Goal: Task Accomplishment & Management: Complete application form

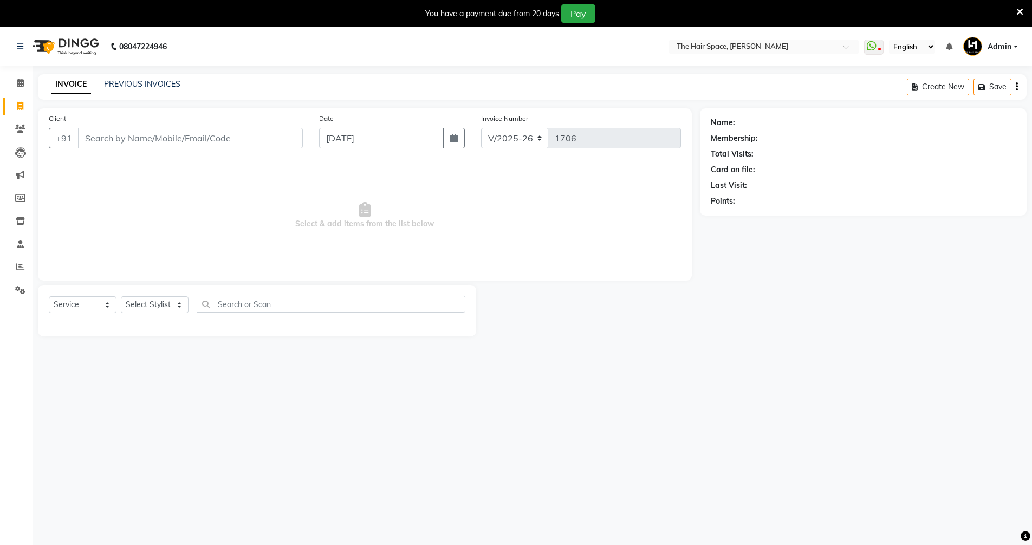
select select "6663"
select select "service"
click at [126, 89] on div "PREVIOUS INVOICES" at bounding box center [142, 84] width 76 height 11
click at [137, 84] on link "PREVIOUS INVOICES" at bounding box center [142, 84] width 76 height 10
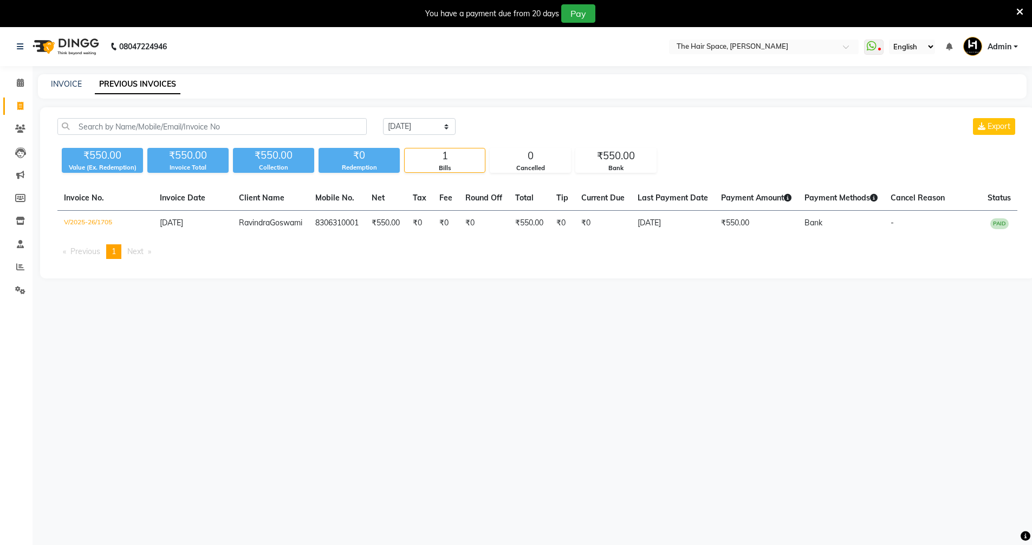
drag, startPoint x: 380, startPoint y: 136, endPoint x: 427, endPoint y: 119, distance: 50.2
click at [380, 137] on div "[DATE] [DATE] Custom Range Export" at bounding box center [700, 130] width 651 height 25
click at [427, 120] on select "[DATE] [DATE] Custom Range" at bounding box center [419, 126] width 73 height 17
select select "[DATE]"
click at [383, 118] on select "[DATE] [DATE] Custom Range" at bounding box center [419, 126] width 73 height 17
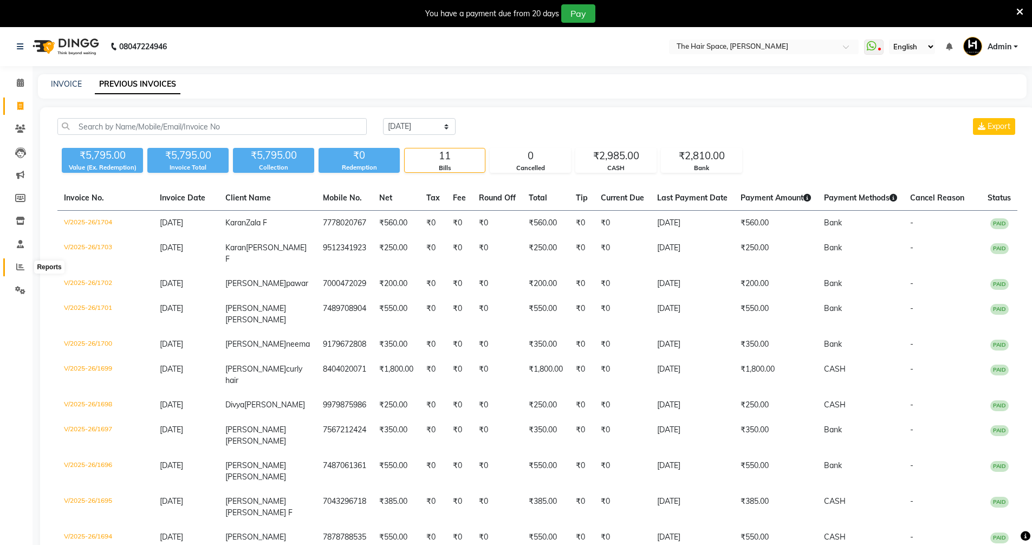
click at [24, 267] on icon at bounding box center [20, 267] width 8 height 8
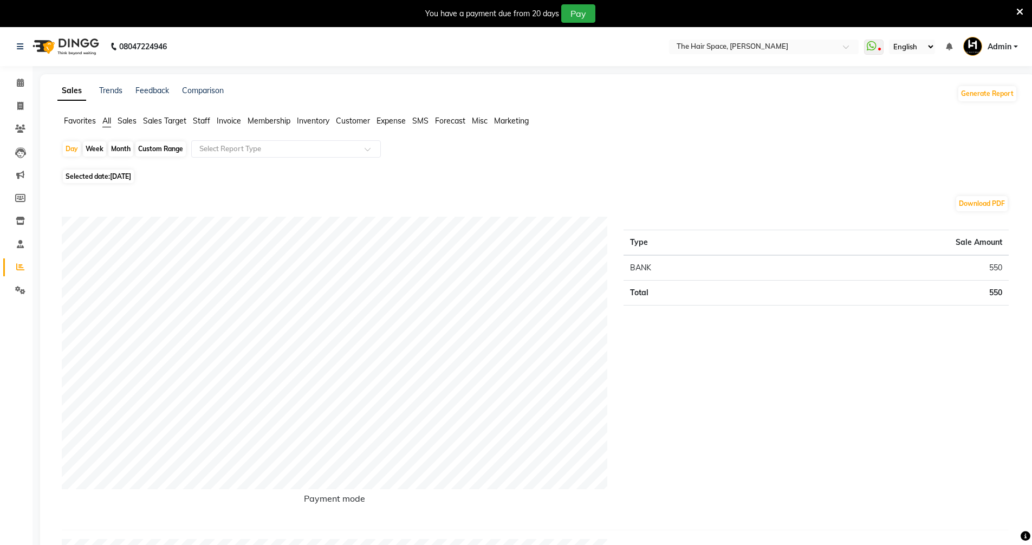
click at [163, 149] on div "Custom Range" at bounding box center [160, 148] width 50 height 15
select select "9"
select select "2025"
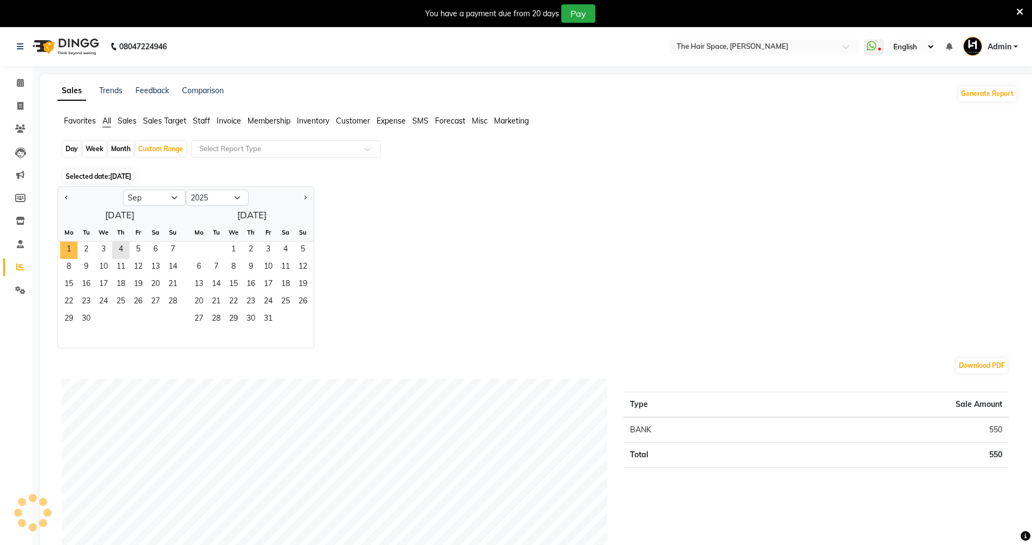
click at [72, 241] on div "Mo" at bounding box center [68, 232] width 17 height 17
click at [70, 245] on span "1" at bounding box center [68, 250] width 17 height 17
click at [119, 242] on span "4" at bounding box center [120, 250] width 17 height 17
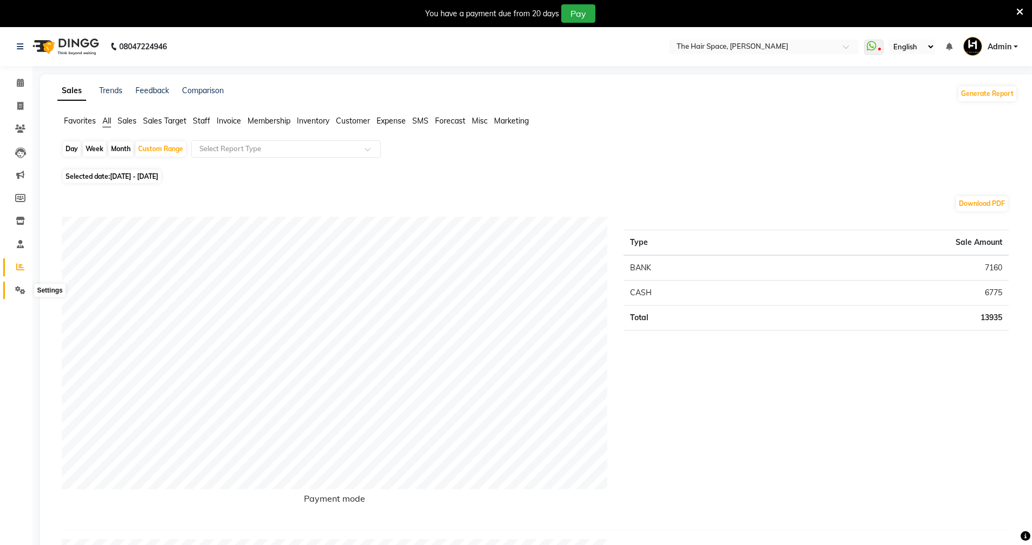
click at [20, 287] on icon at bounding box center [20, 290] width 10 height 8
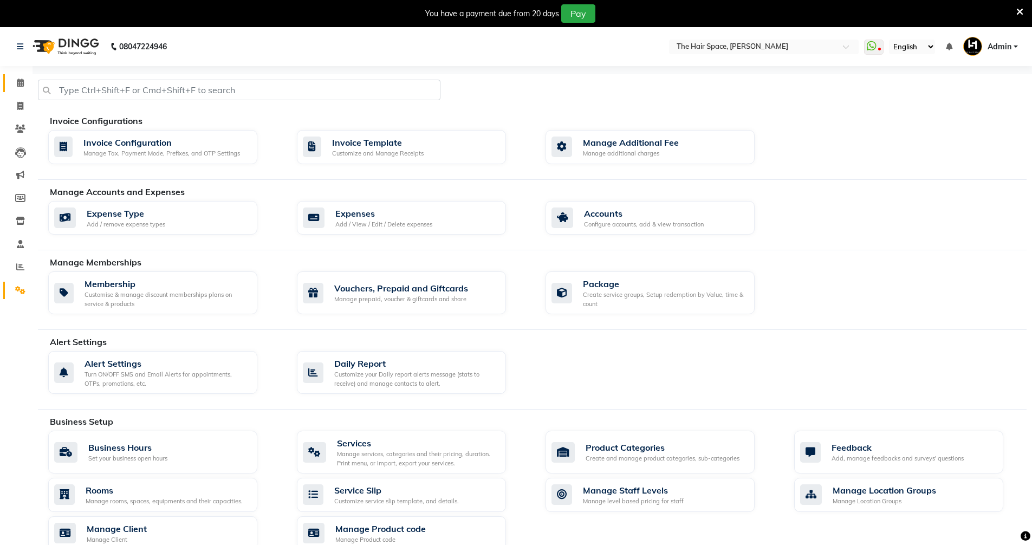
click at [19, 77] on span at bounding box center [20, 83] width 19 height 12
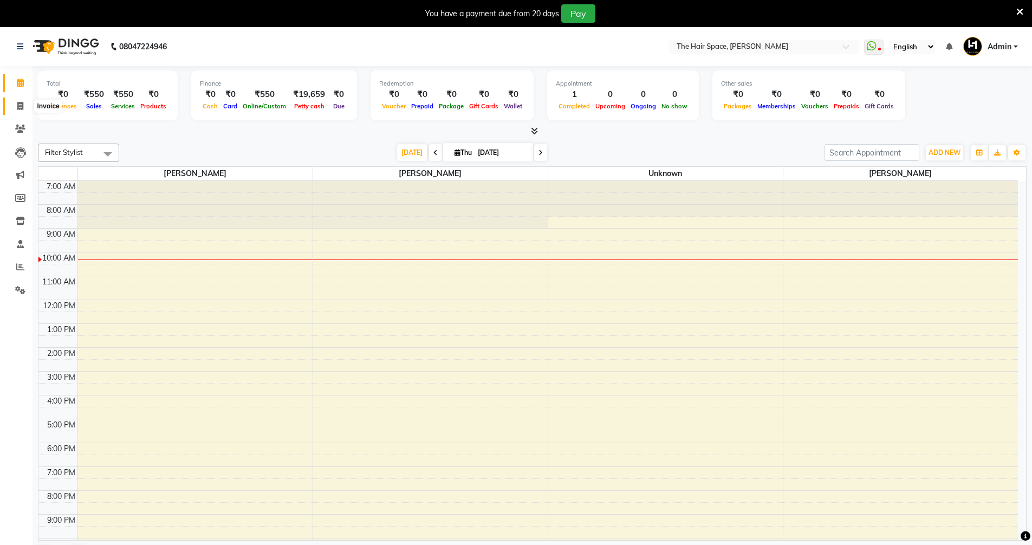
click at [15, 107] on span at bounding box center [20, 106] width 19 height 12
select select "service"
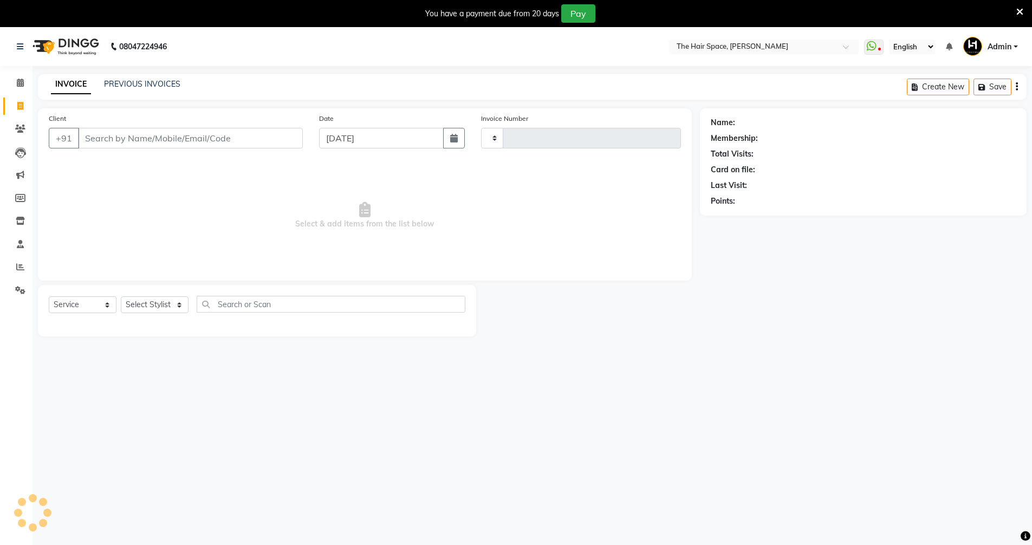
type input "1706"
select select "6663"
click at [126, 81] on link "PREVIOUS INVOICES" at bounding box center [142, 84] width 76 height 10
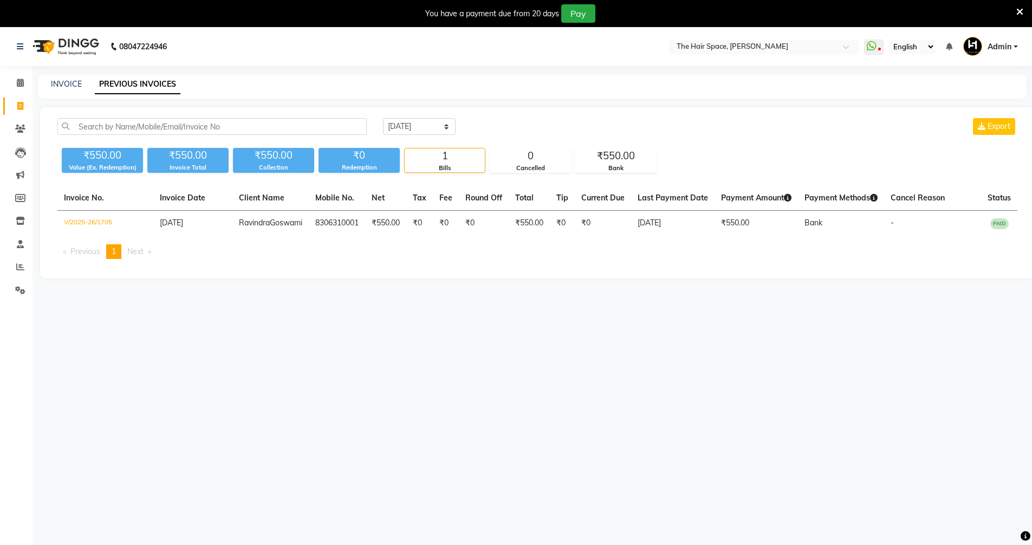
click at [1021, 9] on icon at bounding box center [1019, 12] width 7 height 10
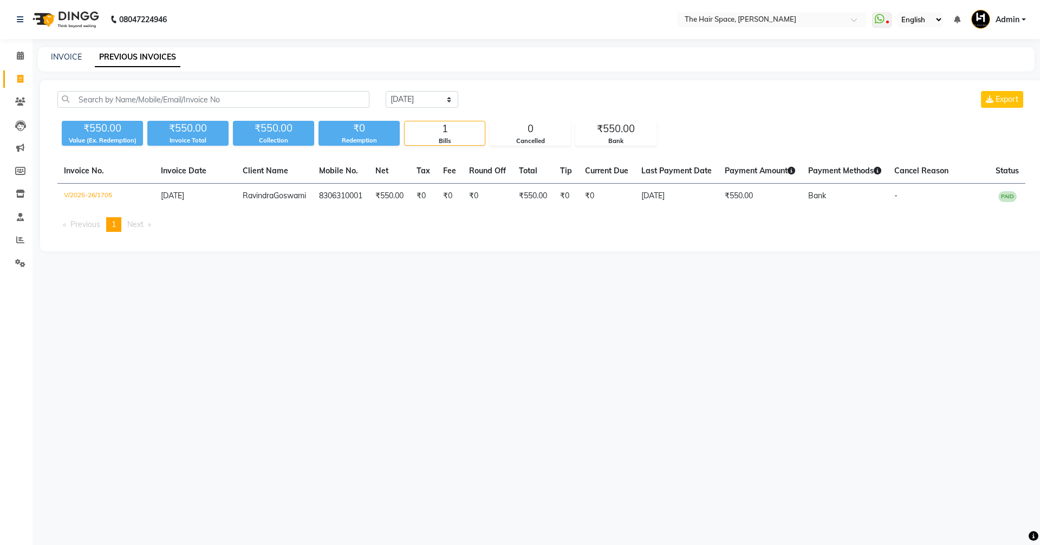
click at [72, 48] on div "INVOICE PREVIOUS INVOICES" at bounding box center [536, 59] width 997 height 24
click at [72, 52] on link "INVOICE" at bounding box center [66, 57] width 31 height 10
select select "6663"
select select "service"
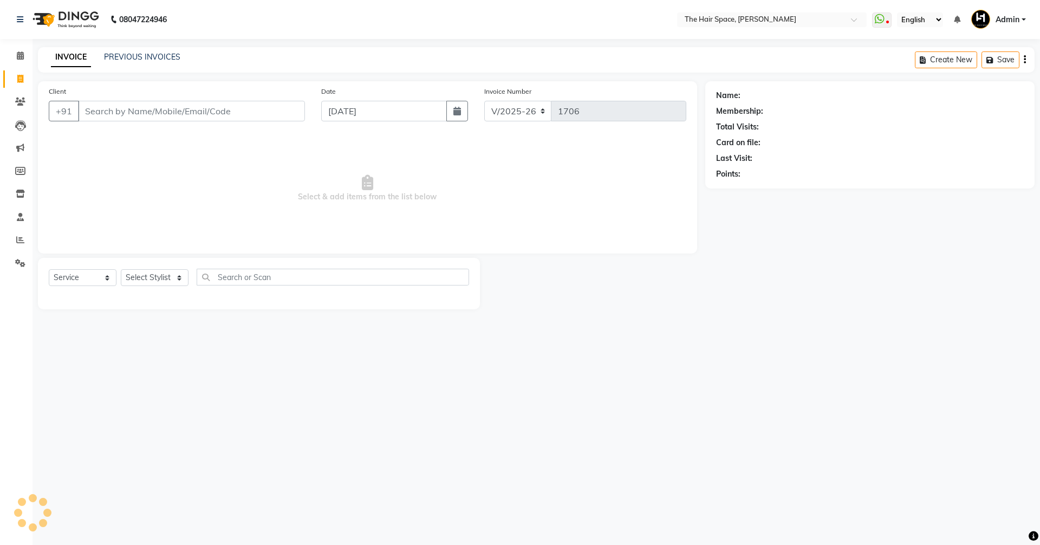
drag, startPoint x: 191, startPoint y: 60, endPoint x: 180, endPoint y: 58, distance: 11.0
click at [189, 60] on div "INVOICE PREVIOUS INVOICES" at bounding box center [115, 57] width 155 height 12
click at [161, 57] on link "PREVIOUS INVOICES" at bounding box center [142, 57] width 76 height 10
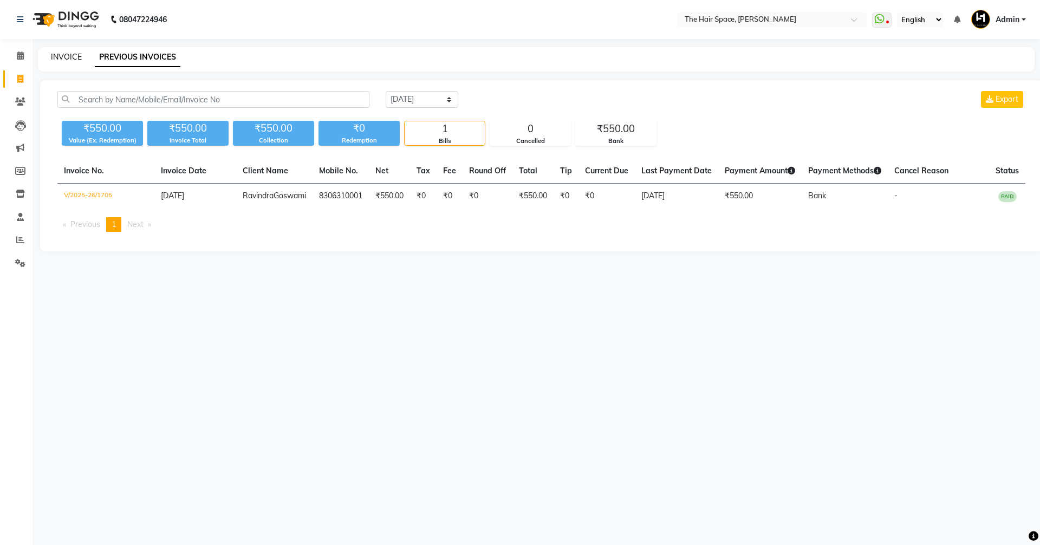
click at [73, 57] on link "INVOICE" at bounding box center [66, 57] width 31 height 10
select select "6663"
select select "service"
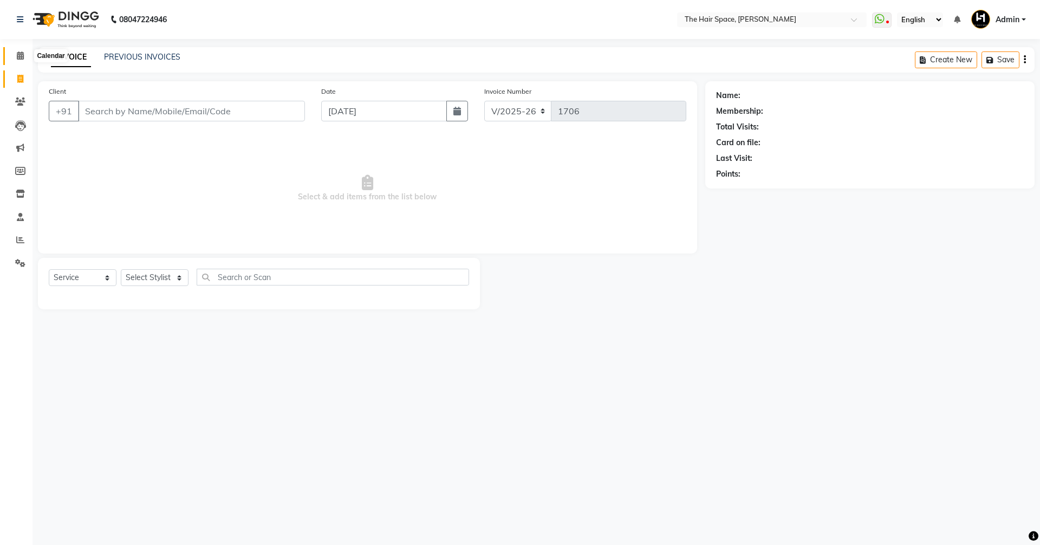
click at [22, 58] on icon at bounding box center [20, 55] width 7 height 8
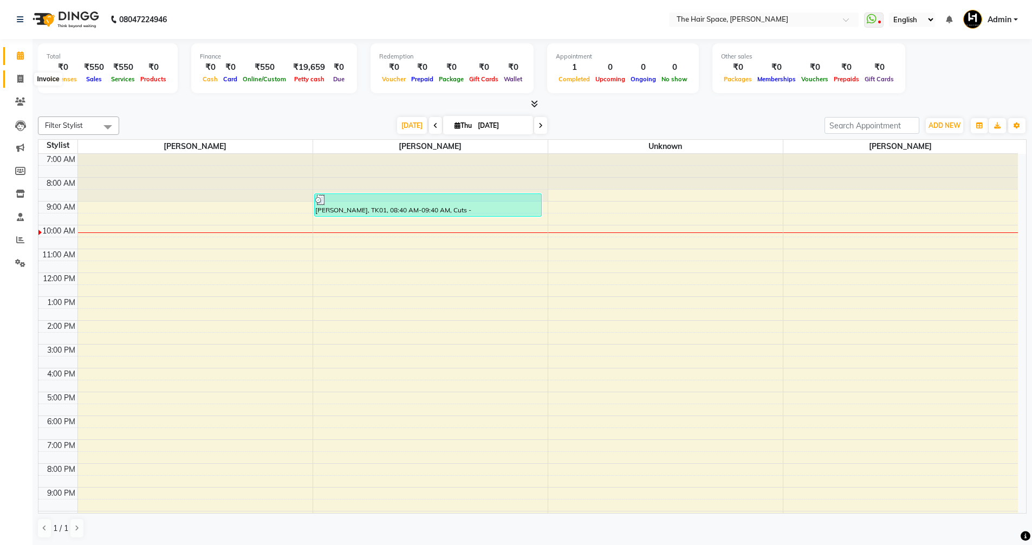
click at [18, 78] on icon at bounding box center [20, 79] width 6 height 8
select select "6663"
select select "service"
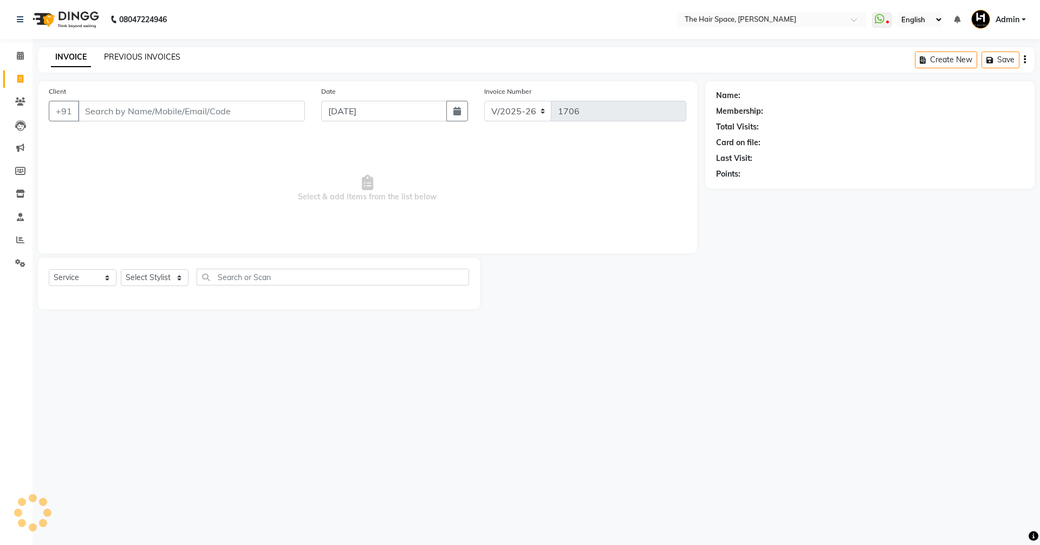
click at [144, 55] on link "PREVIOUS INVOICES" at bounding box center [142, 57] width 76 height 10
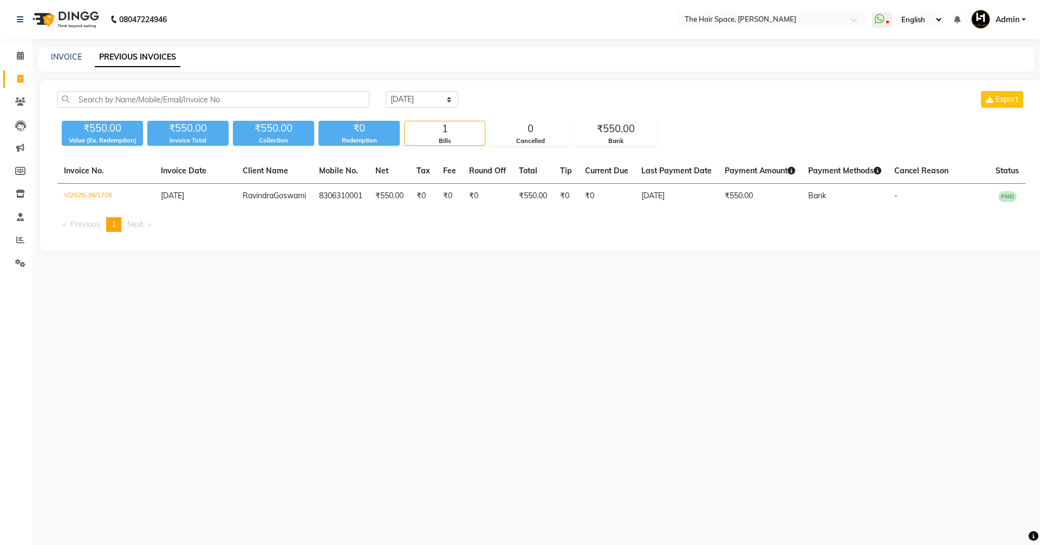
click at [67, 51] on div "INVOICE" at bounding box center [66, 56] width 31 height 11
click at [56, 57] on link "INVOICE" at bounding box center [66, 57] width 31 height 10
select select "service"
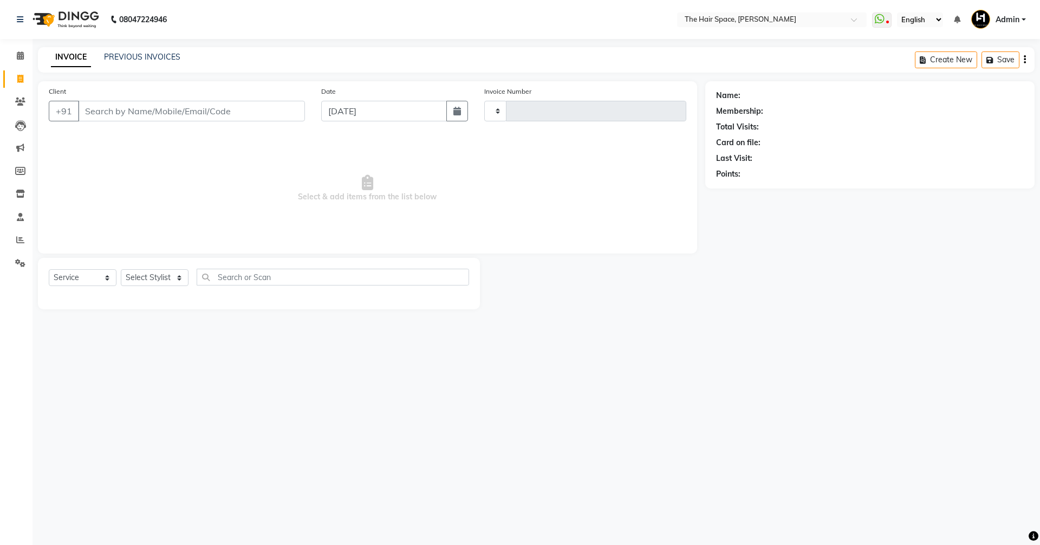
type input "1706"
select select "6663"
drag, startPoint x: 0, startPoint y: 56, endPoint x: 29, endPoint y: 63, distance: 30.1
click at [7, 59] on li "Calendar" at bounding box center [16, 55] width 33 height 23
drag, startPoint x: 39, startPoint y: 65, endPoint x: 17, endPoint y: 58, distance: 23.3
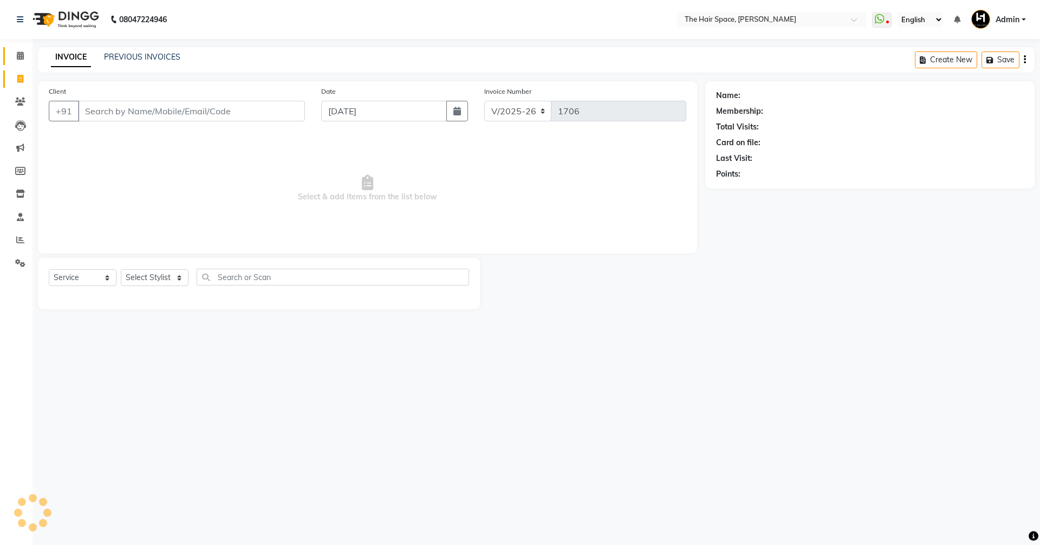
click at [38, 65] on div "INVOICE PREVIOUS INVOICES Create New Save" at bounding box center [536, 59] width 997 height 25
click at [17, 58] on icon at bounding box center [20, 55] width 7 height 8
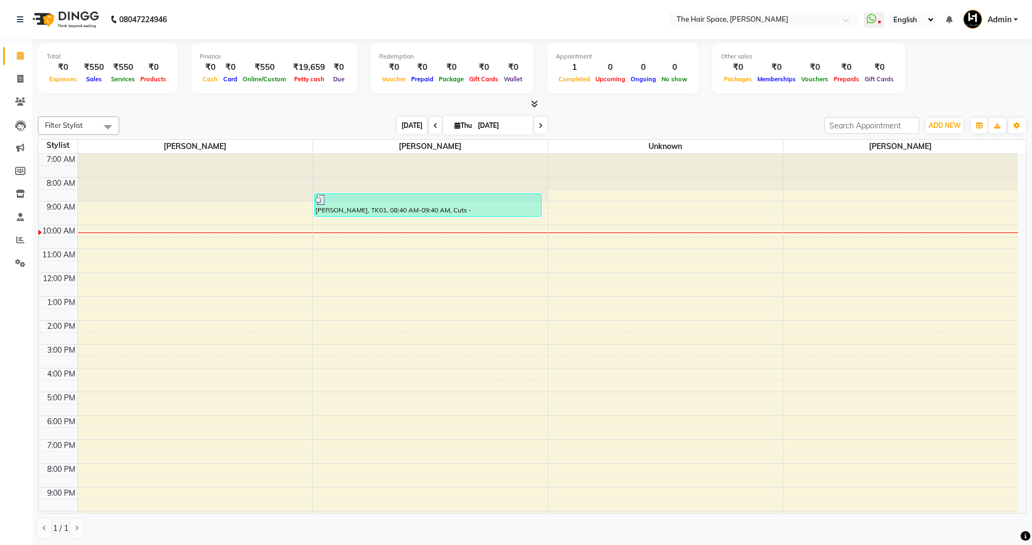
click at [406, 125] on span "[DATE]" at bounding box center [412, 125] width 30 height 17
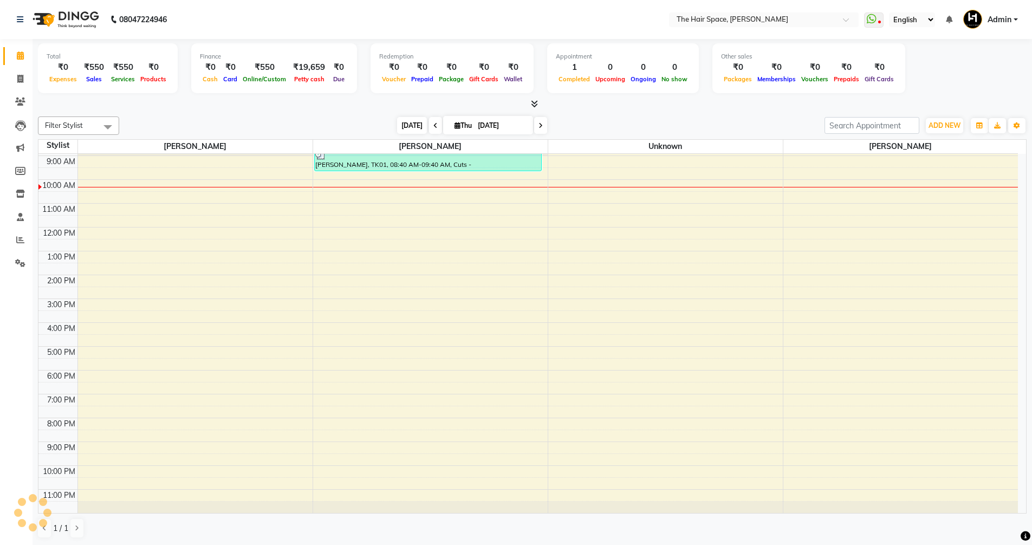
click at [406, 125] on span "[DATE]" at bounding box center [412, 125] width 30 height 17
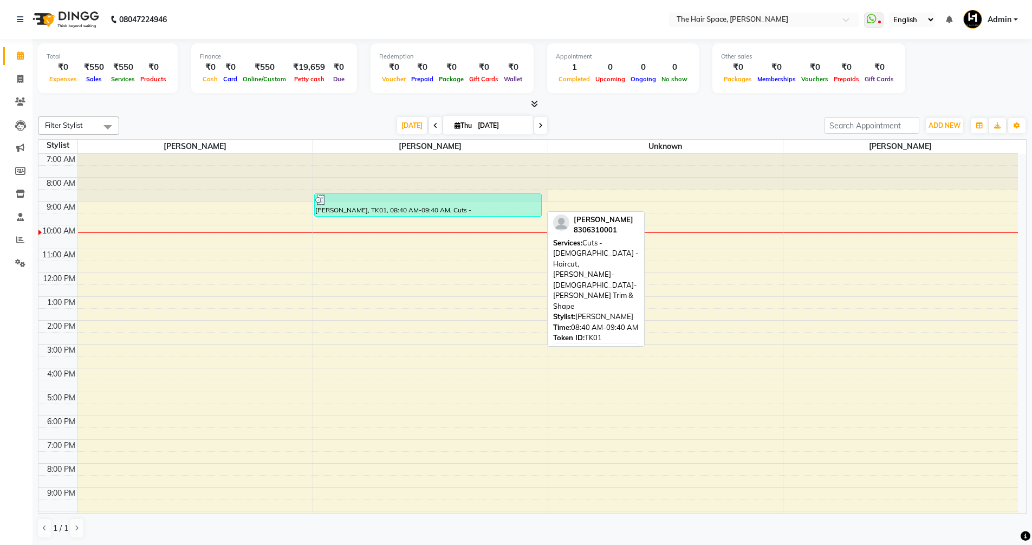
click at [365, 210] on div "[PERSON_NAME], TK01, 08:40 AM-09:40 AM, Cuts - [DEMOGRAPHIC_DATA] - Haircut,[PE…" at bounding box center [428, 205] width 226 height 22
select select "3"
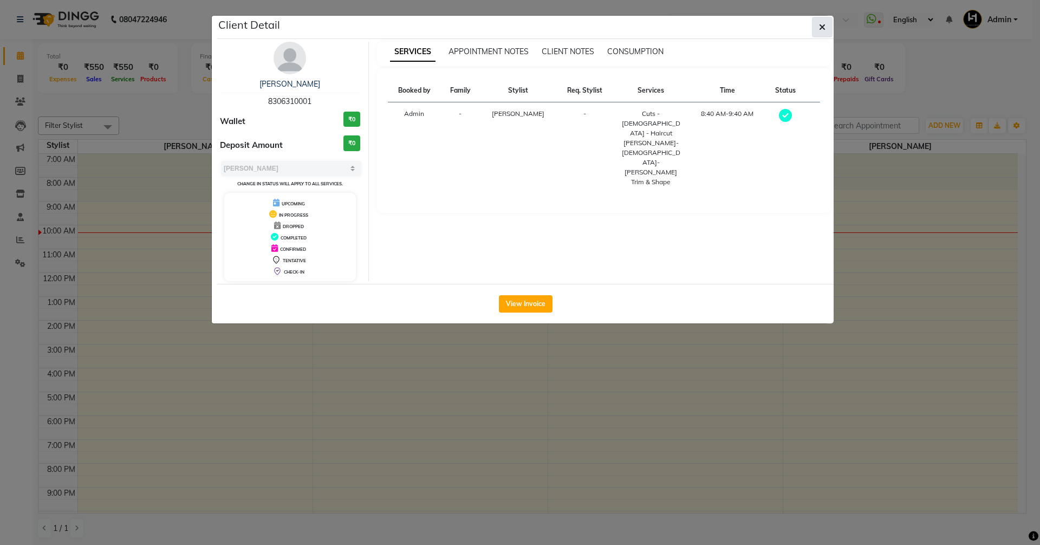
click at [822, 27] on icon "button" at bounding box center [822, 27] width 7 height 9
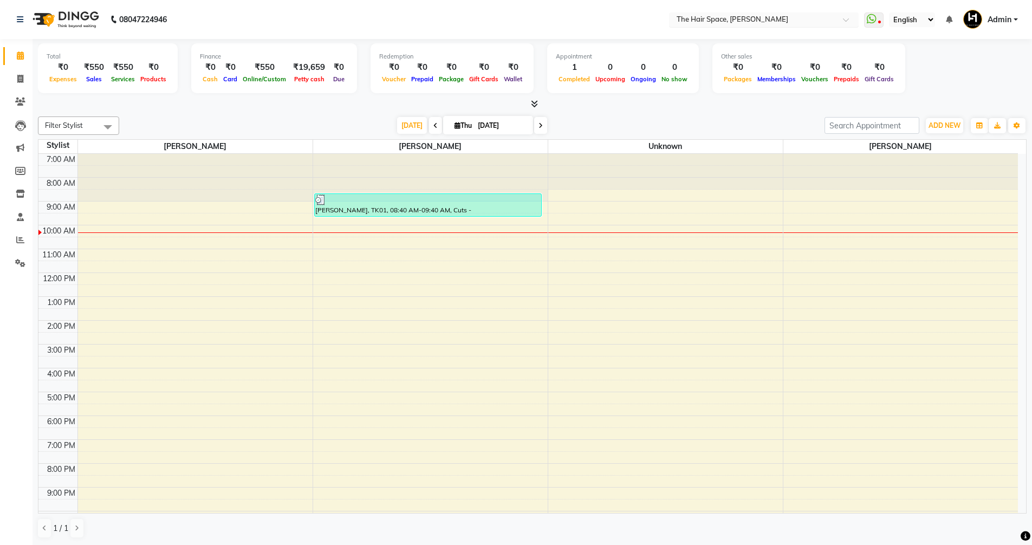
click at [859, 23] on div at bounding box center [764, 20] width 190 height 11
click at [848, 21] on span at bounding box center [850, 22] width 14 height 11
click at [878, 22] on div "WhatsApp Status ✕ Status: Disconnected Most Recent Message: [DATE] 02:53 PM Rec…" at bounding box center [874, 20] width 20 height 12
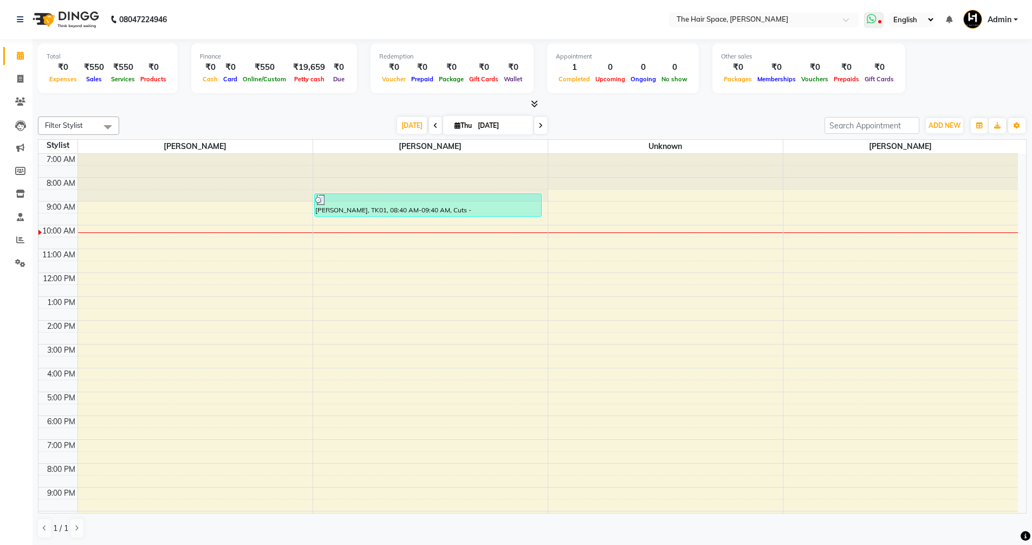
click at [871, 21] on icon at bounding box center [872, 19] width 10 height 11
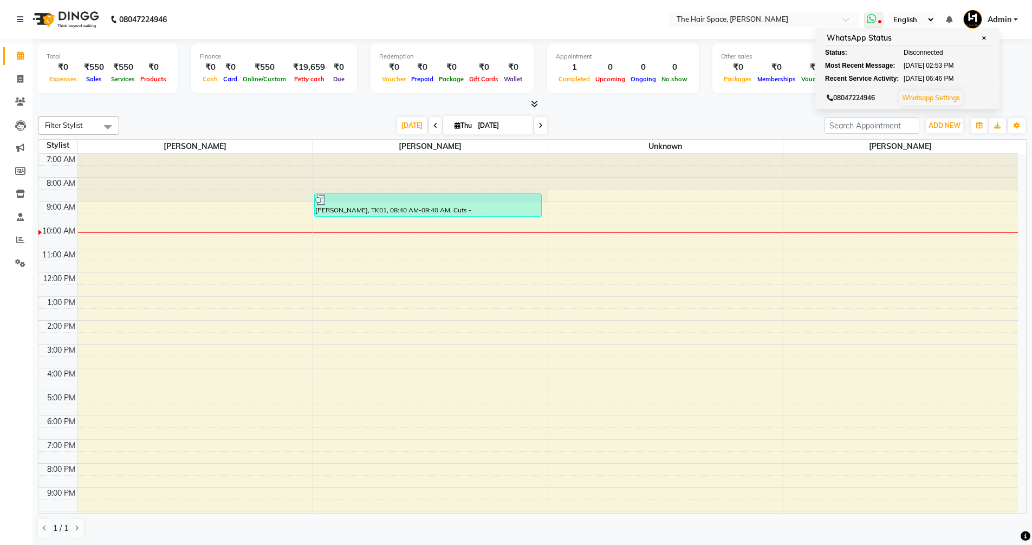
click at [871, 21] on icon at bounding box center [872, 19] width 10 height 11
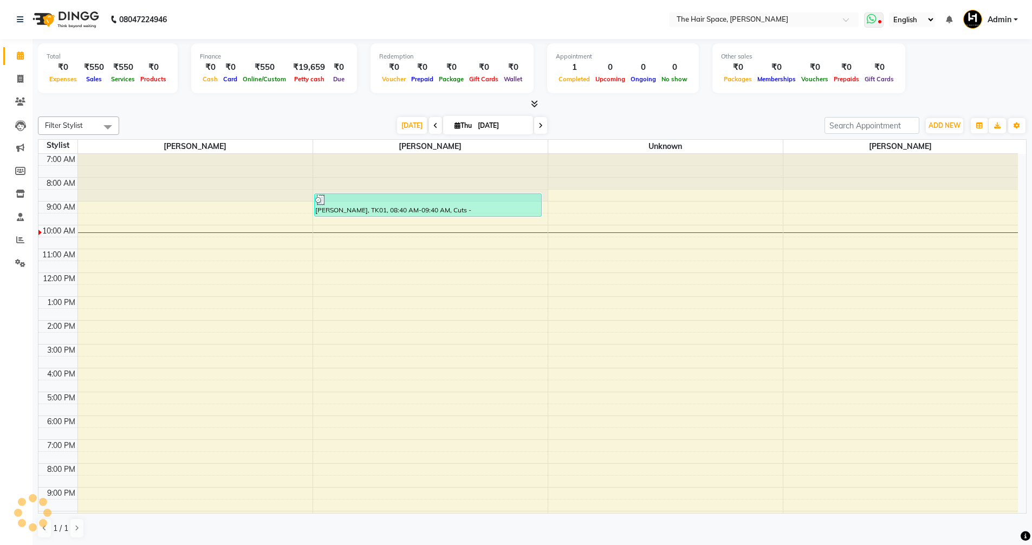
click at [871, 21] on icon at bounding box center [872, 19] width 10 height 11
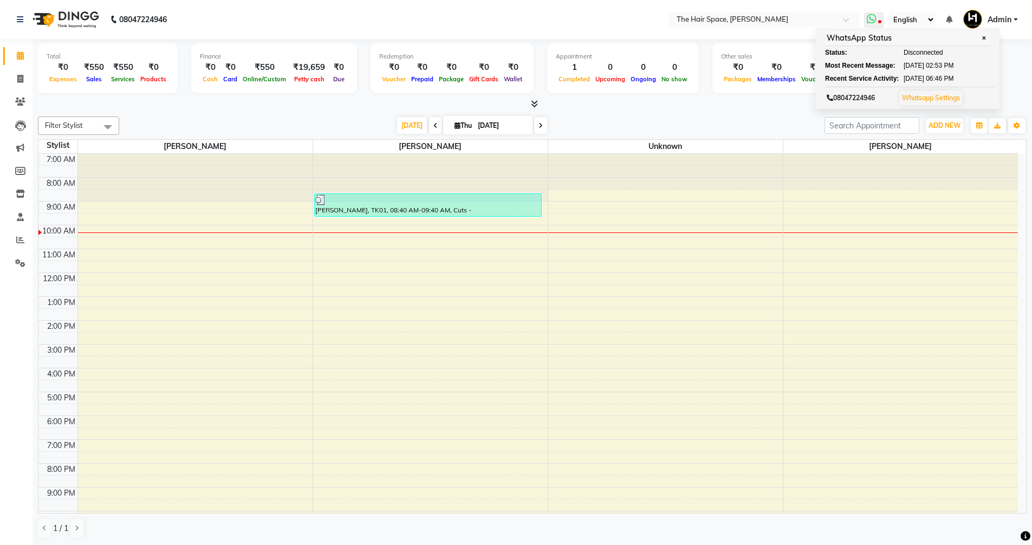
click at [915, 56] on span "Disconnected" at bounding box center [924, 53] width 40 height 10
click at [920, 97] on link "Whatsapp Settings" at bounding box center [931, 98] width 58 height 8
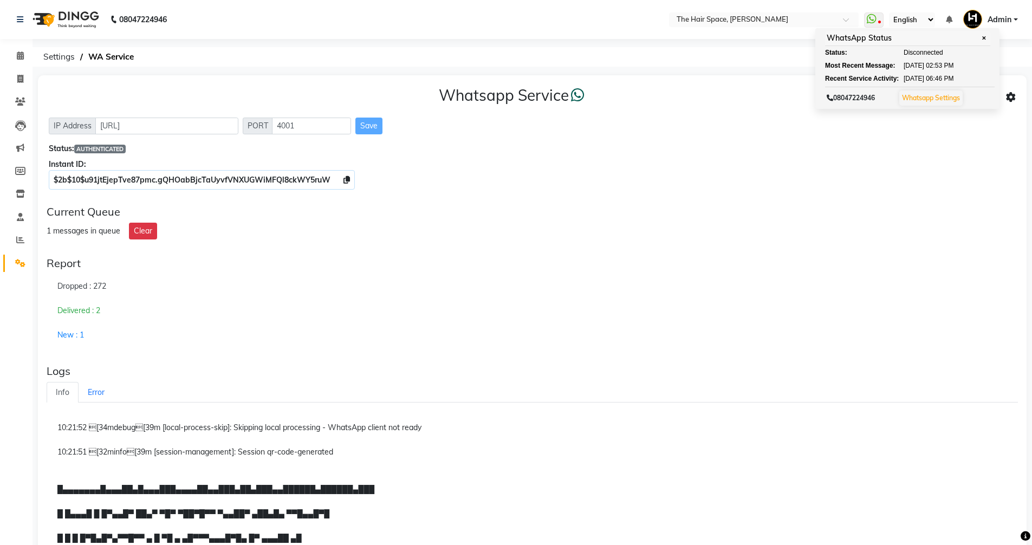
click at [85, 231] on div "1 messages in queue" at bounding box center [84, 230] width 74 height 11
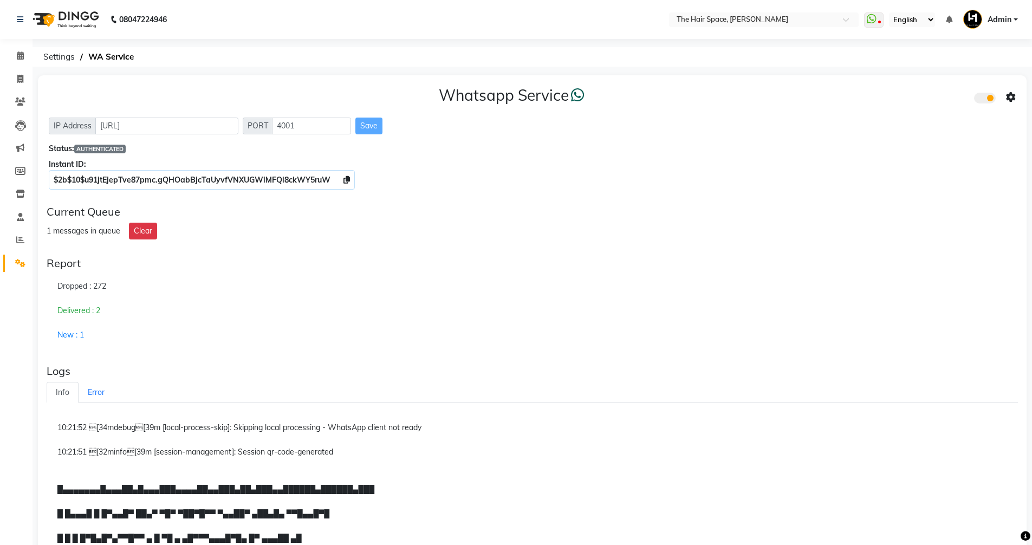
click at [61, 306] on div "Delivered : 2" at bounding box center [532, 311] width 971 height 25
click at [65, 307] on div "Delivered : 2" at bounding box center [532, 311] width 971 height 25
click at [144, 237] on button "Clear" at bounding box center [143, 231] width 28 height 17
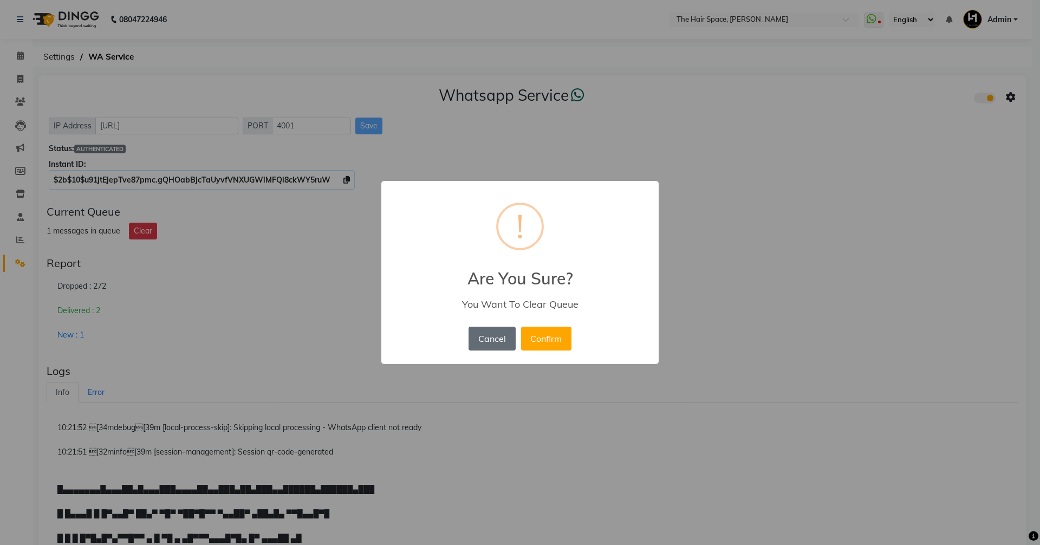
click at [488, 341] on button "Cancel" at bounding box center [492, 339] width 47 height 24
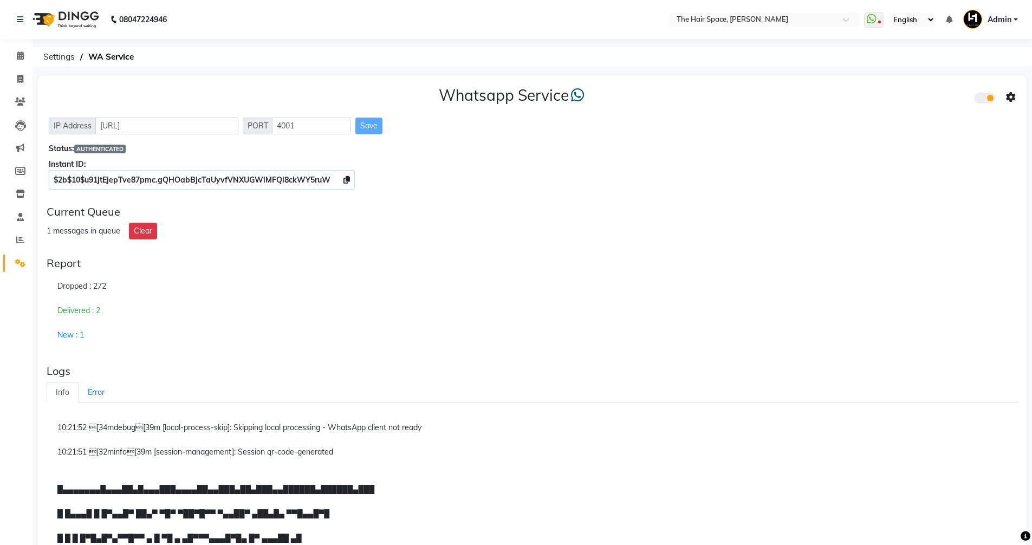
click at [73, 230] on div "1 messages in queue" at bounding box center [84, 230] width 74 height 11
click at [74, 223] on div "1 messages in queue Clear" at bounding box center [532, 231] width 971 height 17
click at [20, 56] on icon at bounding box center [20, 55] width 7 height 8
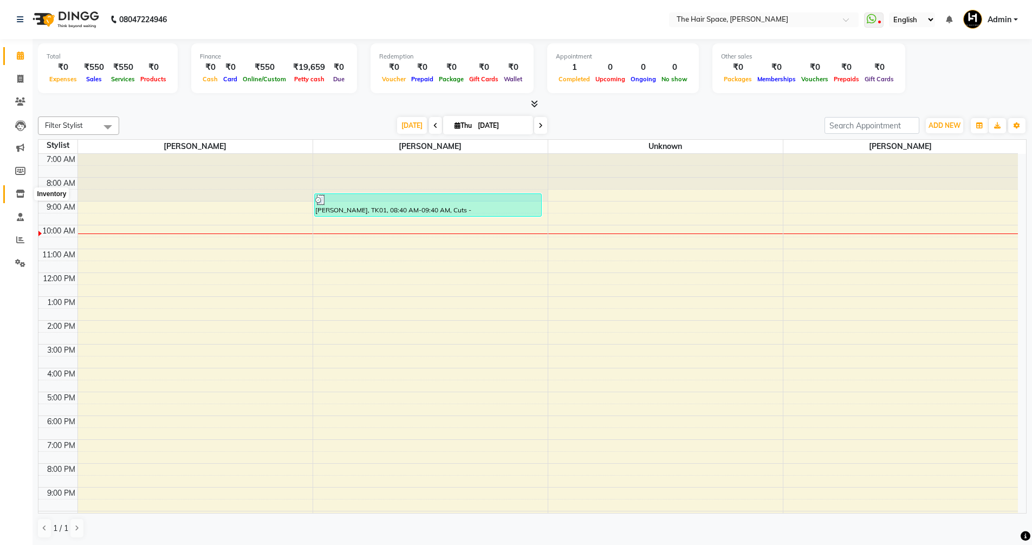
click at [18, 195] on icon at bounding box center [20, 194] width 9 height 8
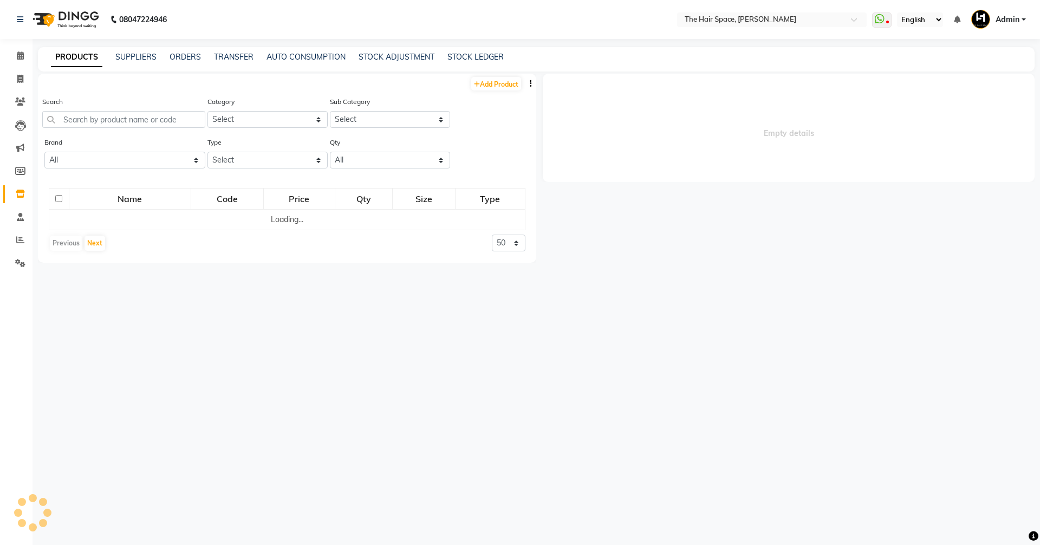
select select
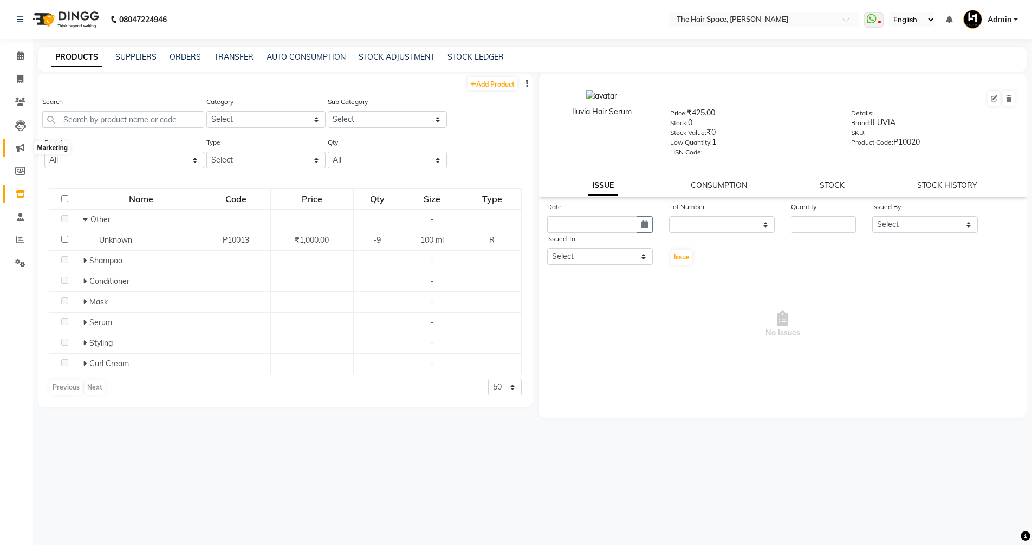
click at [20, 145] on icon at bounding box center [20, 148] width 8 height 8
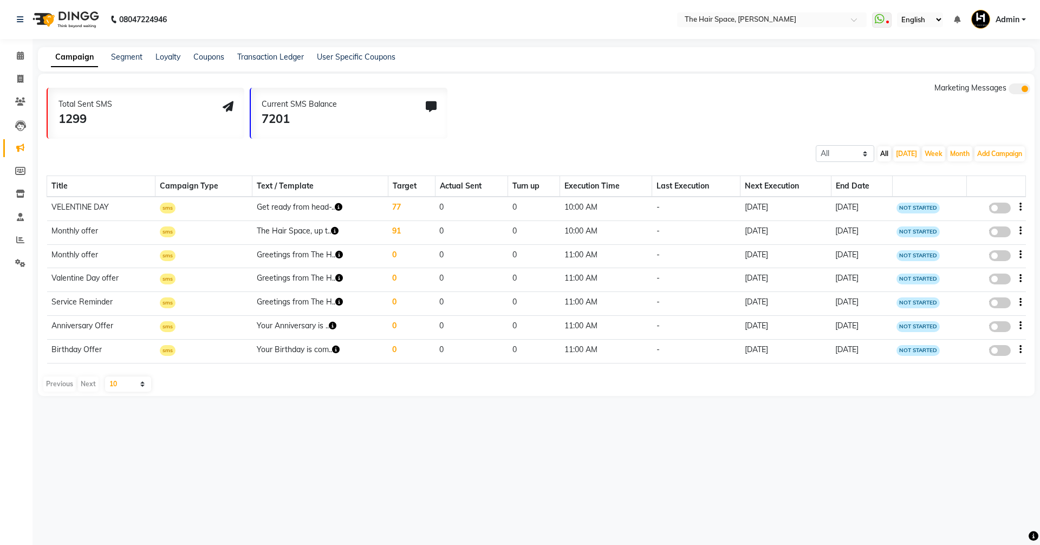
click at [341, 203] on td "Get ready from head-.." at bounding box center [319, 209] width 135 height 24
click at [338, 204] on icon "button" at bounding box center [339, 207] width 8 height 8
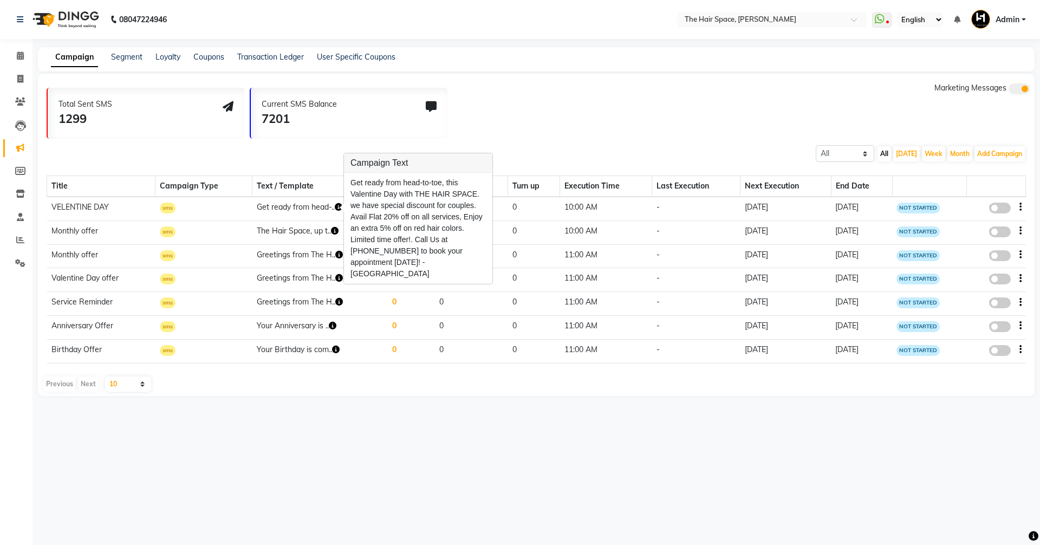
click at [331, 231] on icon "button" at bounding box center [335, 231] width 8 height 8
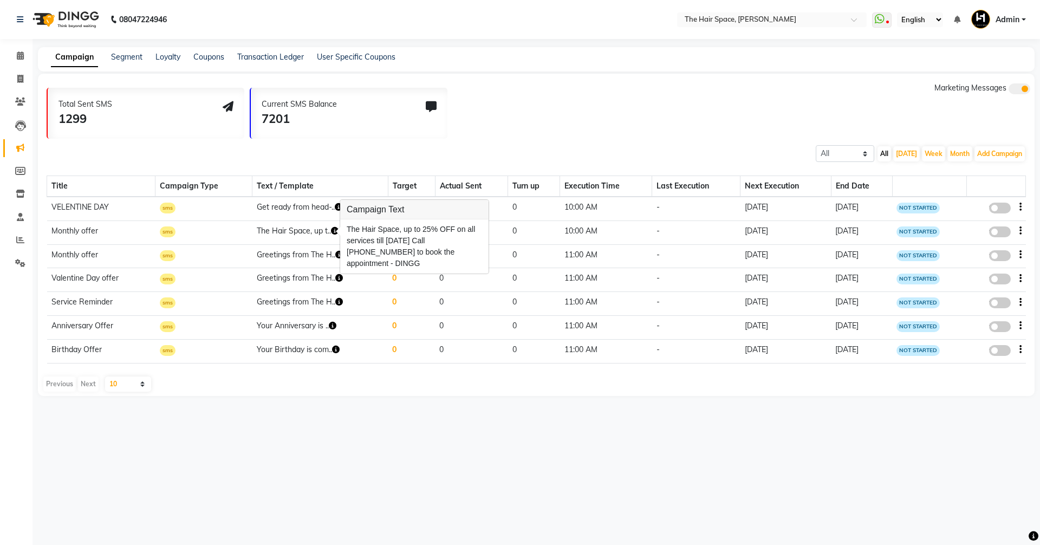
click at [336, 254] on icon "button" at bounding box center [339, 255] width 8 height 8
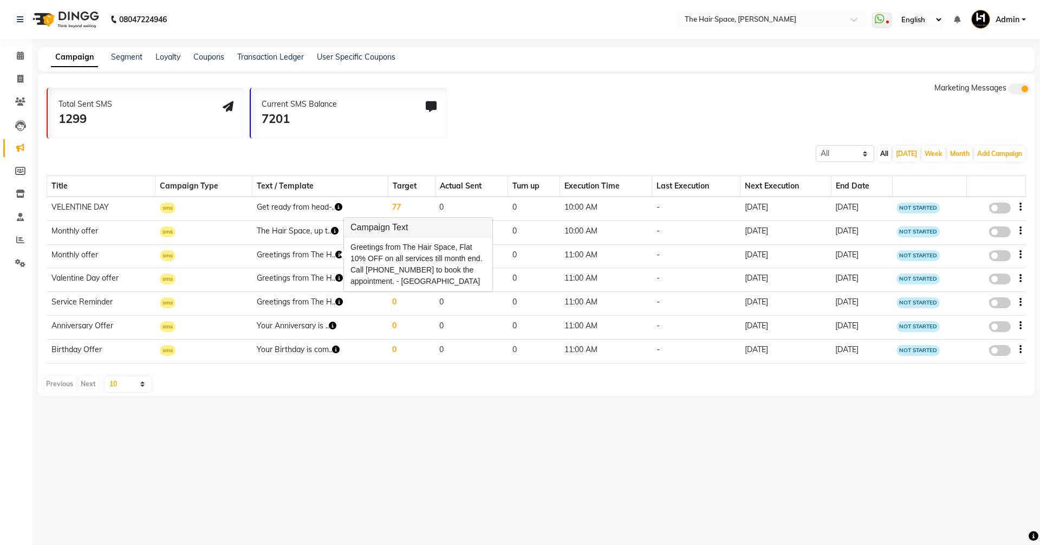
click at [394, 146] on div "All Scheduled Completed All [DATE] Week Month Add Campaign SMS Campaign Email C…" at bounding box center [536, 153] width 997 height 20
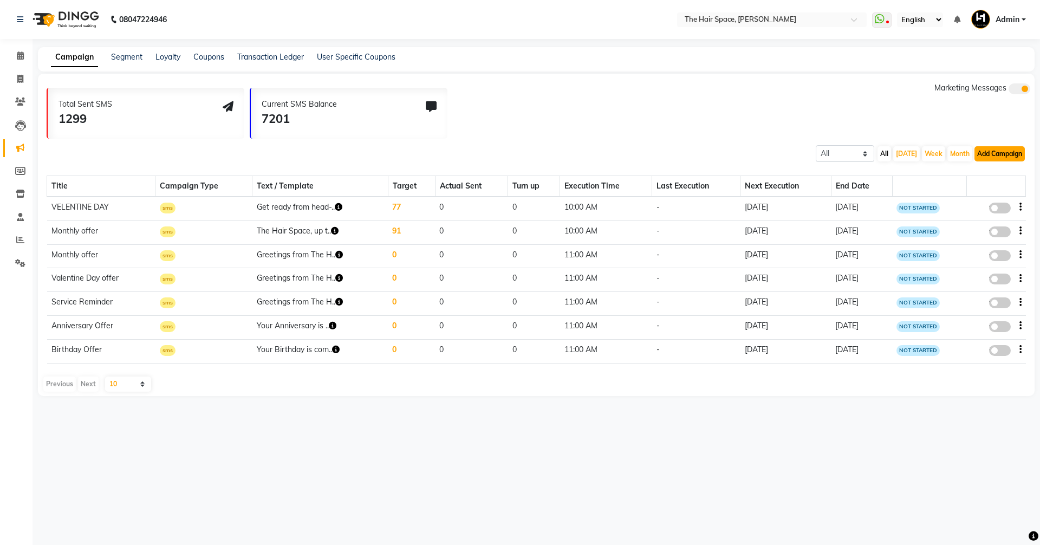
click at [985, 153] on button "Add Campaign" at bounding box center [1000, 153] width 50 height 15
click at [990, 202] on div "WhatsApp (Direct)" at bounding box center [990, 204] width 92 height 16
select select "2"
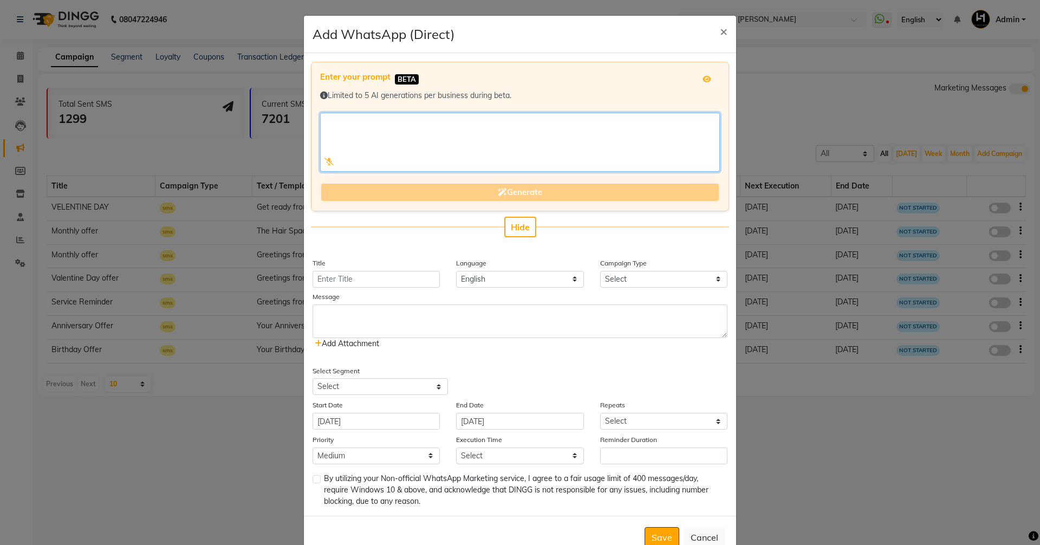
click at [354, 128] on textarea at bounding box center [520, 142] width 400 height 59
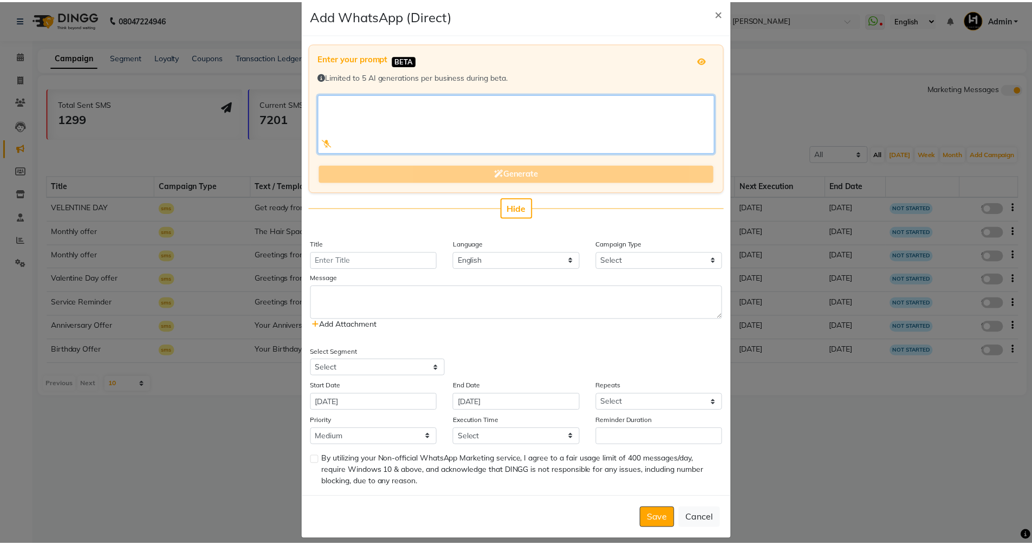
scroll to position [29, 0]
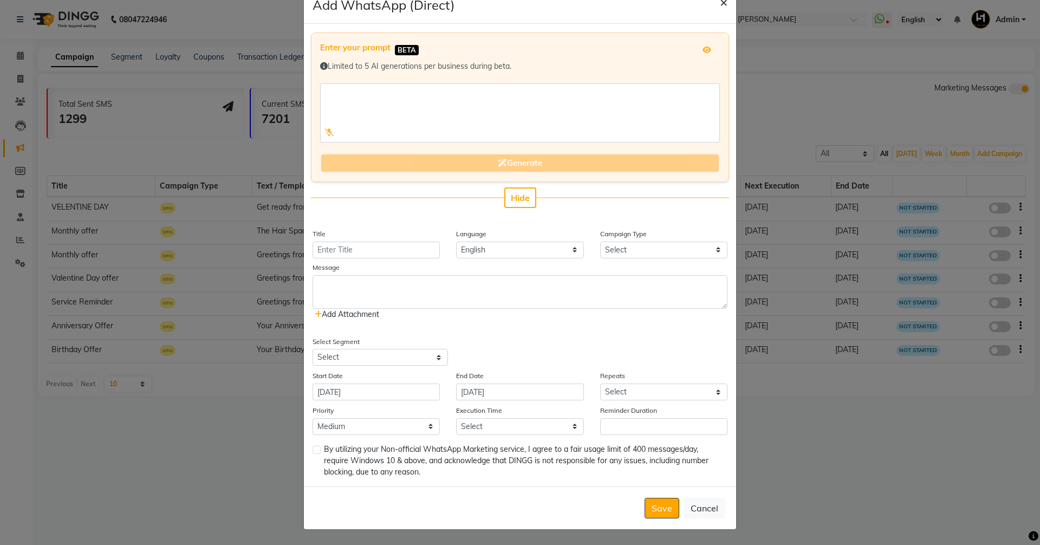
click at [721, 3] on span "×" at bounding box center [724, 1] width 8 height 16
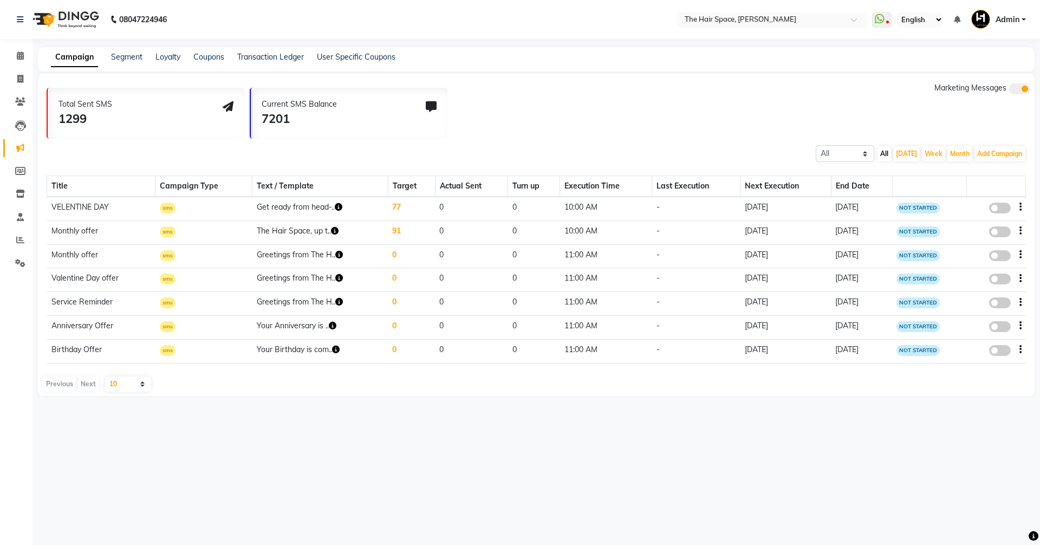
click at [337, 303] on icon "button" at bounding box center [339, 302] width 8 height 8
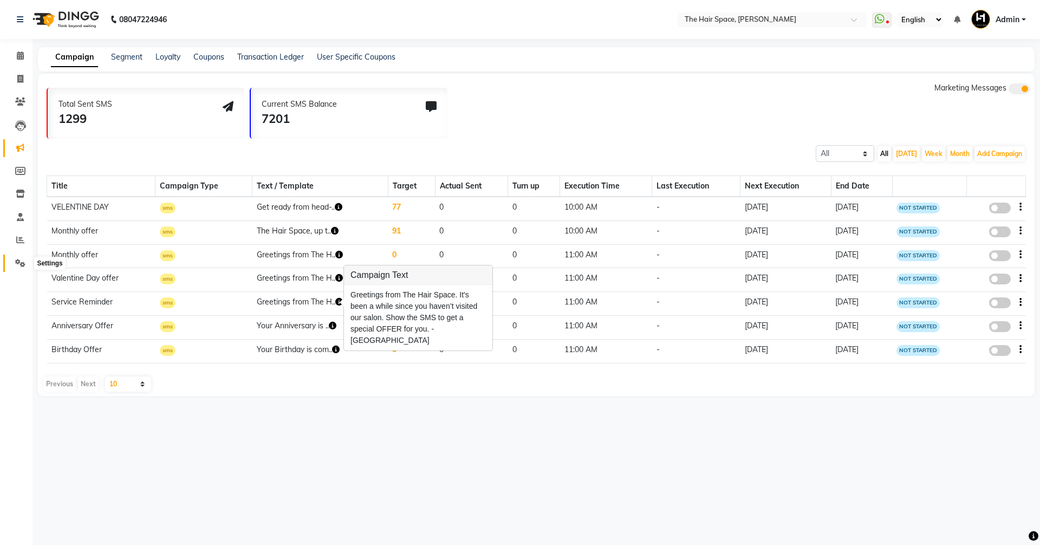
click at [25, 257] on span at bounding box center [20, 263] width 19 height 12
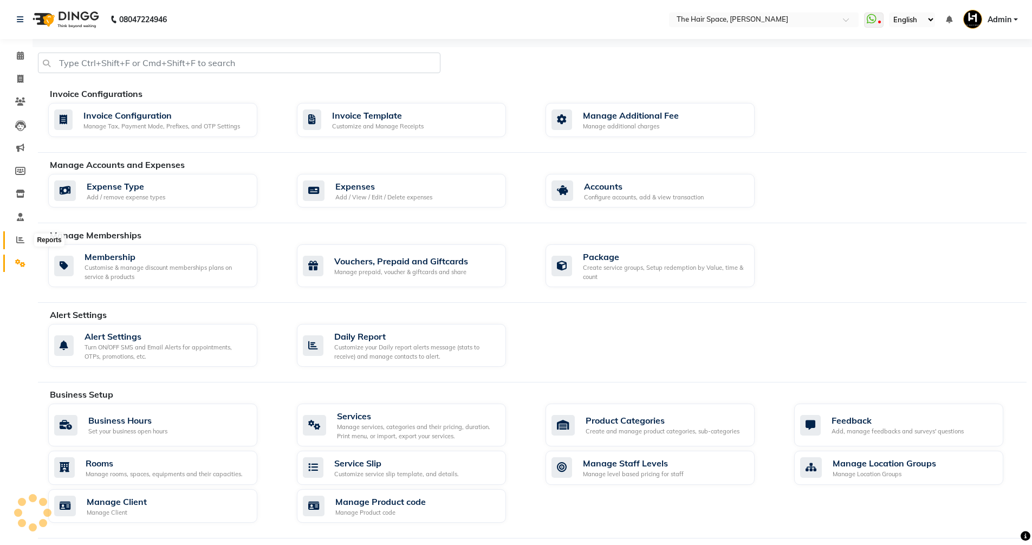
click at [23, 244] on span at bounding box center [20, 240] width 19 height 12
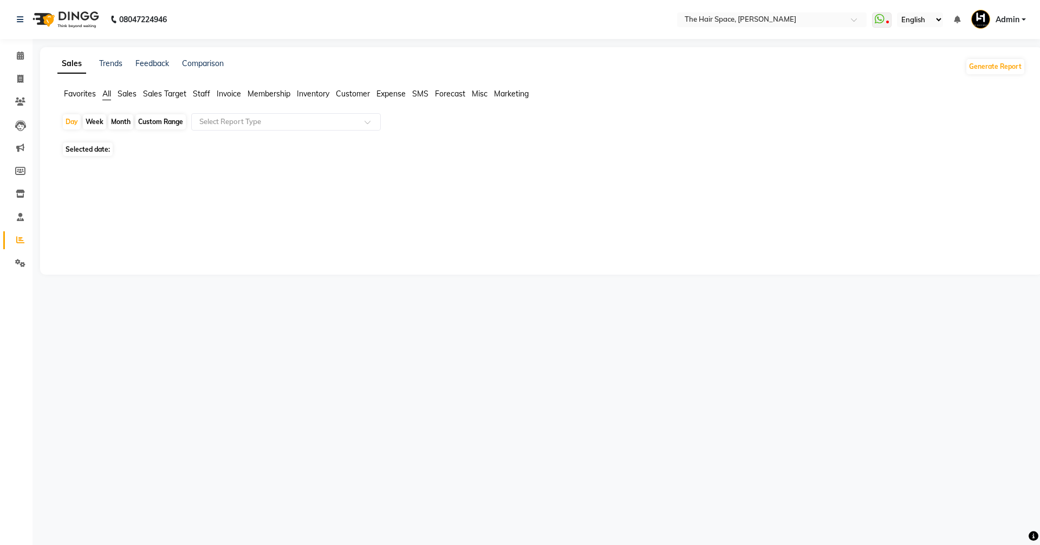
click at [22, 242] on icon at bounding box center [20, 240] width 8 height 8
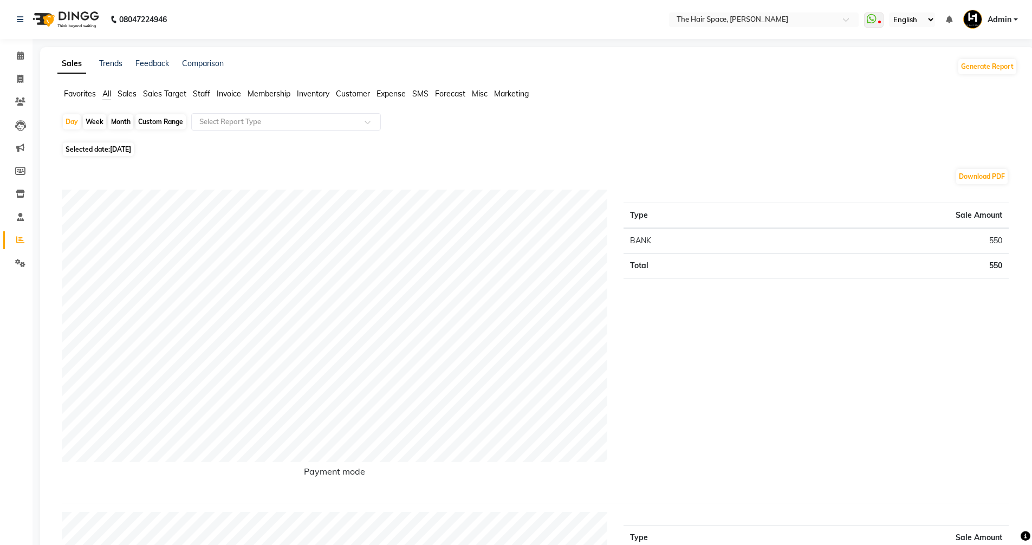
click at [154, 121] on div "Custom Range" at bounding box center [160, 121] width 50 height 15
select select "9"
select select "2025"
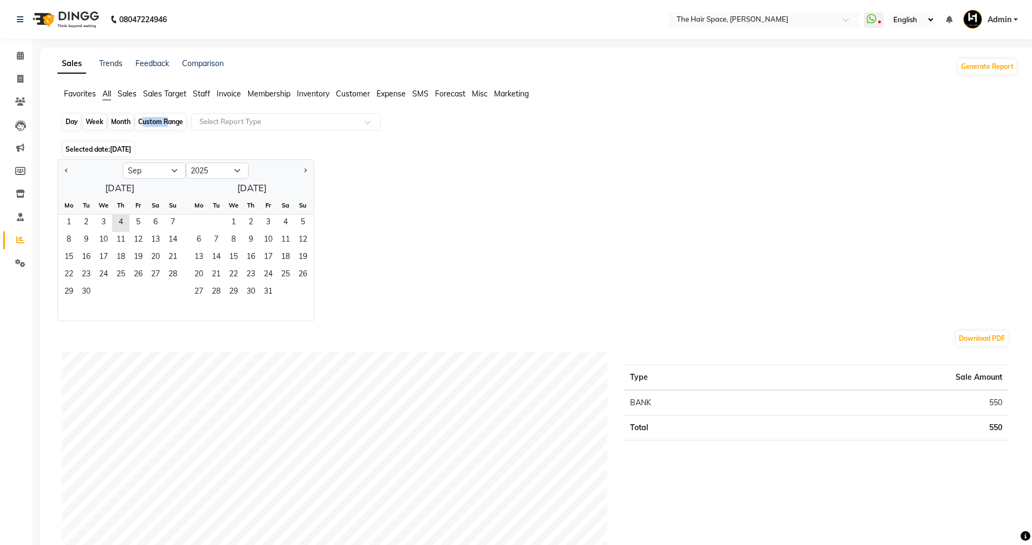
click at [154, 121] on div "Custom Range" at bounding box center [160, 121] width 50 height 15
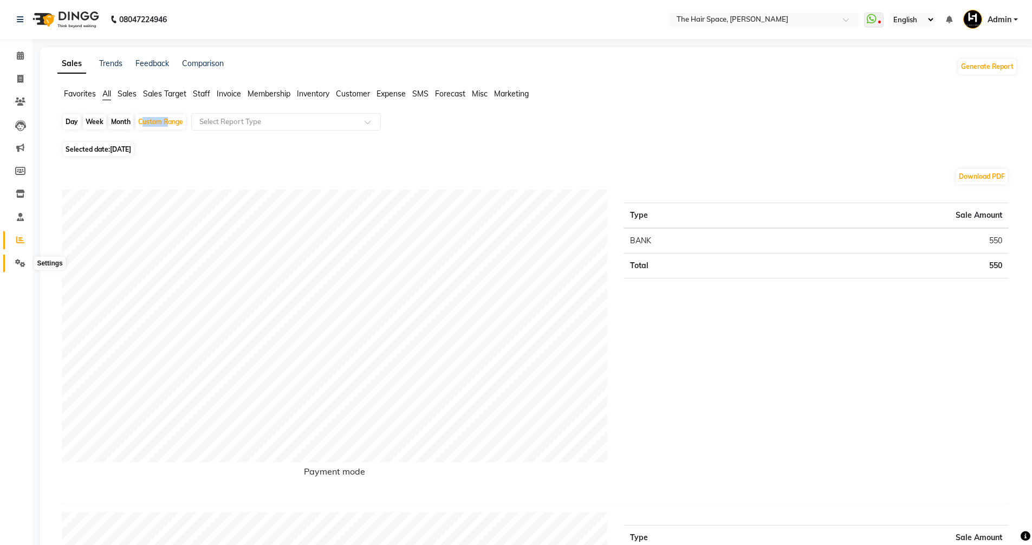
click at [18, 261] on icon at bounding box center [20, 263] width 10 height 8
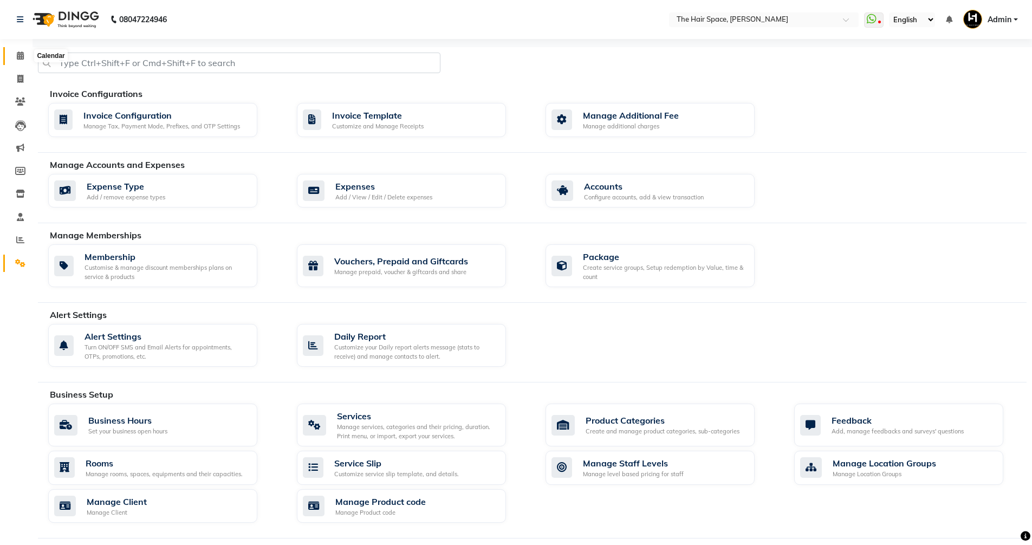
click at [24, 57] on span at bounding box center [20, 56] width 19 height 12
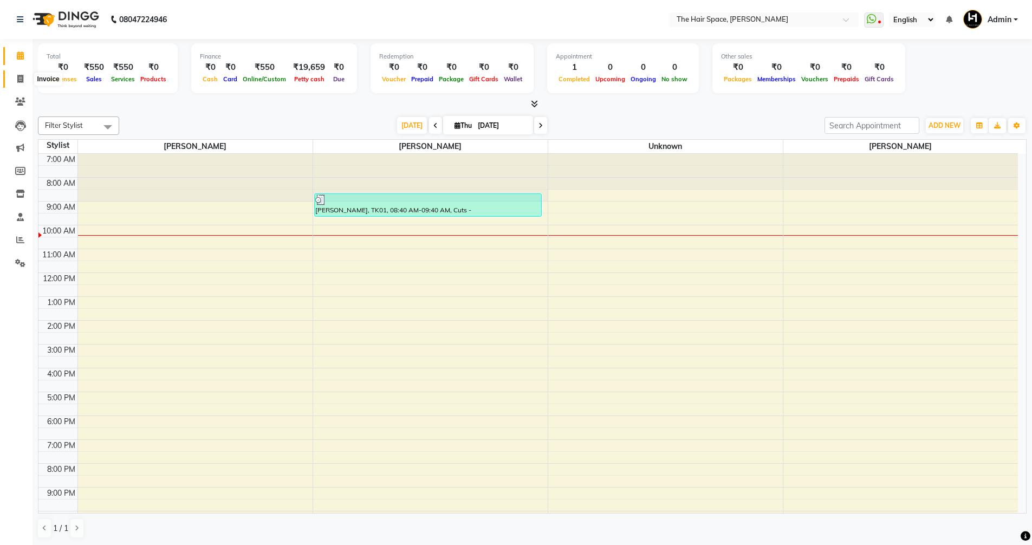
click at [18, 76] on icon at bounding box center [20, 79] width 6 height 8
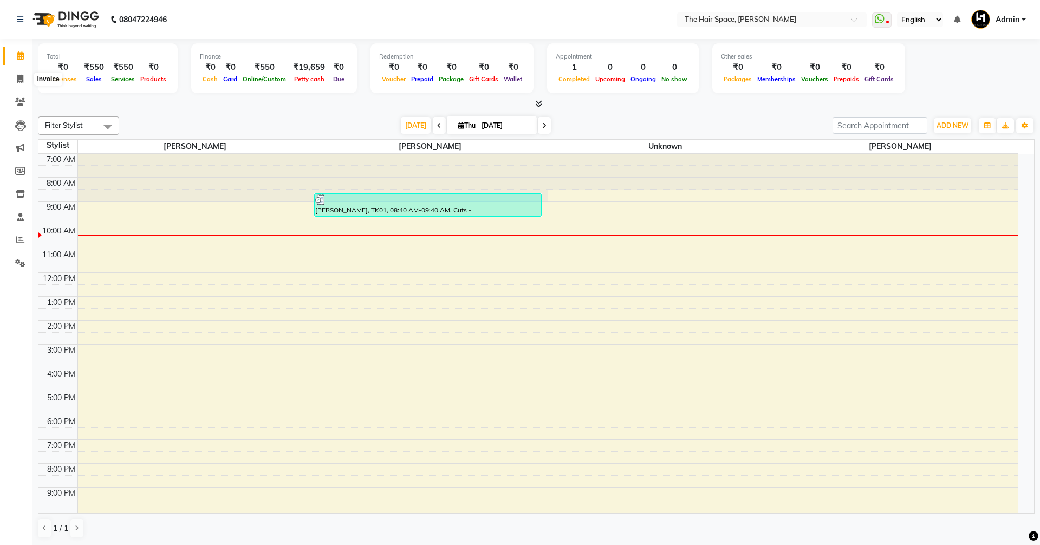
select select "6663"
select select "service"
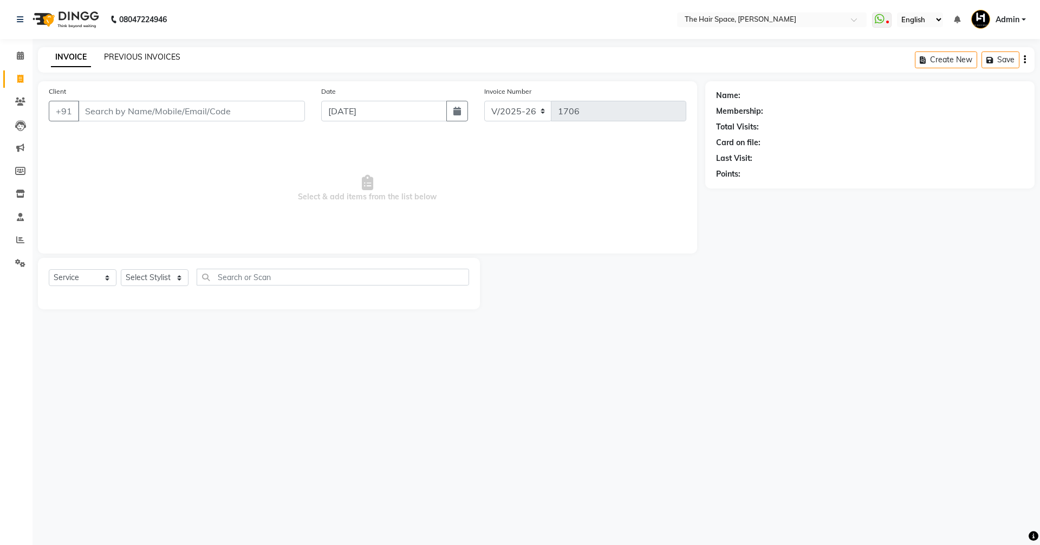
click at [142, 57] on link "PREVIOUS INVOICES" at bounding box center [142, 57] width 76 height 10
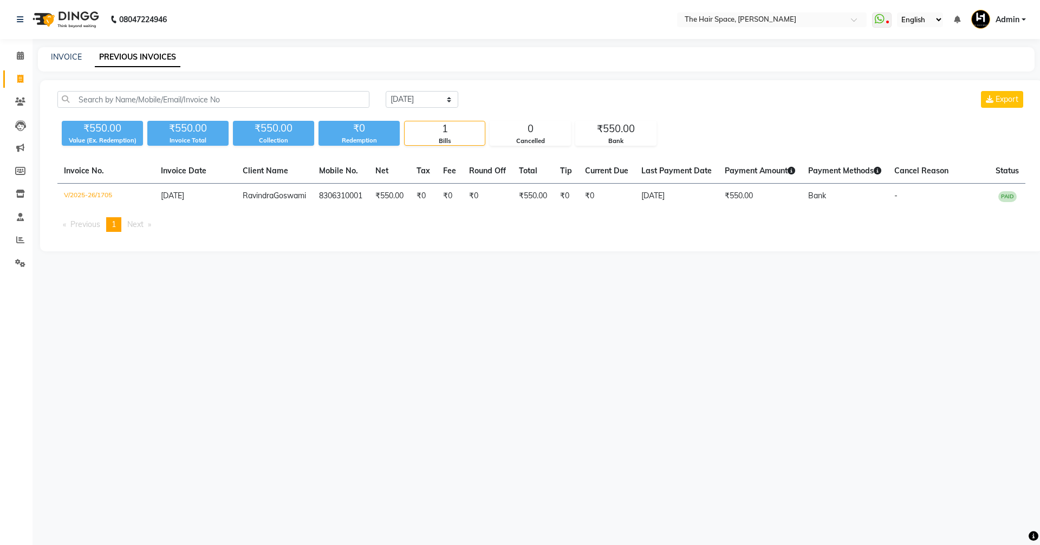
drag, startPoint x: 403, startPoint y: 81, endPoint x: 404, endPoint y: 92, distance: 10.3
click at [404, 92] on div "[DATE] [DATE] Custom Range Export ₹550.00 Value (Ex. Redemption) ₹550.00 Invoic…" at bounding box center [541, 165] width 1003 height 171
click at [404, 96] on select "[DATE] [DATE] Custom Range" at bounding box center [422, 99] width 73 height 17
click at [386, 91] on select "[DATE] [DATE] Custom Range" at bounding box center [422, 99] width 73 height 17
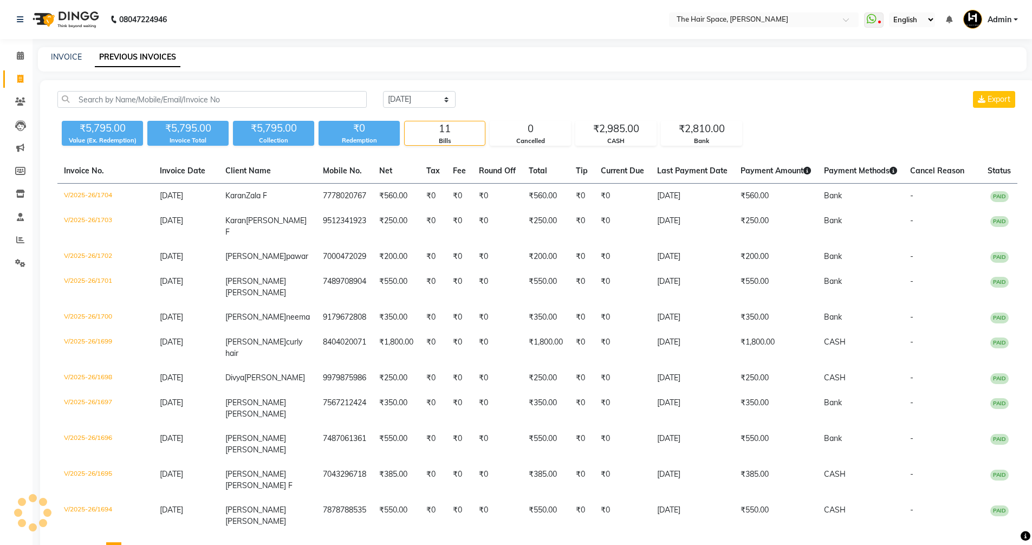
click at [390, 87] on div "[DATE] [DATE] Custom Range Export ₹5,795.00 Value (Ex. Redemption) ₹5,795.00 In…" at bounding box center [537, 328] width 995 height 496
click at [394, 95] on select "[DATE] [DATE] Custom Range" at bounding box center [419, 99] width 73 height 17
select select "[DATE]"
click at [383, 91] on select "[DATE] [DATE] Custom Range" at bounding box center [419, 99] width 73 height 17
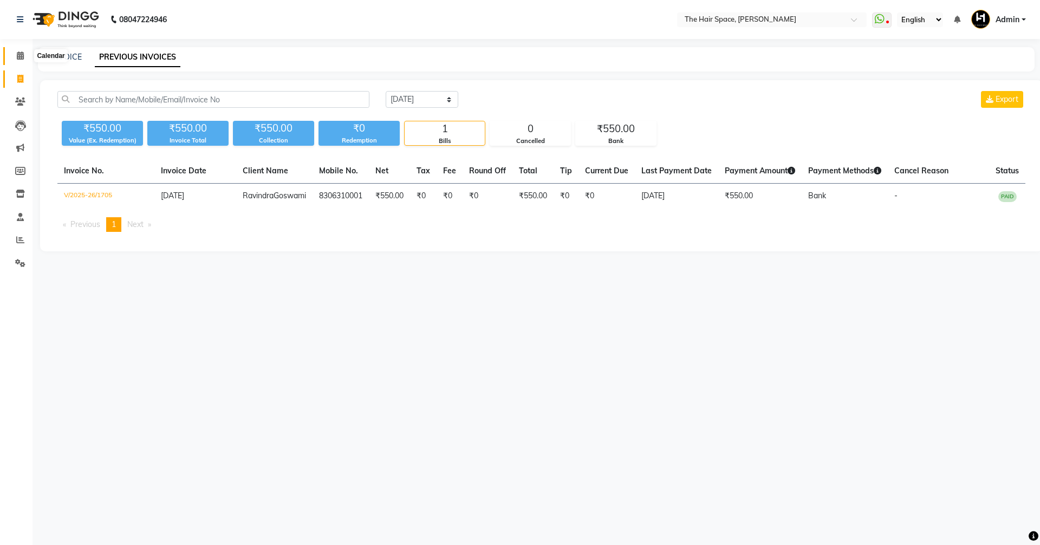
click at [22, 56] on icon at bounding box center [20, 55] width 7 height 8
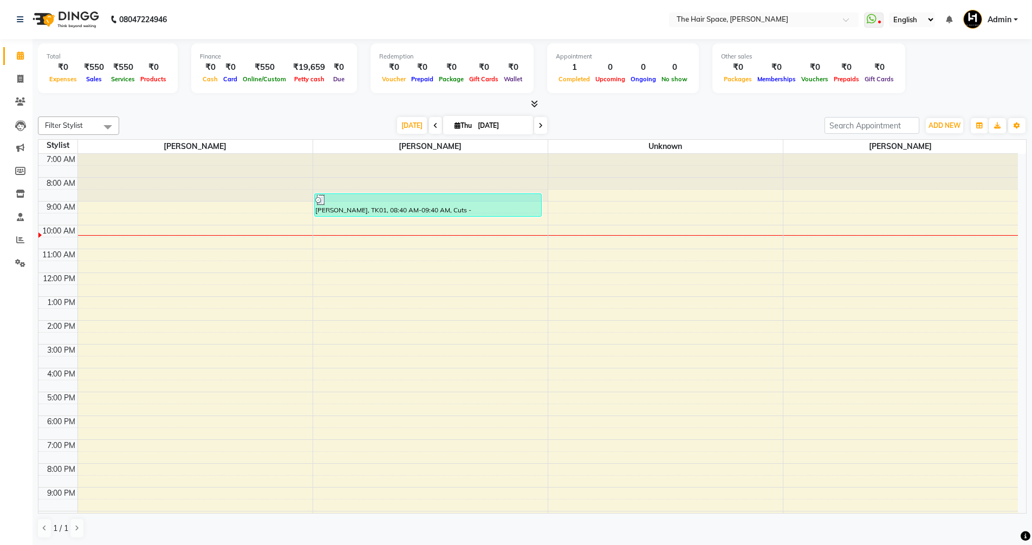
click at [532, 103] on icon at bounding box center [534, 104] width 7 height 8
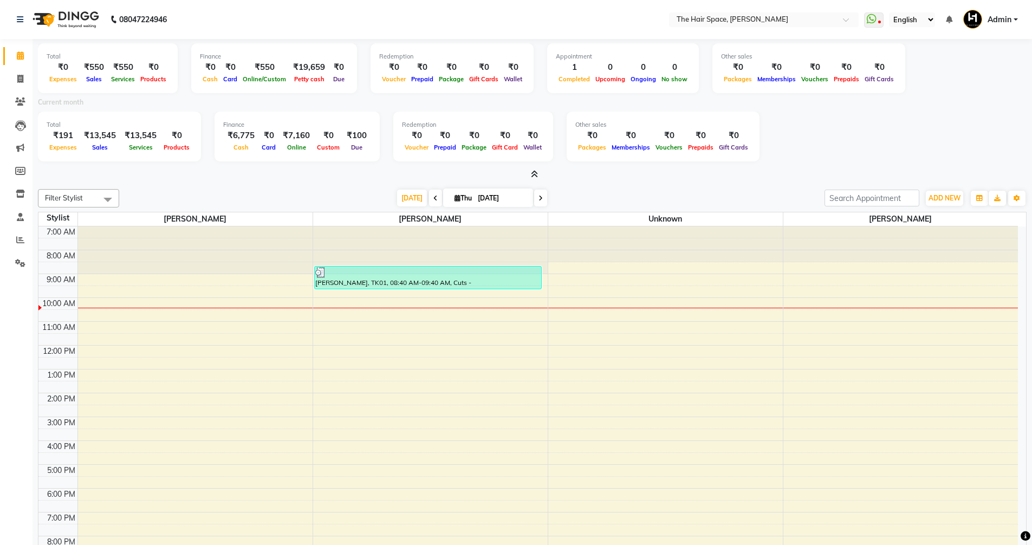
click at [534, 174] on icon at bounding box center [534, 174] width 7 height 8
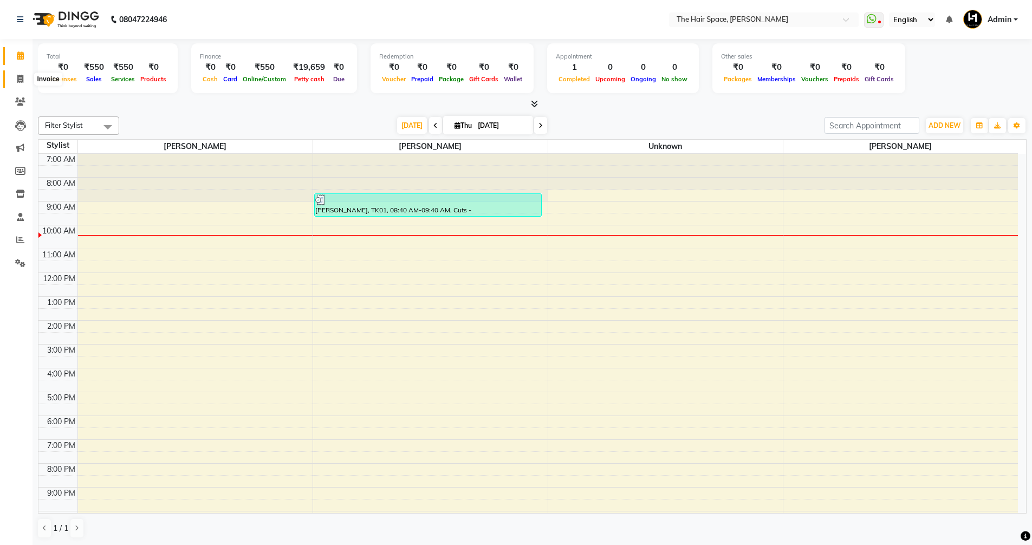
click at [20, 80] on icon at bounding box center [20, 79] width 6 height 8
select select "service"
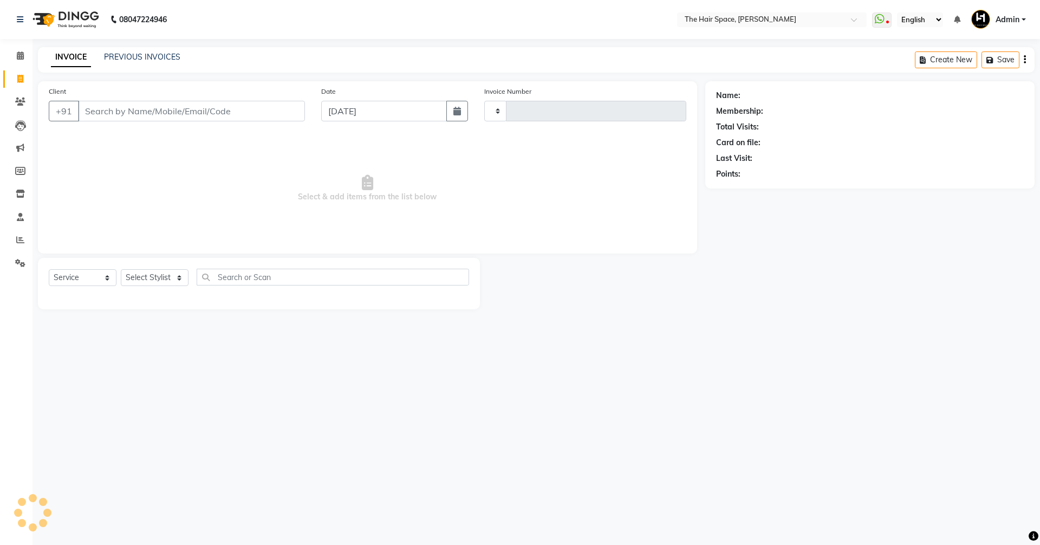
type input "1706"
select select "6663"
click at [13, 263] on span at bounding box center [20, 263] width 19 height 12
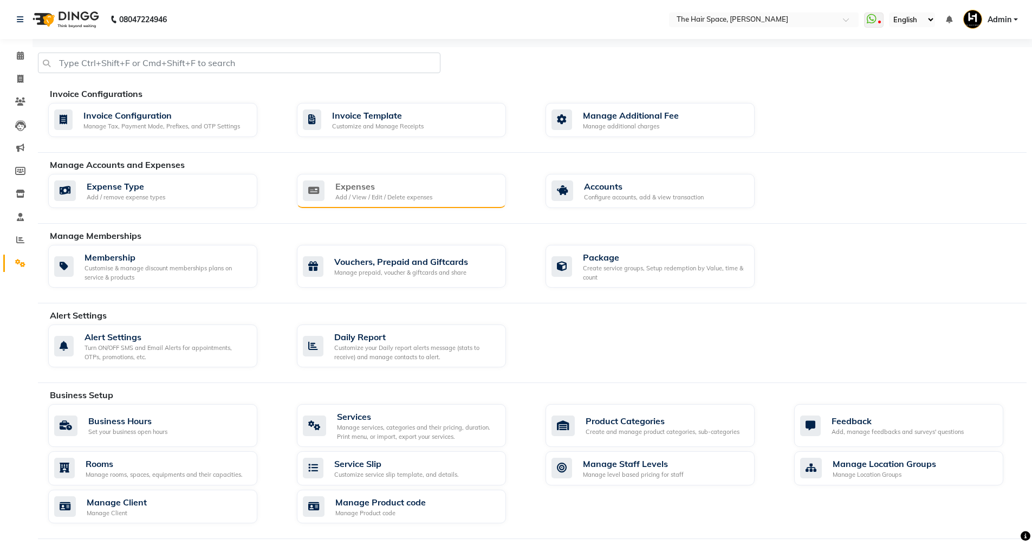
click at [358, 189] on div "Expenses" at bounding box center [383, 186] width 97 height 13
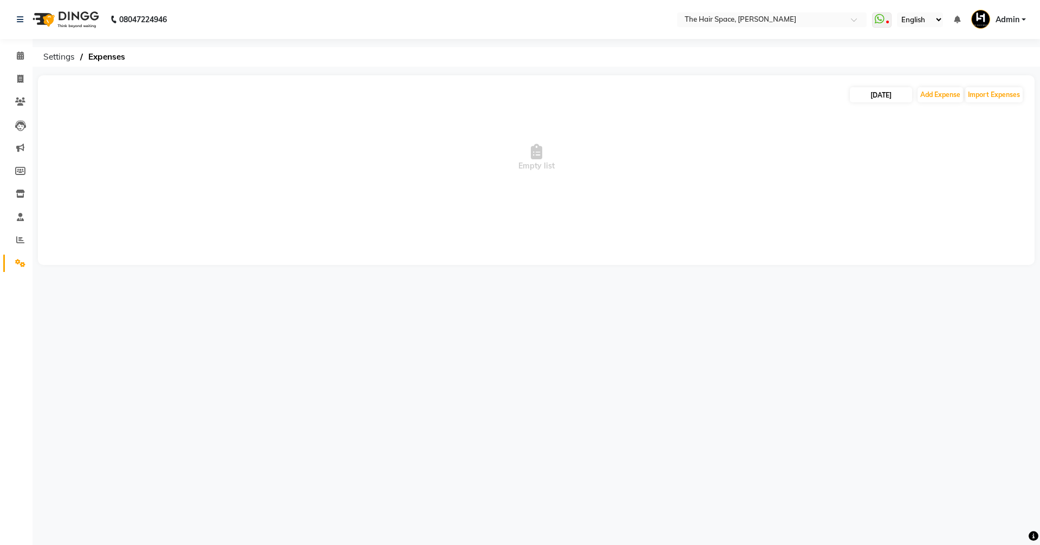
drag, startPoint x: 916, startPoint y: 77, endPoint x: 894, endPoint y: 99, distance: 29.9
click at [907, 88] on div "[DATE] Add Expense Import Expenses Empty list" at bounding box center [536, 170] width 997 height 190
click at [890, 99] on input "[DATE]" at bounding box center [881, 94] width 62 height 15
select select "9"
select select "2025"
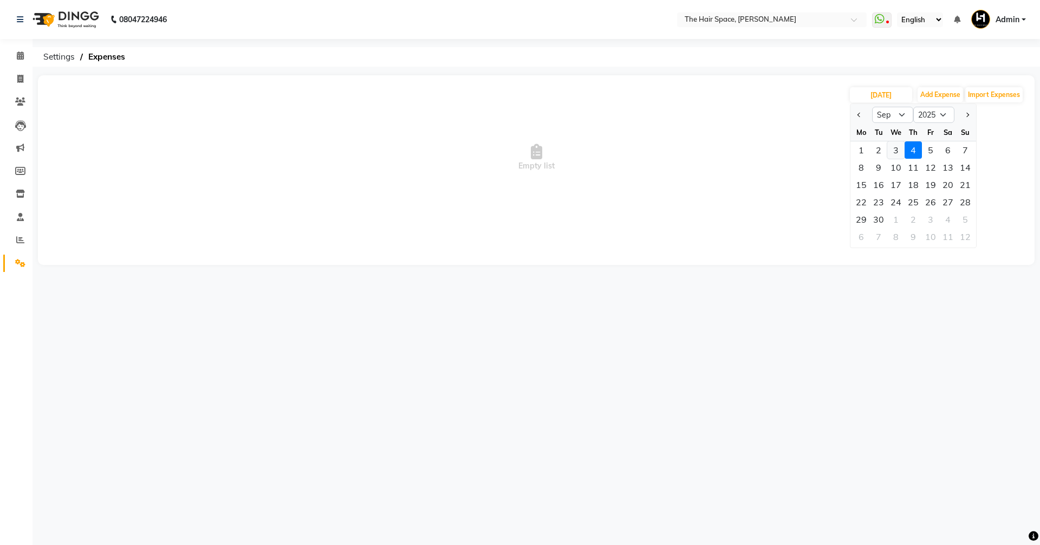
click at [893, 150] on div "3" at bounding box center [895, 149] width 17 height 17
type input "[DATE]"
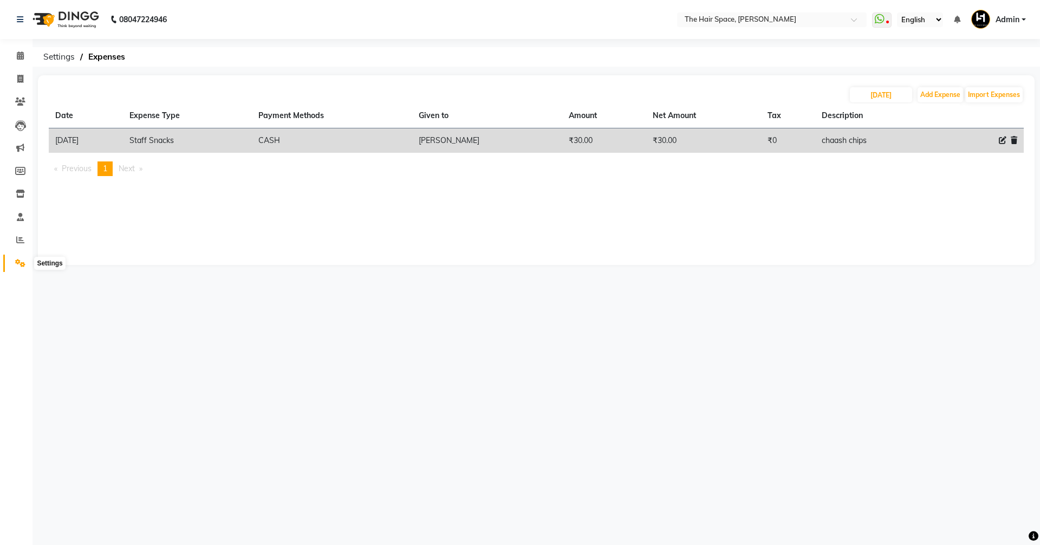
click at [16, 264] on icon at bounding box center [20, 263] width 10 height 8
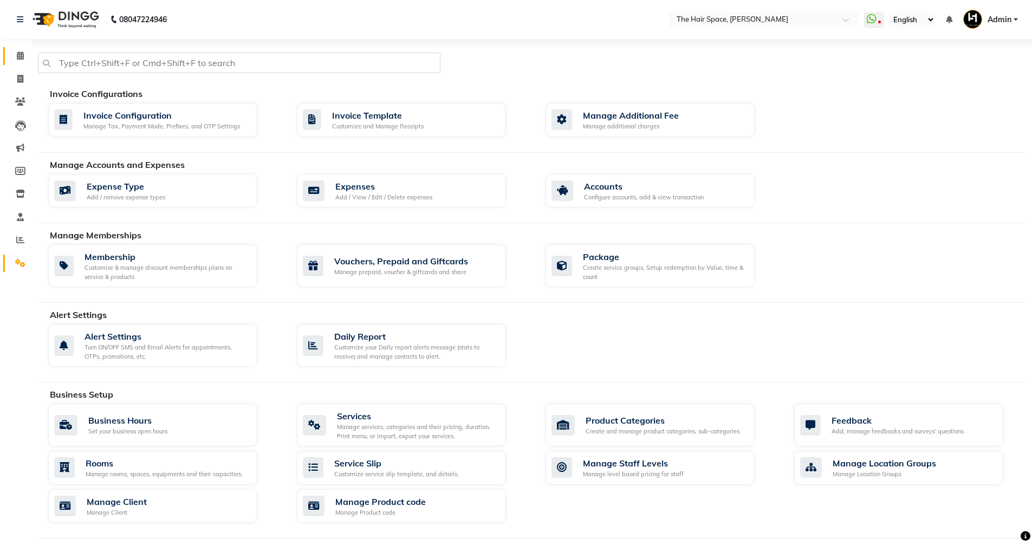
drag, startPoint x: 15, startPoint y: 69, endPoint x: 14, endPoint y: 53, distance: 16.9
click at [15, 68] on li "Invoice" at bounding box center [16, 79] width 33 height 23
click at [14, 53] on span at bounding box center [20, 56] width 19 height 12
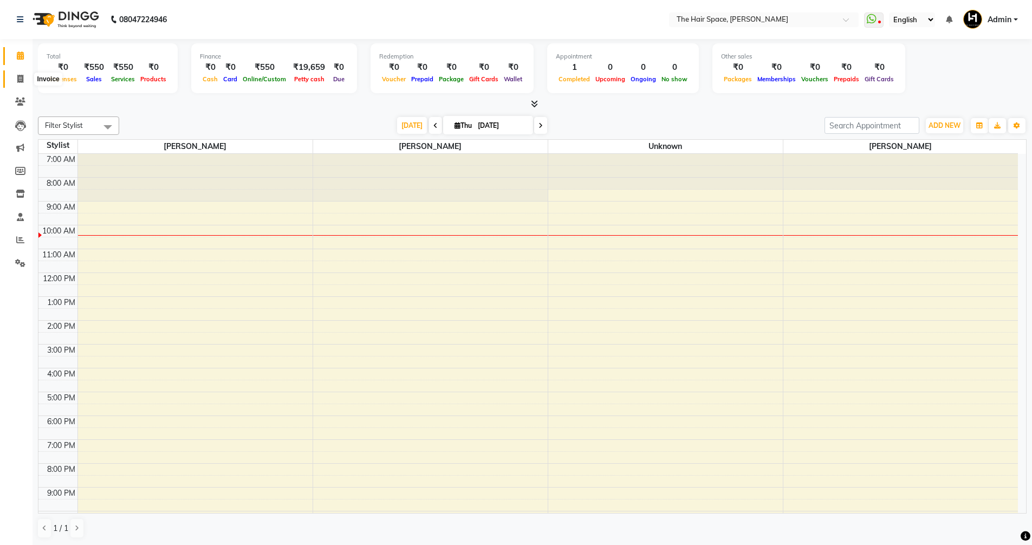
click at [17, 77] on icon at bounding box center [20, 79] width 6 height 8
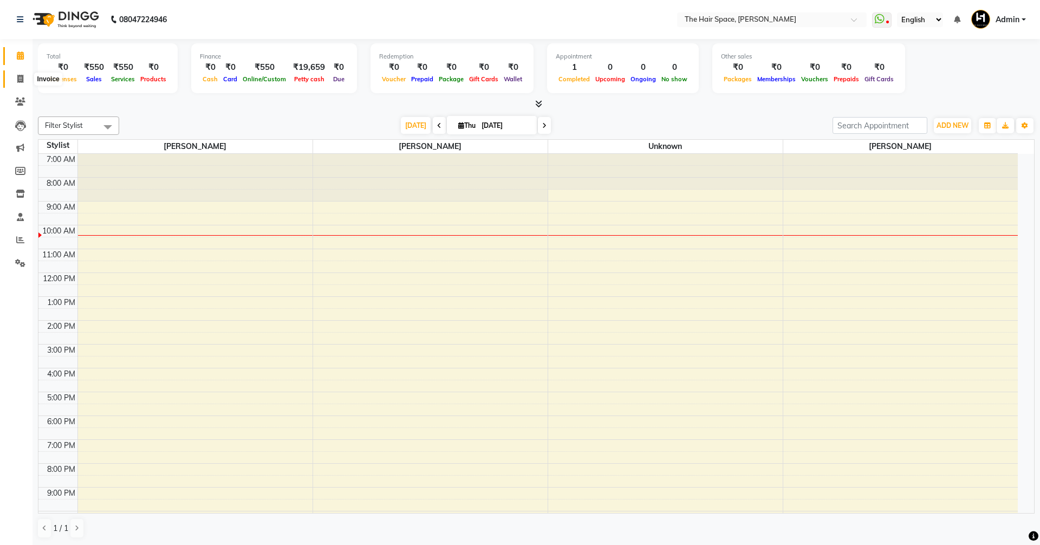
click at [17, 77] on icon at bounding box center [20, 79] width 6 height 8
select select "service"
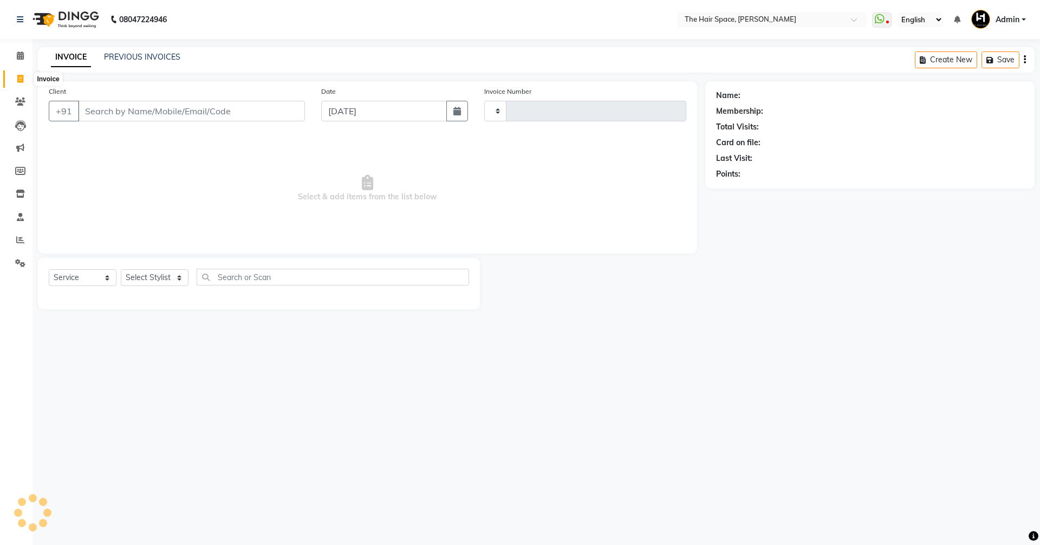
type input "1706"
select select "6663"
click at [146, 56] on link "PREVIOUS INVOICES" at bounding box center [142, 57] width 76 height 10
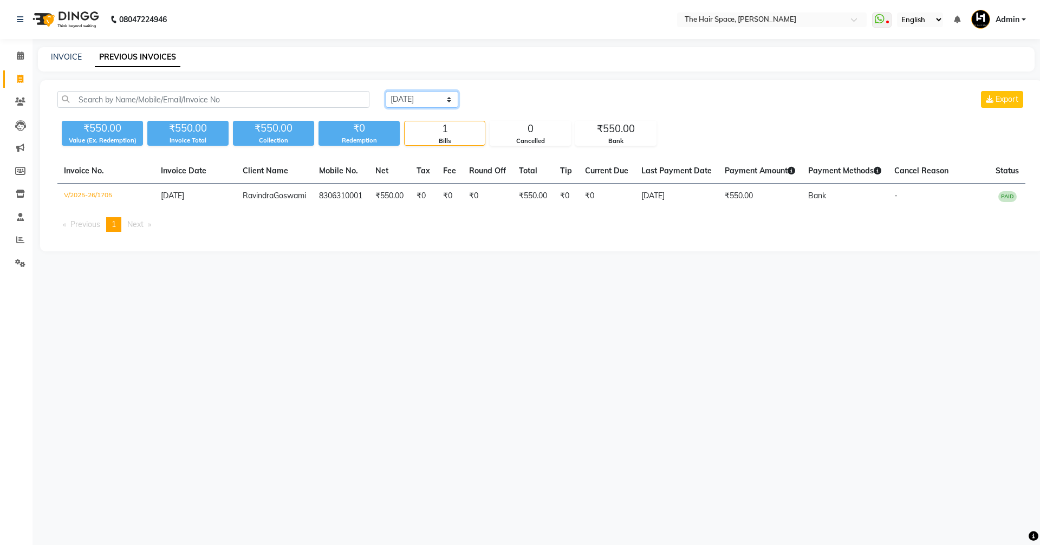
click at [397, 100] on select "[DATE] [DATE] Custom Range" at bounding box center [422, 99] width 73 height 17
click at [398, 100] on select "[DATE] [DATE] Custom Range" at bounding box center [422, 99] width 73 height 17
click at [386, 91] on select "[DATE] [DATE] Custom Range" at bounding box center [422, 99] width 73 height 17
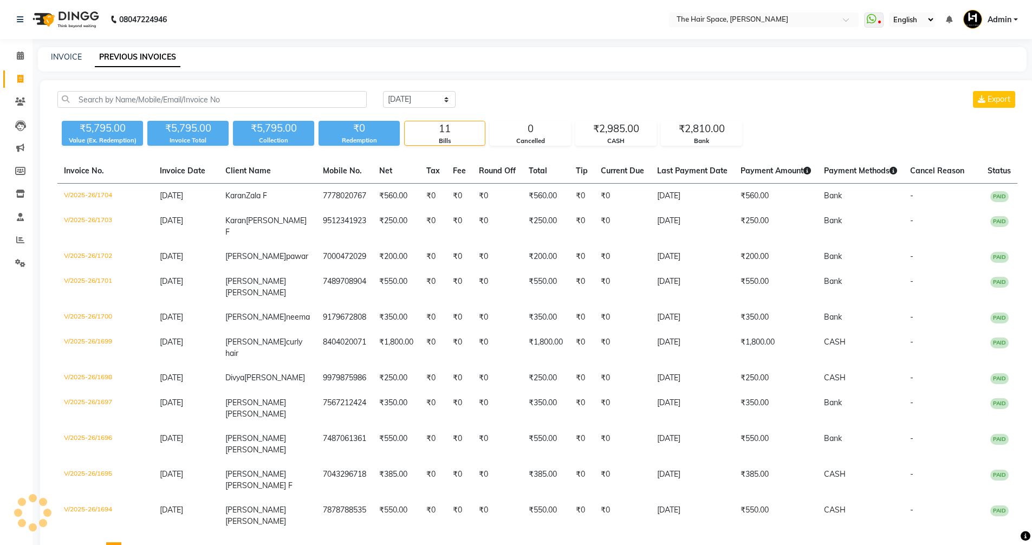
click at [407, 89] on div "[DATE] [DATE] Custom Range Export ₹5,795.00 Value (Ex. Redemption) ₹5,795.00 In…" at bounding box center [537, 328] width 995 height 496
click at [407, 90] on div "[DATE] [DATE] Custom Range Export ₹5,795.00 Value (Ex. Redemption) ₹5,795.00 In…" at bounding box center [537, 328] width 995 height 496
click at [406, 107] on select "[DATE] [DATE] Custom Range" at bounding box center [419, 99] width 73 height 17
click at [383, 91] on select "[DATE] [DATE] Custom Range" at bounding box center [419, 99] width 73 height 17
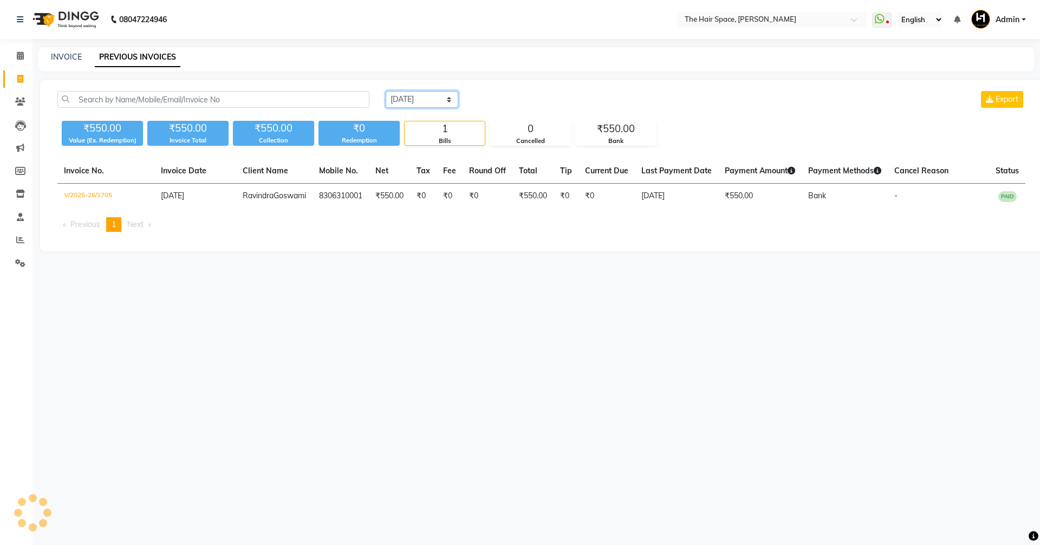
click at [406, 96] on select "[DATE] [DATE] Custom Range" at bounding box center [422, 99] width 73 height 17
select select "[DATE]"
click at [386, 91] on select "[DATE] [DATE] Custom Range" at bounding box center [422, 99] width 73 height 17
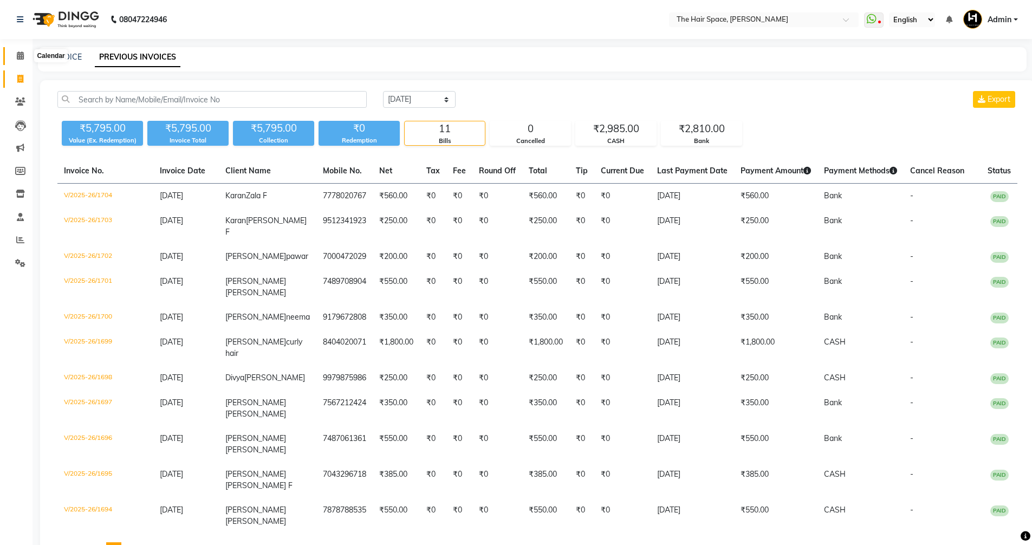
click at [20, 56] on icon at bounding box center [20, 55] width 7 height 8
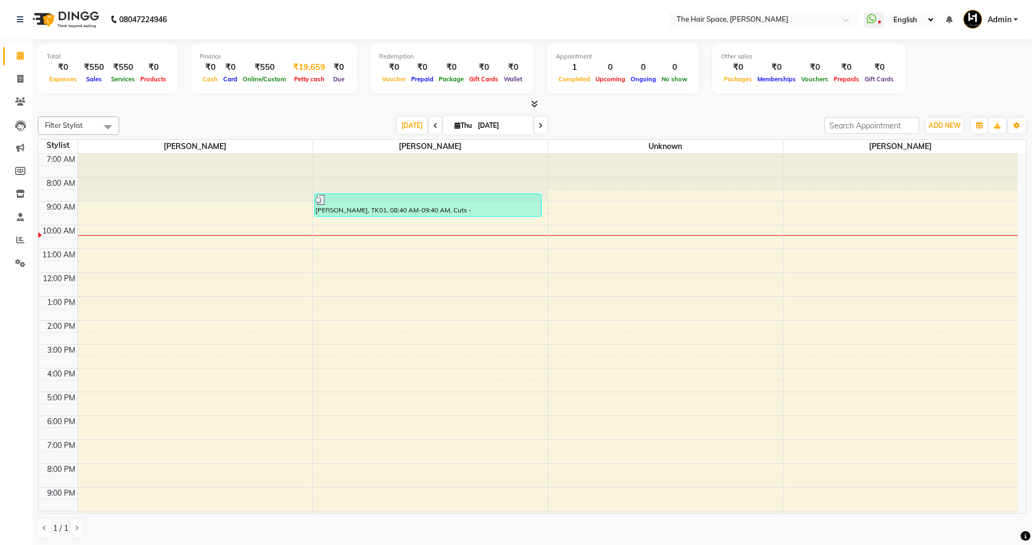
scroll to position [1, 0]
click at [21, 236] on icon at bounding box center [20, 239] width 8 height 8
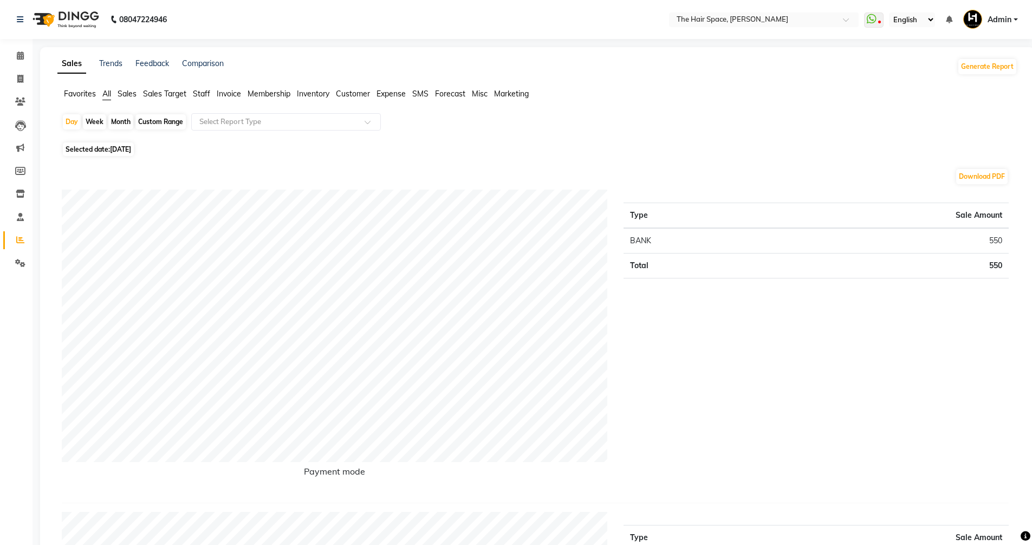
click at [173, 120] on div "Custom Range" at bounding box center [160, 121] width 50 height 15
select select "9"
select select "2025"
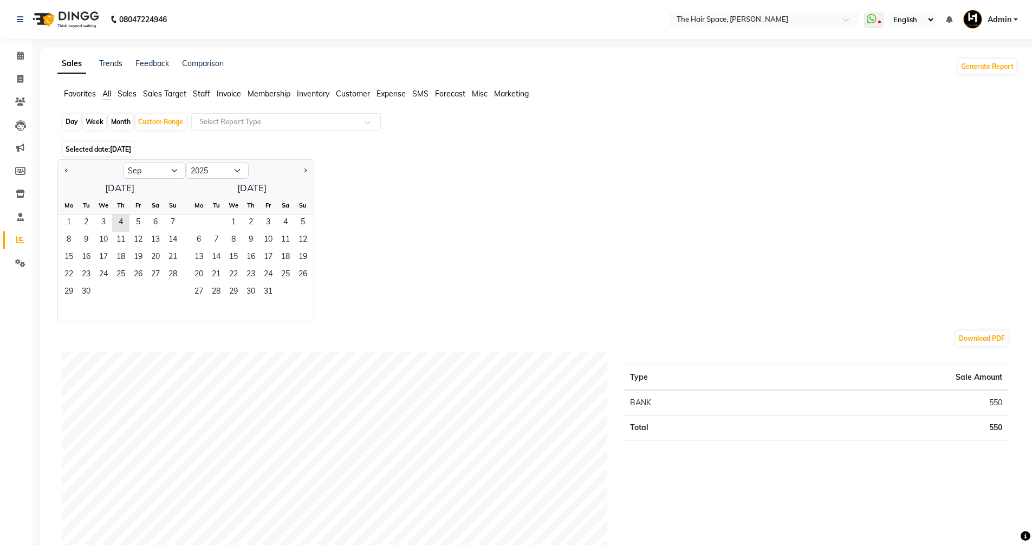
click at [62, 170] on div at bounding box center [90, 170] width 65 height 17
click at [63, 171] on button "Previous month" at bounding box center [66, 170] width 9 height 17
select select "8"
click at [135, 218] on span "1" at bounding box center [137, 223] width 17 height 17
click at [171, 294] on span "31" at bounding box center [172, 292] width 17 height 17
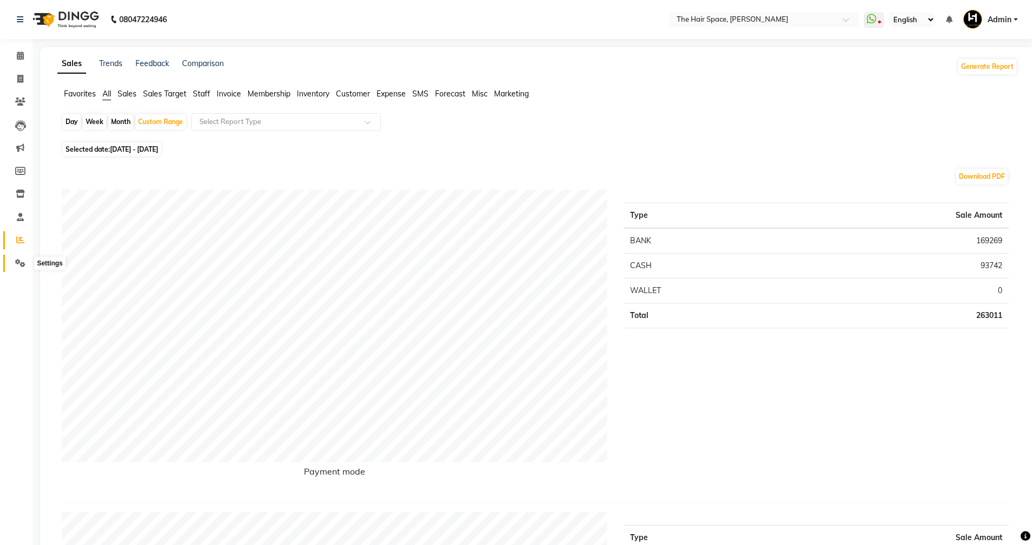
click at [20, 261] on icon at bounding box center [20, 263] width 10 height 8
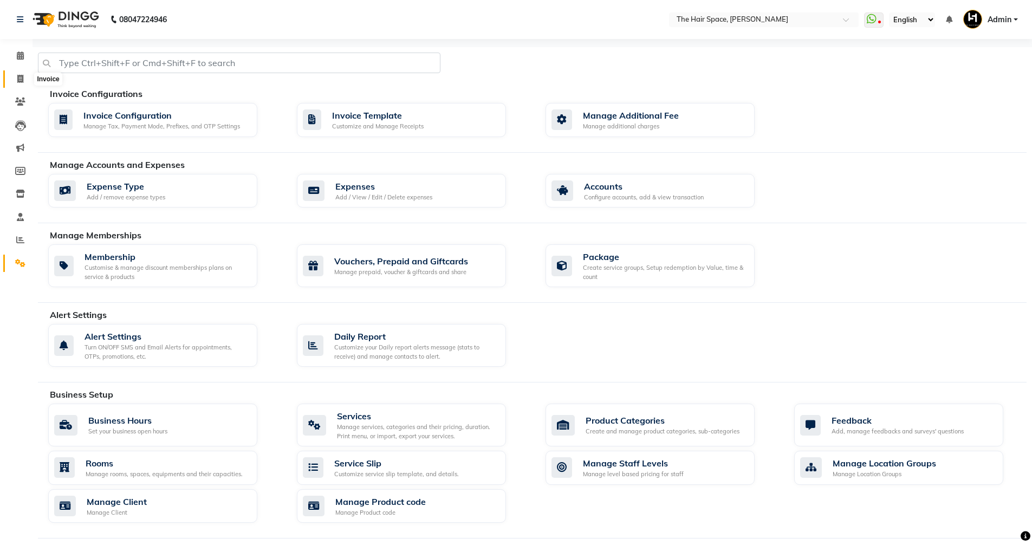
click at [18, 75] on icon at bounding box center [20, 79] width 6 height 8
select select "service"
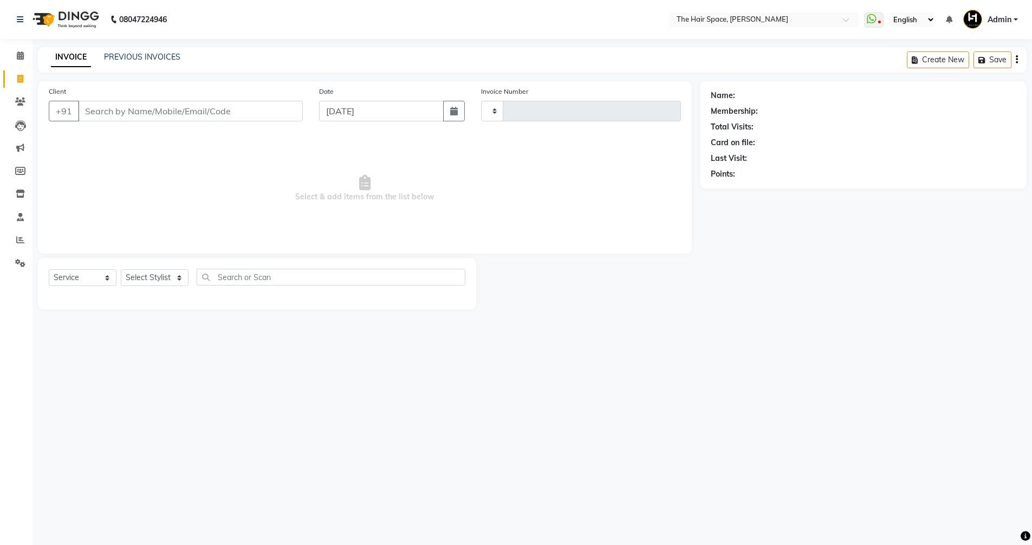
type input "1706"
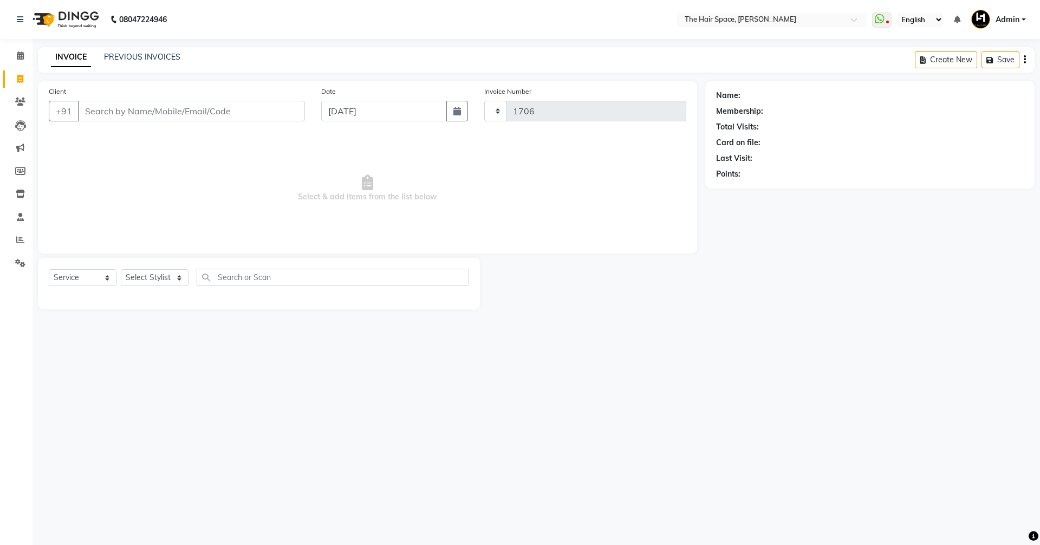
select select "6663"
click at [132, 58] on link "PREVIOUS INVOICES" at bounding box center [142, 57] width 76 height 10
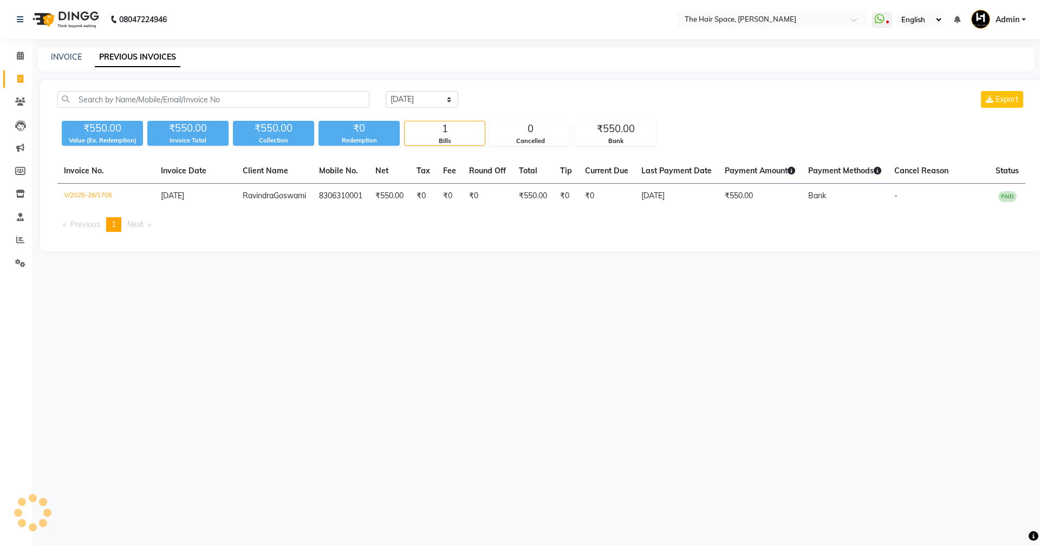
click at [132, 56] on link "PREVIOUS INVOICES" at bounding box center [138, 58] width 86 height 20
click at [67, 59] on link "INVOICE" at bounding box center [66, 57] width 31 height 10
select select "6663"
select select "service"
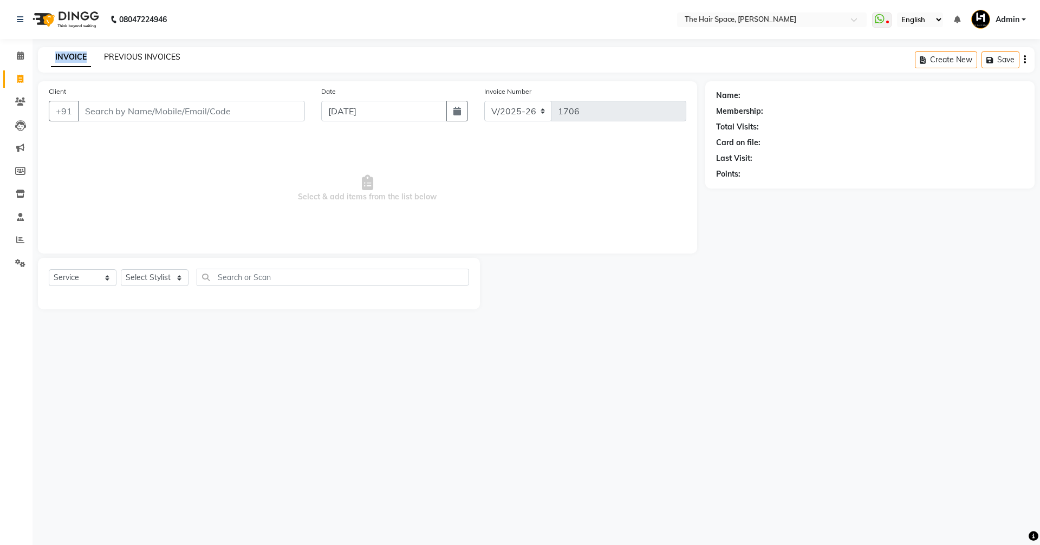
click at [128, 57] on link "PREVIOUS INVOICES" at bounding box center [142, 57] width 76 height 10
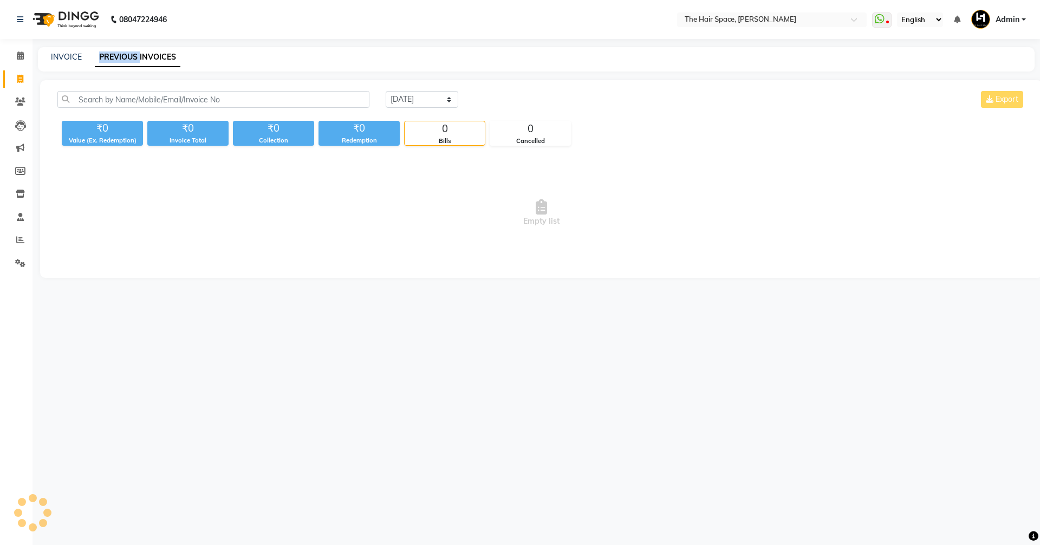
click at [128, 57] on link "PREVIOUS INVOICES" at bounding box center [138, 58] width 86 height 20
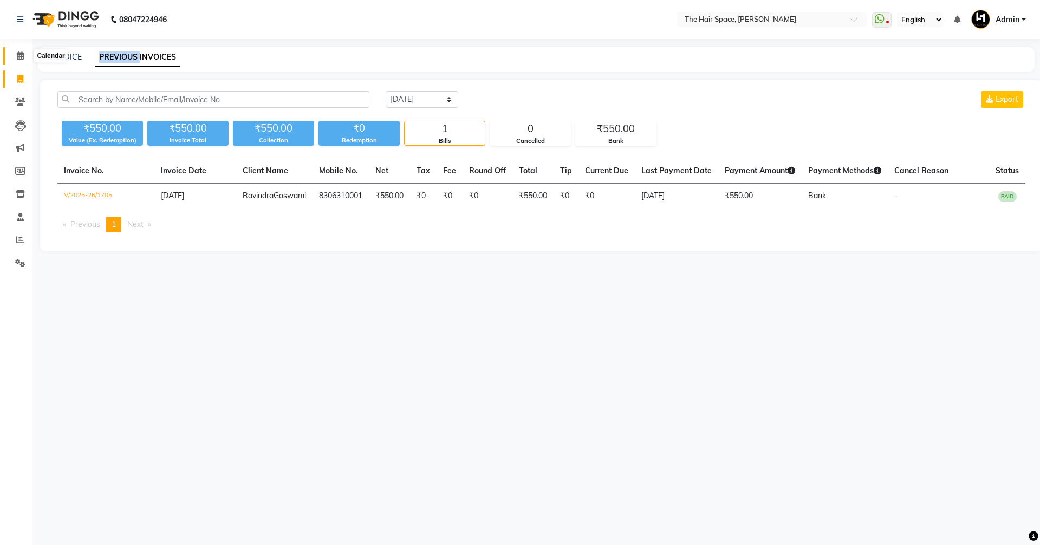
click at [20, 59] on icon at bounding box center [20, 55] width 7 height 8
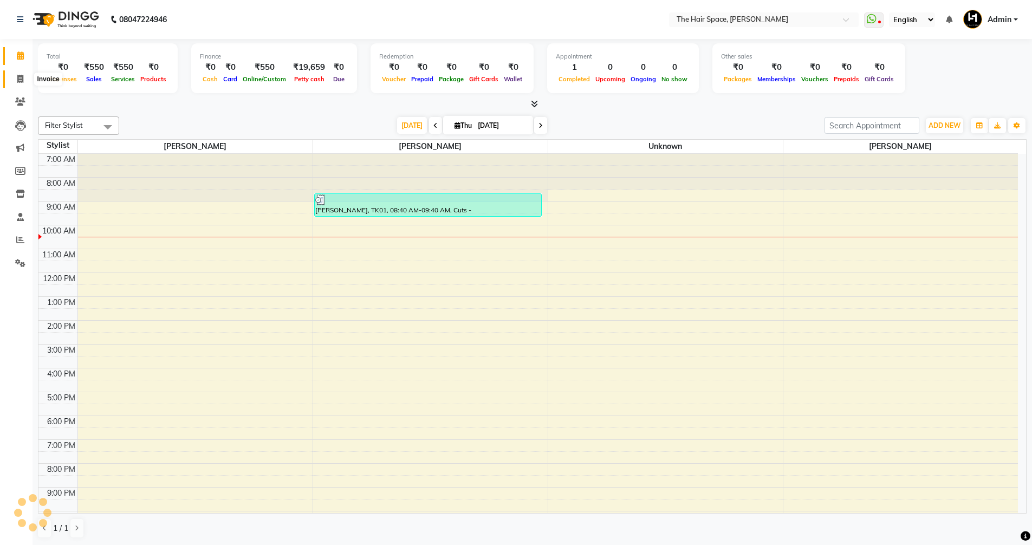
click at [17, 77] on icon at bounding box center [20, 79] width 6 height 8
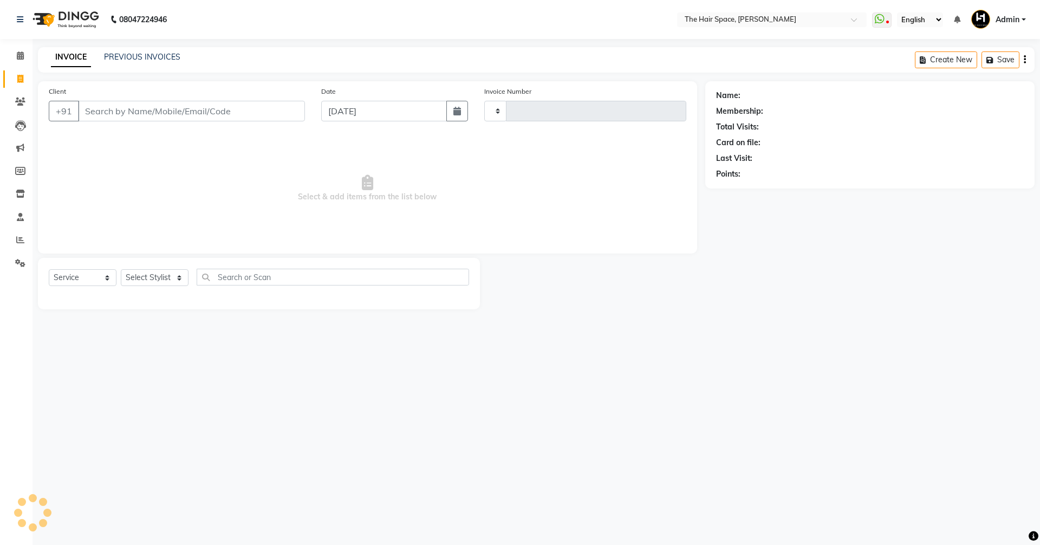
click at [17, 77] on icon at bounding box center [20, 79] width 6 height 8
click at [118, 54] on link "PREVIOUS INVOICES" at bounding box center [142, 57] width 76 height 10
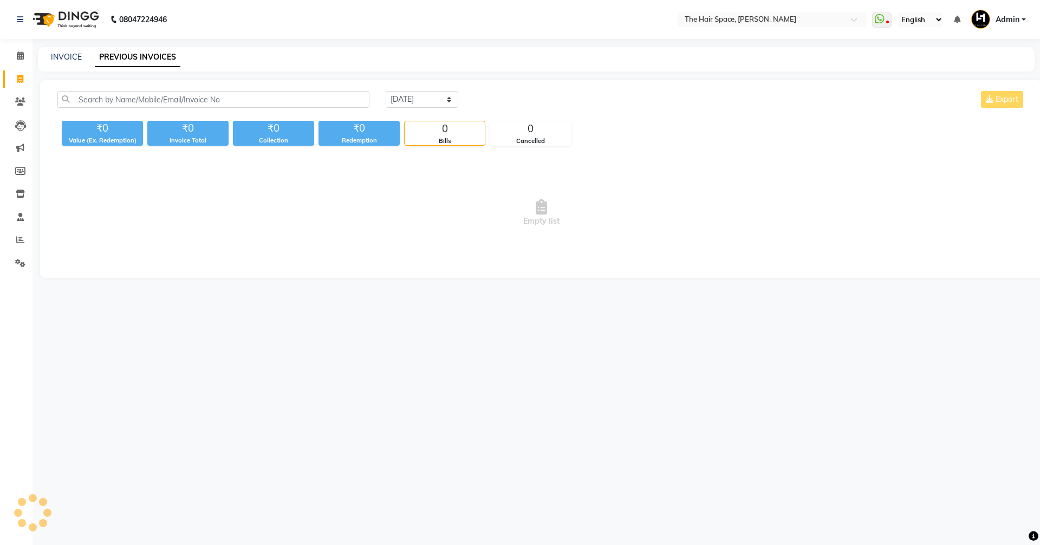
click at [118, 54] on link "PREVIOUS INVOICES" at bounding box center [138, 58] width 86 height 20
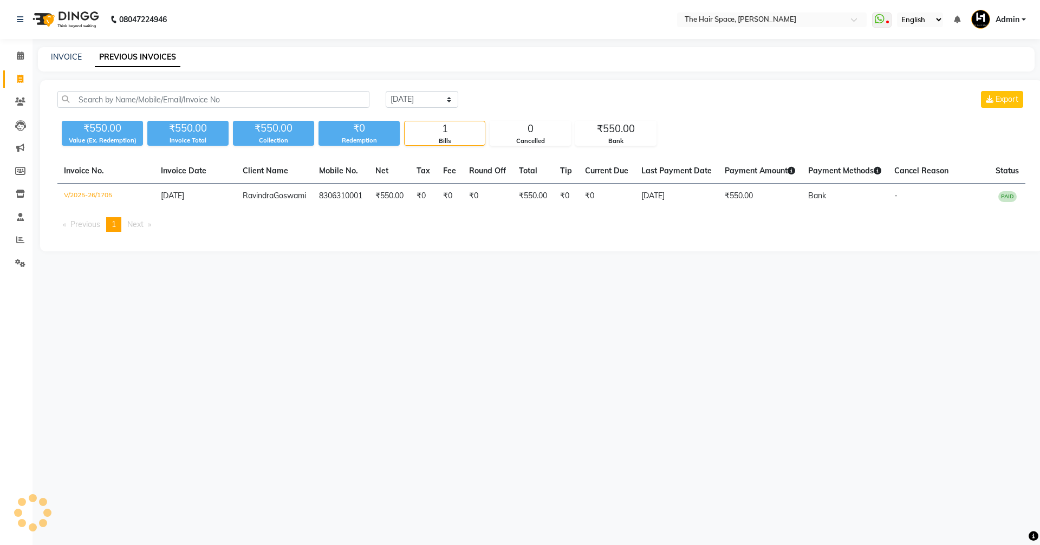
click at [83, 56] on div "INVOICE PREVIOUS INVOICES" at bounding box center [530, 56] width 984 height 11
click at [81, 56] on div "INVOICE PREVIOUS INVOICES" at bounding box center [530, 56] width 984 height 11
click at [66, 54] on link "INVOICE" at bounding box center [66, 57] width 31 height 10
select select "service"
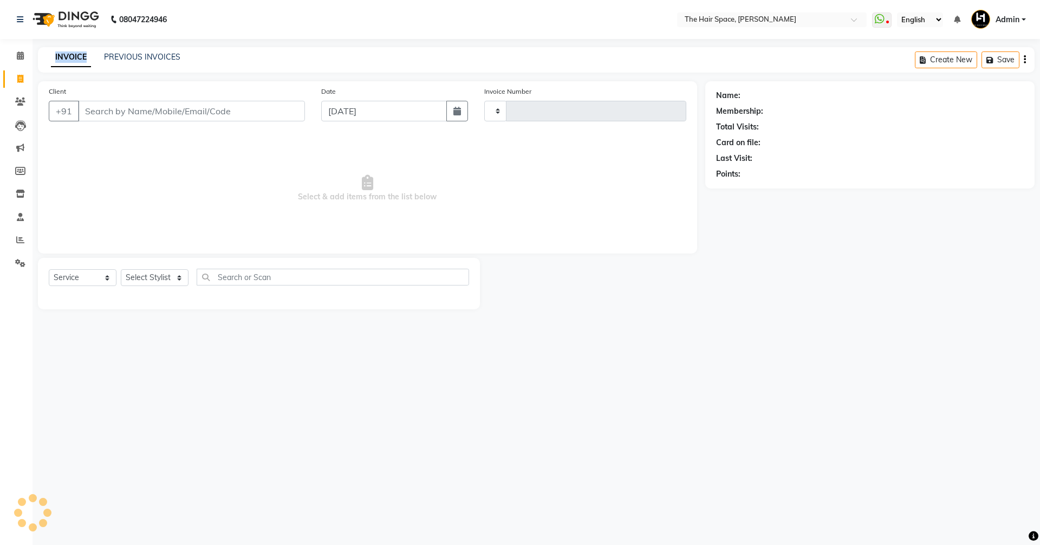
click at [65, 54] on link "INVOICE" at bounding box center [71, 58] width 40 height 20
type input "1706"
select select "6663"
click at [20, 53] on icon at bounding box center [20, 55] width 7 height 8
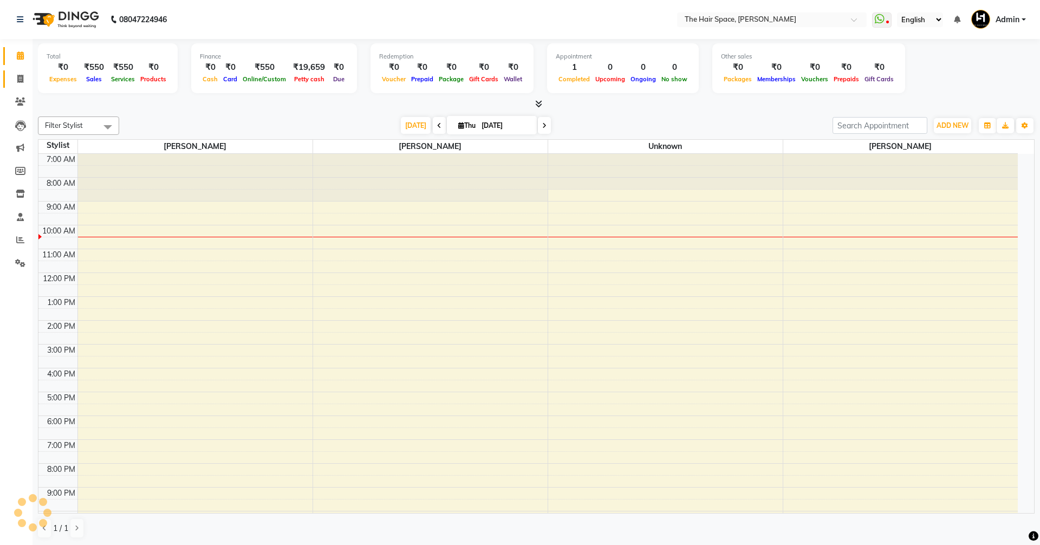
click at [18, 75] on icon at bounding box center [20, 79] width 6 height 8
select select "service"
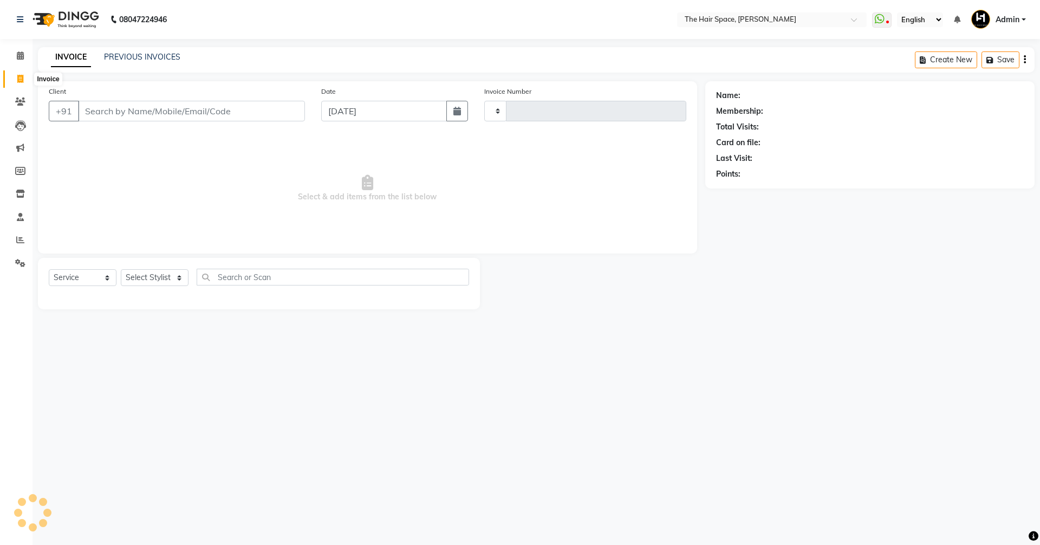
click at [18, 75] on icon at bounding box center [20, 79] width 6 height 8
select select "6663"
select select "service"
click at [117, 59] on link "PREVIOUS INVOICES" at bounding box center [142, 57] width 76 height 10
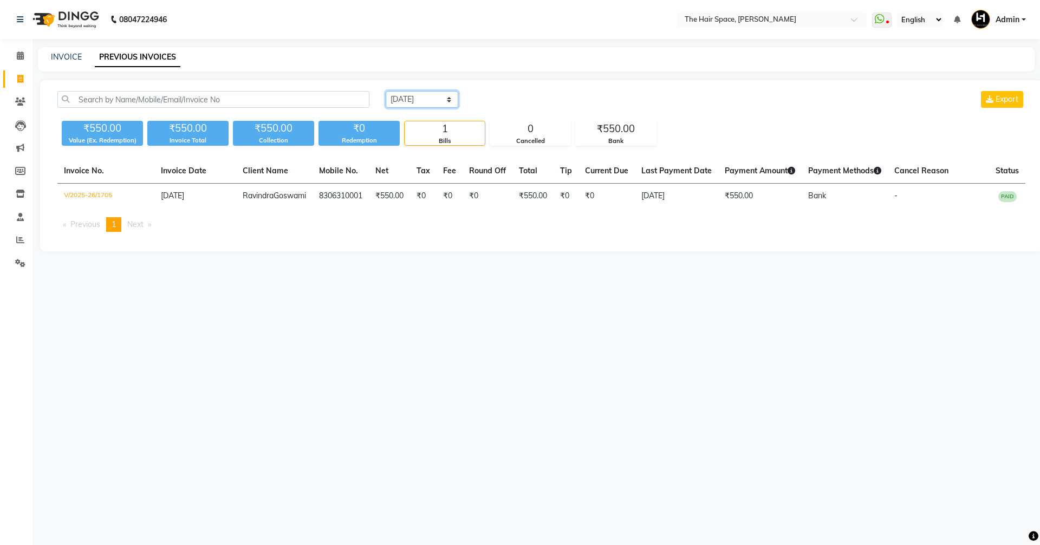
click at [410, 101] on select "[DATE] [DATE] Custom Range" at bounding box center [422, 99] width 73 height 17
click at [386, 91] on select "[DATE] [DATE] Custom Range" at bounding box center [422, 99] width 73 height 17
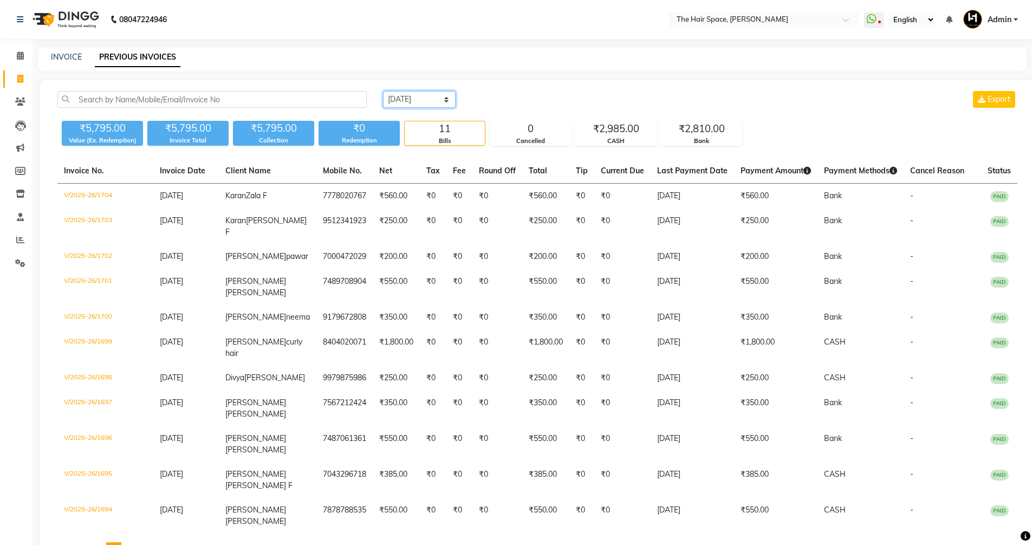
drag, startPoint x: 426, startPoint y: 94, endPoint x: 424, endPoint y: 104, distance: 9.9
click at [426, 95] on select "[DATE] [DATE] Custom Range" at bounding box center [419, 99] width 73 height 17
select select "[DATE]"
click at [383, 91] on select "[DATE] [DATE] Custom Range" at bounding box center [419, 99] width 73 height 17
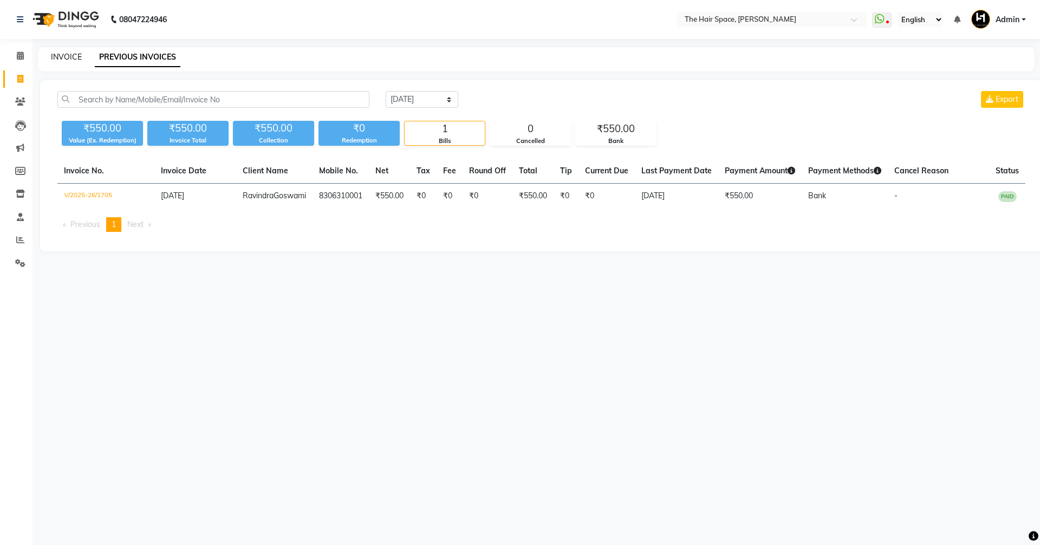
click at [70, 55] on link "INVOICE" at bounding box center [66, 57] width 31 height 10
select select "service"
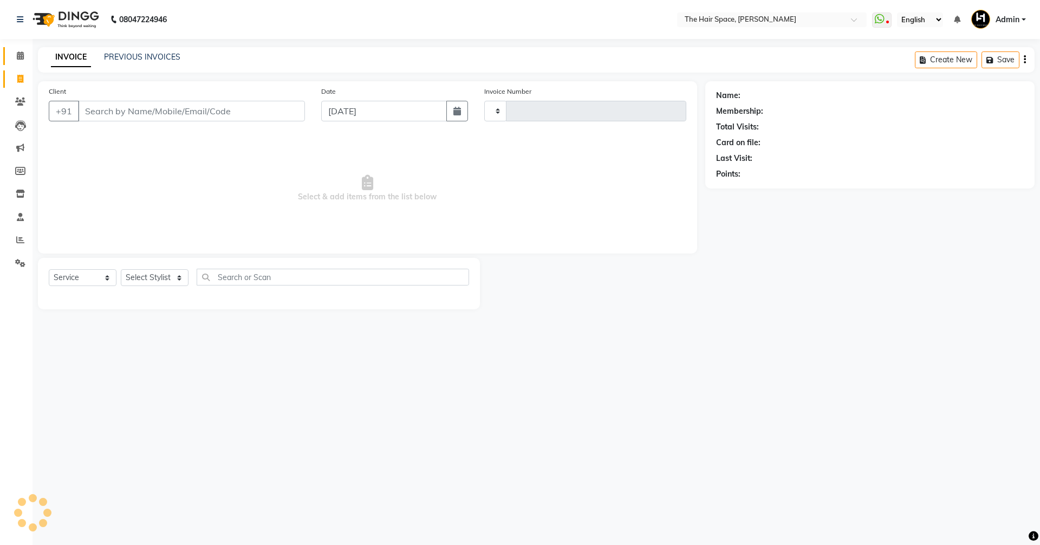
type input "1706"
click at [20, 57] on icon at bounding box center [20, 55] width 7 height 8
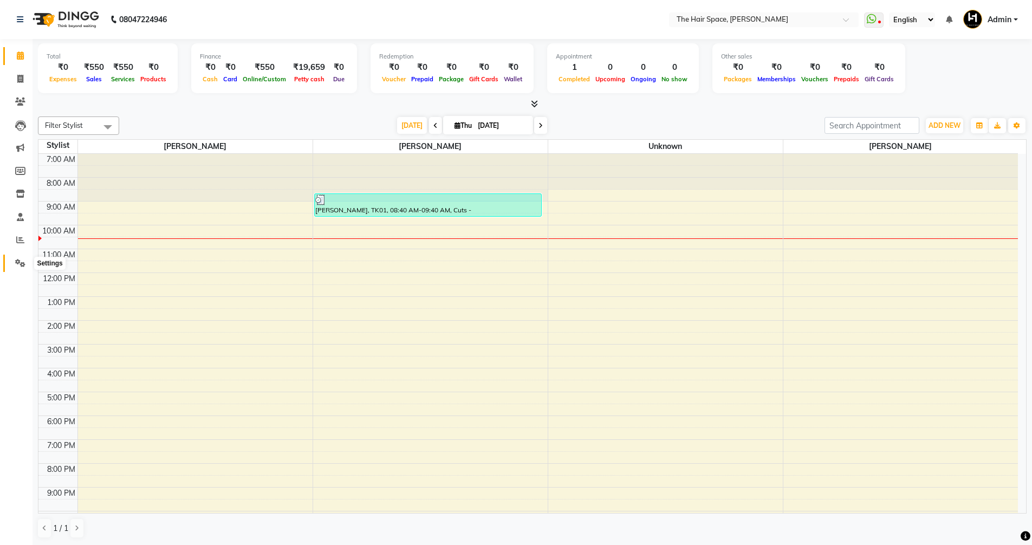
click at [16, 261] on icon at bounding box center [20, 263] width 10 height 8
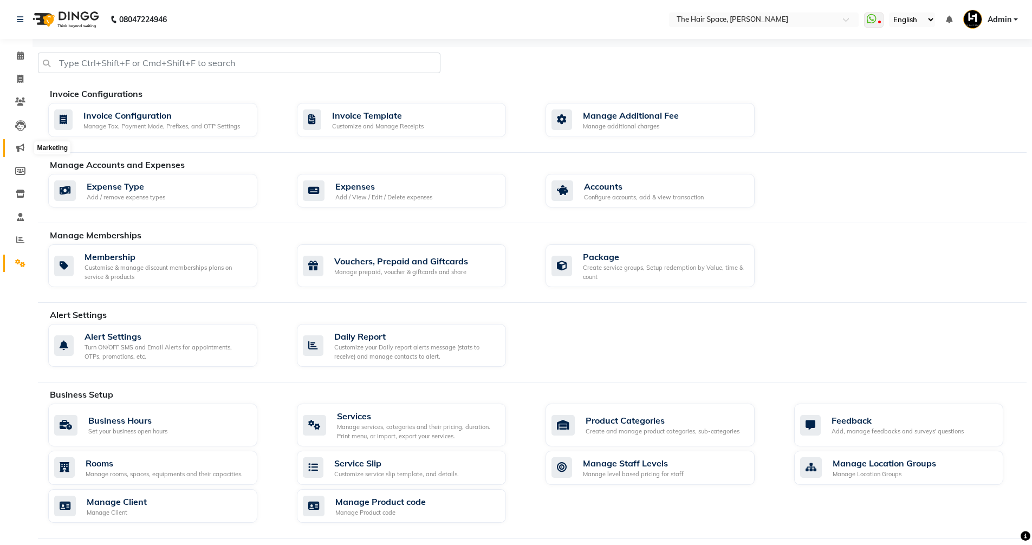
click at [18, 150] on icon at bounding box center [20, 148] width 8 height 8
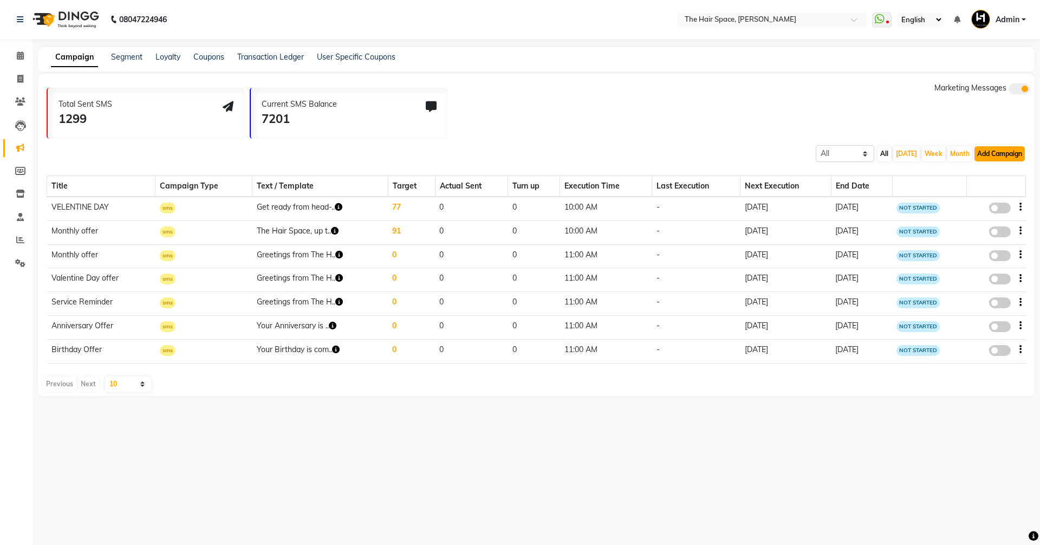
click at [985, 154] on button "Add Campaign" at bounding box center [1000, 153] width 50 height 15
click at [988, 203] on div "WhatsApp (Direct)" at bounding box center [990, 204] width 92 height 16
select select "2"
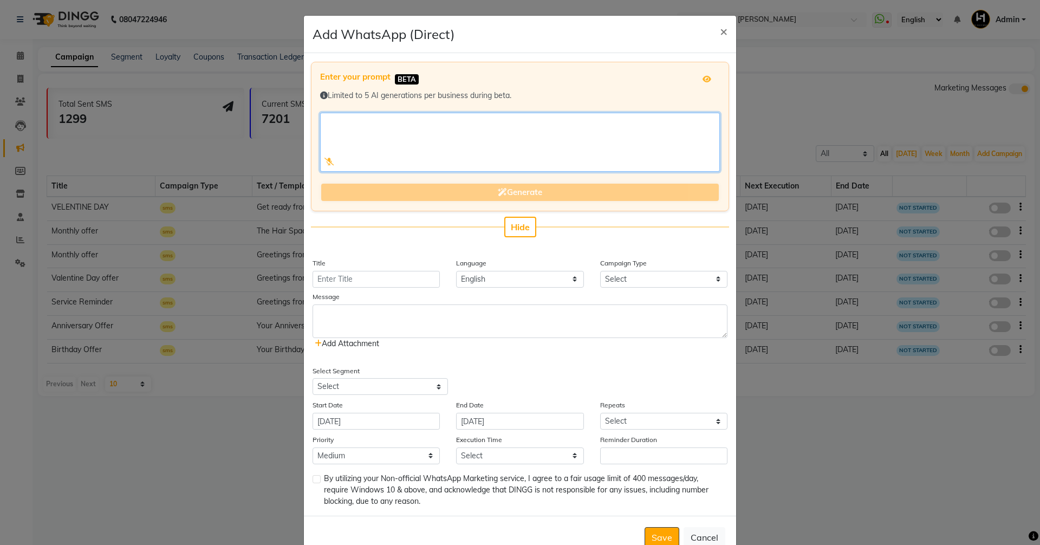
click at [382, 135] on textarea at bounding box center [520, 142] width 400 height 59
paste textarea "✨ [DATE] Special 2025 @ The Hair Space, [PERSON_NAME] ✨ Get Garba-Ready with ou…"
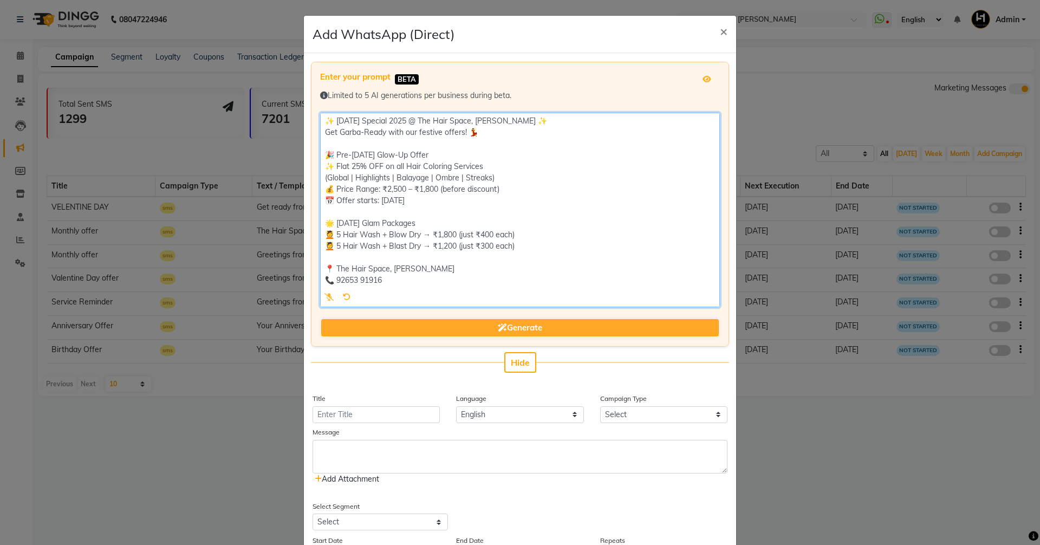
scroll to position [1, 0]
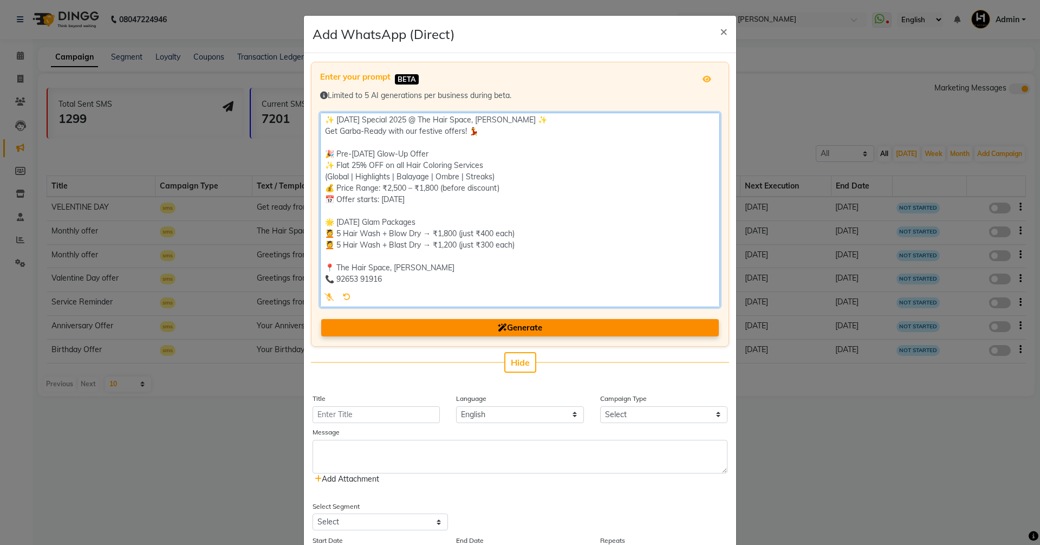
type textarea "✨ [DATE] Special 2025 @ The Hair Space, [PERSON_NAME] ✨ Get Garba-Ready with ou…"
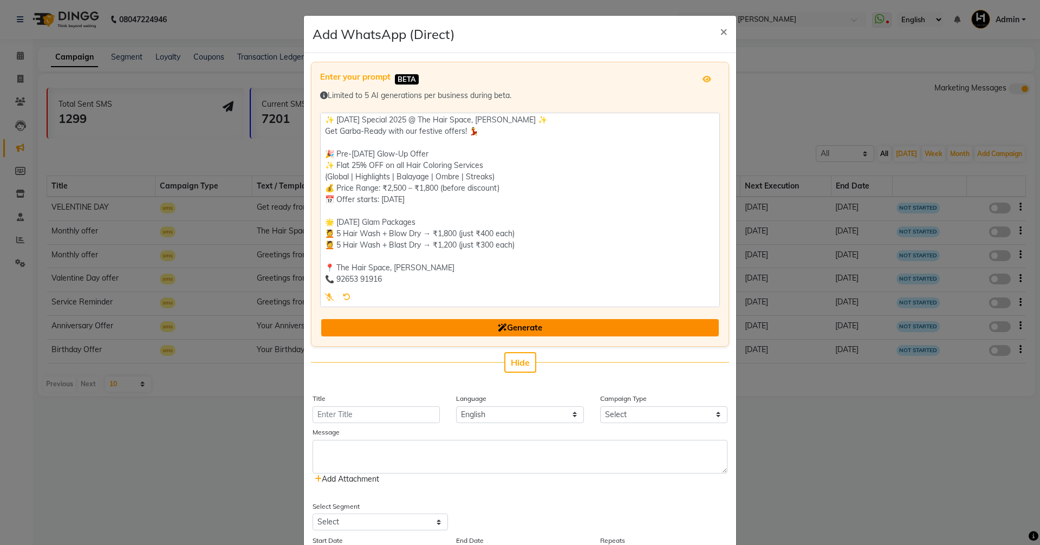
click at [503, 330] on span "Generate" at bounding box center [520, 327] width 44 height 10
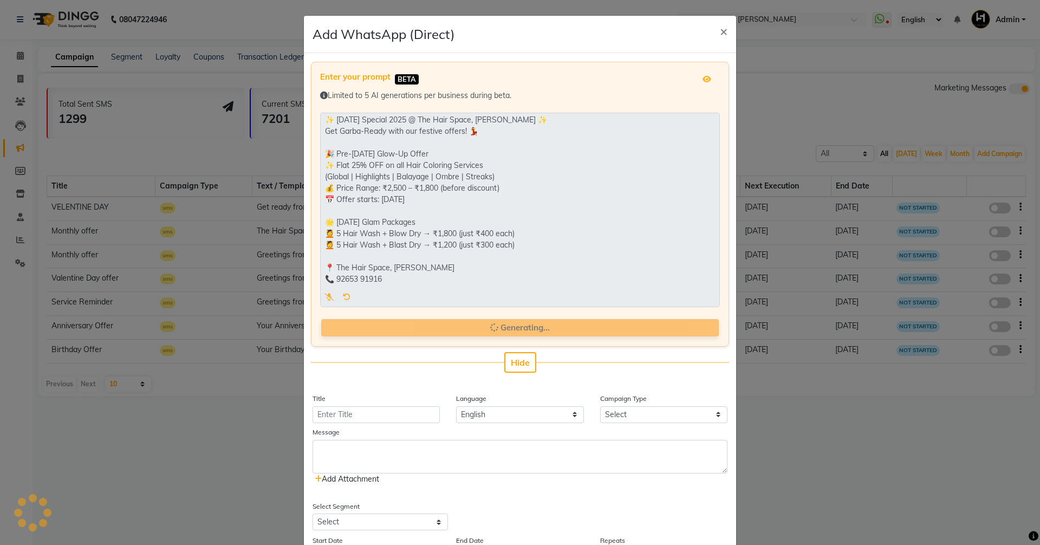
type input "[DATE] Special 2025"
select select "3"
type textarea "✨ [DATE] Special 2025 @ The Hair Space, [PERSON_NAME] ✨ Get Garba-Ready with ou…"
select select "30023"
select select "1"
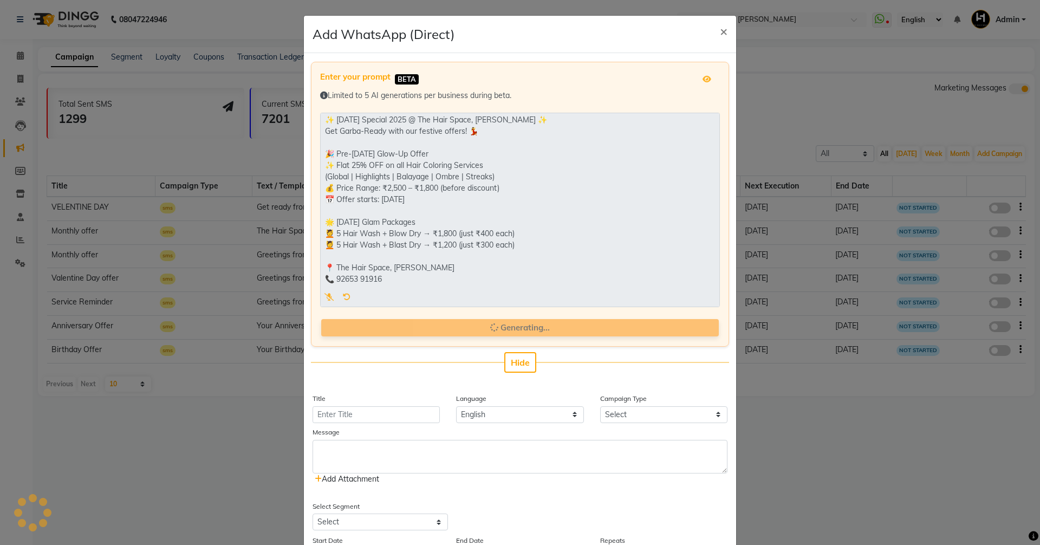
select select "1"
type input "0"
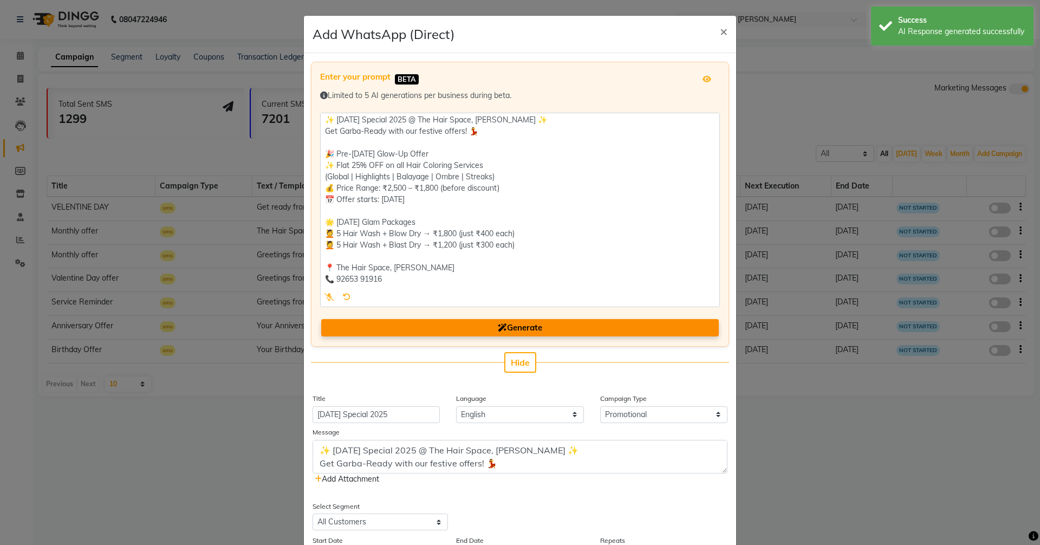
scroll to position [0, 0]
click at [504, 355] on button "Hide" at bounding box center [520, 362] width 32 height 21
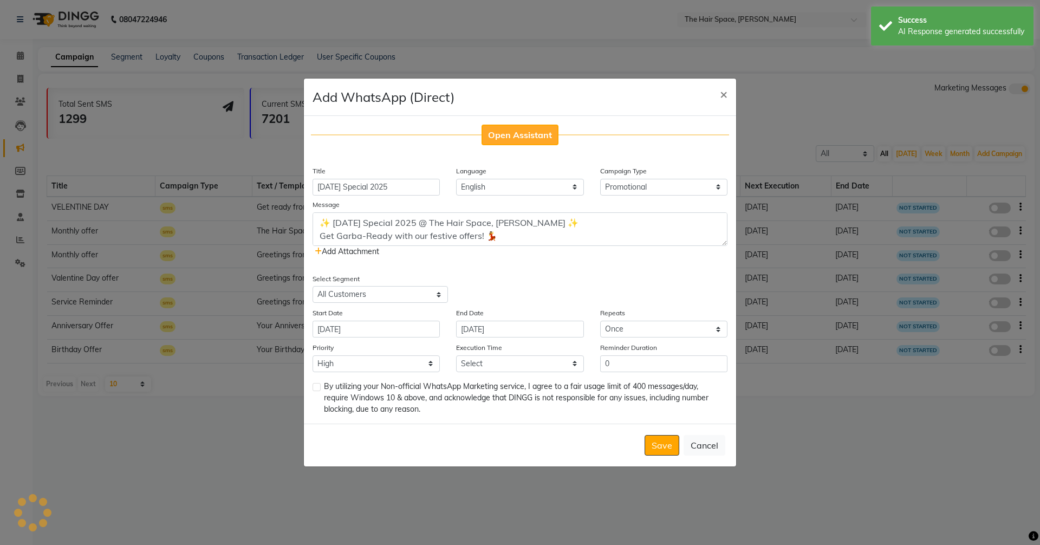
click at [507, 140] on button "Open Assistant" at bounding box center [520, 135] width 77 height 21
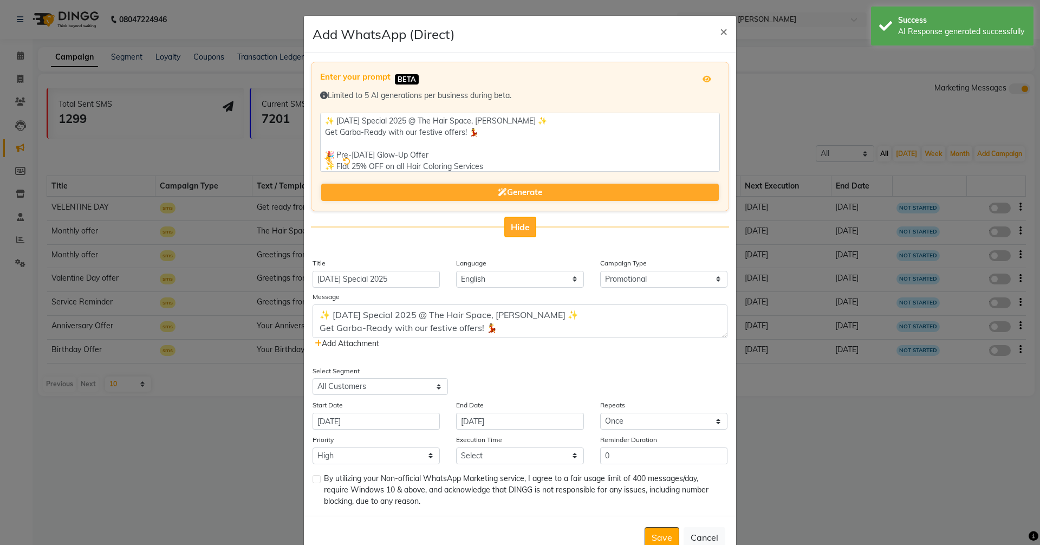
click at [513, 230] on span "Hide" at bounding box center [520, 227] width 19 height 11
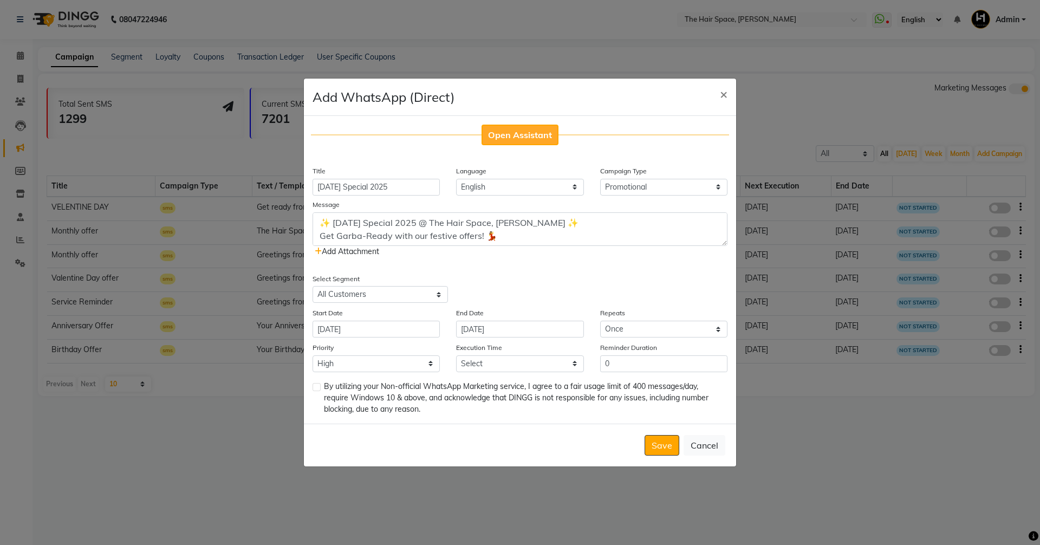
click at [504, 128] on button "Open Assistant" at bounding box center [520, 135] width 77 height 21
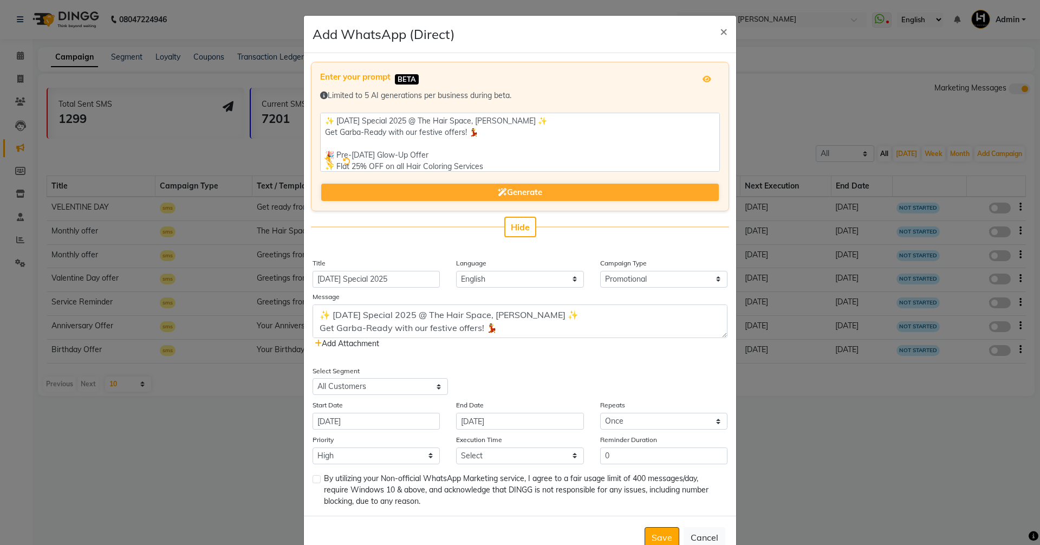
click at [719, 337] on textarea "✨ [DATE] Special 2025 @ The Hair Space, [PERSON_NAME] ✨ Get Garba-Ready with ou…" at bounding box center [520, 321] width 415 height 34
click at [718, 330] on textarea "✨ [DATE] Special 2025 @ The Hair Space, [PERSON_NAME] ✨ Get Garba-Ready with ou…" at bounding box center [520, 321] width 415 height 34
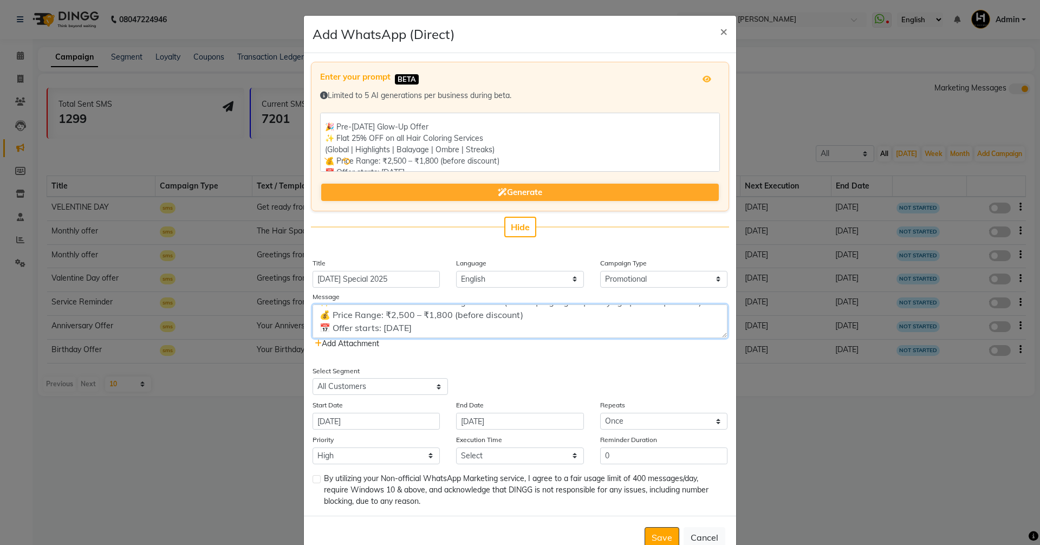
scroll to position [54, 0]
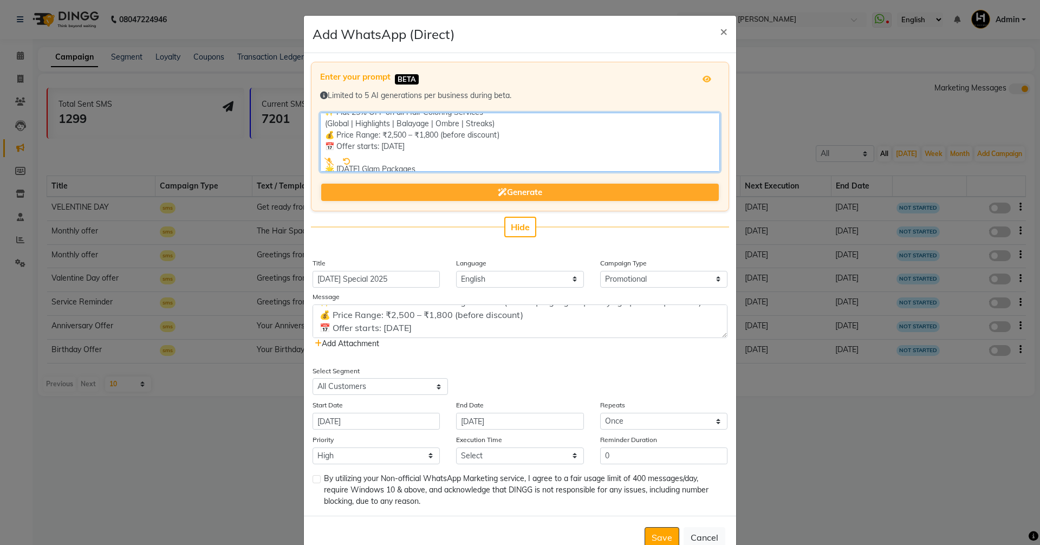
drag, startPoint x: 436, startPoint y: 132, endPoint x: 415, endPoint y: 130, distance: 21.2
click at [415, 130] on textarea at bounding box center [520, 142] width 400 height 59
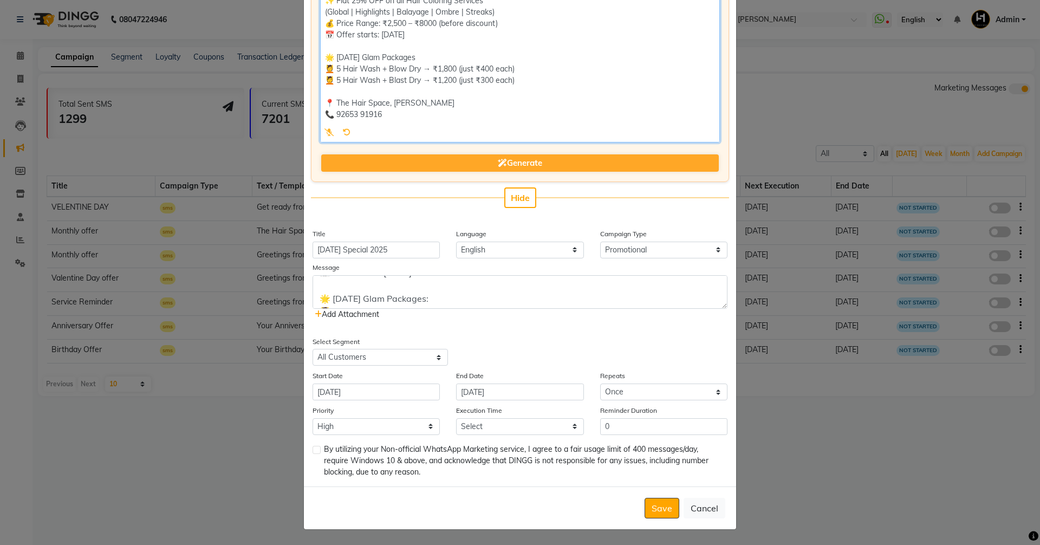
scroll to position [65, 0]
type textarea "✨ [DATE] Special 2025 @ The Hair Space, [PERSON_NAME] ✨ Get Garba-Ready with ou…"
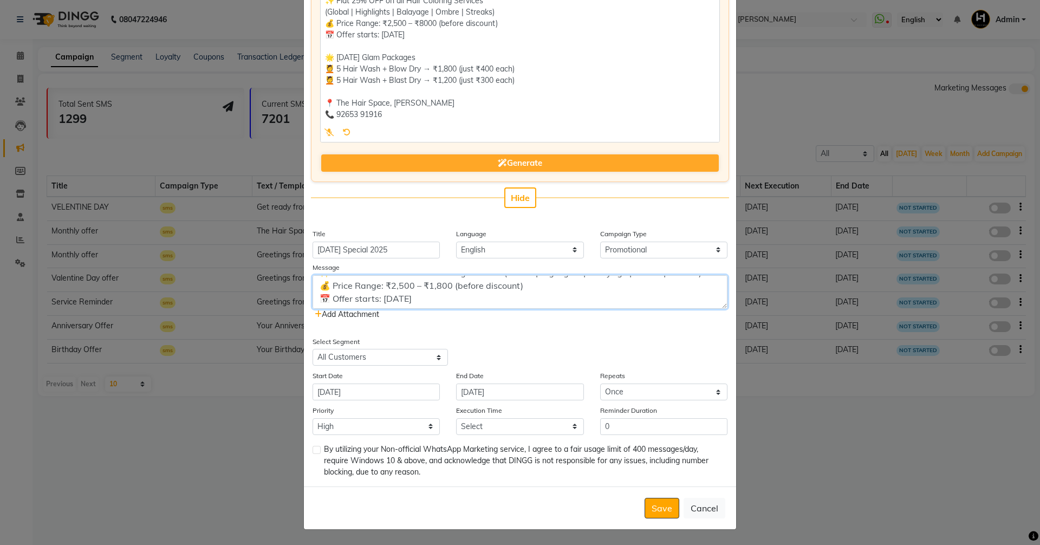
click at [449, 281] on textarea "✨ [DATE] Special 2025 @ The Hair Space, [PERSON_NAME] ✨ Get Garba-Ready with ou…" at bounding box center [520, 292] width 415 height 34
click at [542, 293] on textarea "✨ [DATE] Special 2025 @ The Hair Space, [PERSON_NAME] ✨ Get Garba-Ready with ou…" at bounding box center [520, 292] width 415 height 34
click at [469, 281] on textarea "✨ [DATE] Special 2025 @ The Hair Space, [PERSON_NAME] ✨ Get Garba-Ready with ou…" at bounding box center [520, 292] width 415 height 34
click at [467, 300] on textarea "✨ [DATE] Special 2025 @ The Hair Space, [PERSON_NAME] ✨ Get Garba-Ready with ou…" at bounding box center [520, 292] width 415 height 34
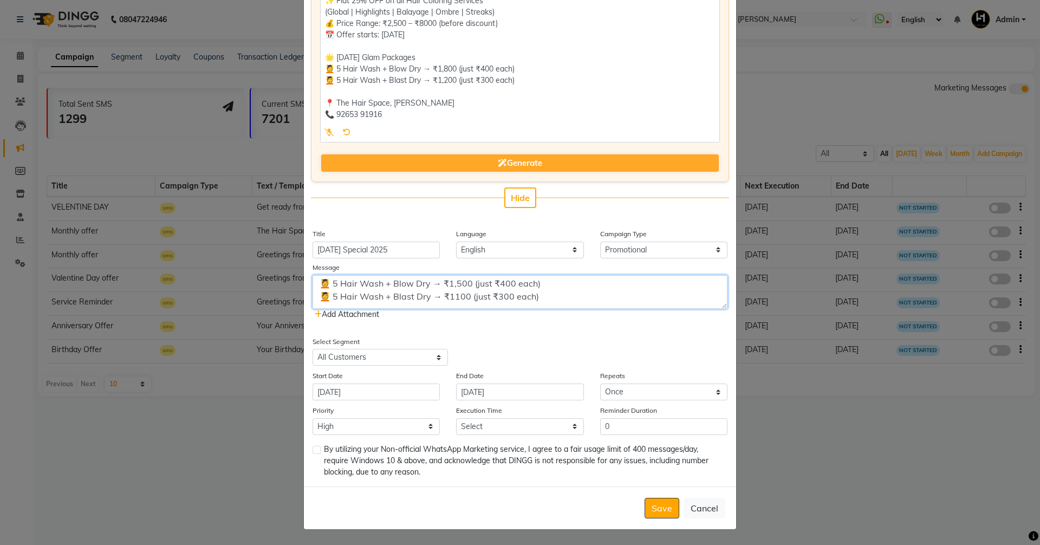
click at [535, 295] on textarea "✨ [DATE] Special 2025 @ The Hair Space, [PERSON_NAME] ✨ Get Garba-Ready with ou…" at bounding box center [520, 292] width 415 height 34
click at [510, 284] on textarea "✨ [DATE] Special 2025 @ The Hair Space, [PERSON_NAME] ✨ Get Garba-Ready with ou…" at bounding box center [520, 292] width 415 height 34
click at [507, 294] on textarea "✨ [DATE] Special 2025 @ The Hair Space, [PERSON_NAME] ✨ Get Garba-Ready with ou…" at bounding box center [520, 292] width 415 height 34
click at [420, 284] on textarea "✨ [DATE] Special 2025 @ The Hair Space, [PERSON_NAME] ✨ Get Garba-Ready with ou…" at bounding box center [520, 292] width 415 height 34
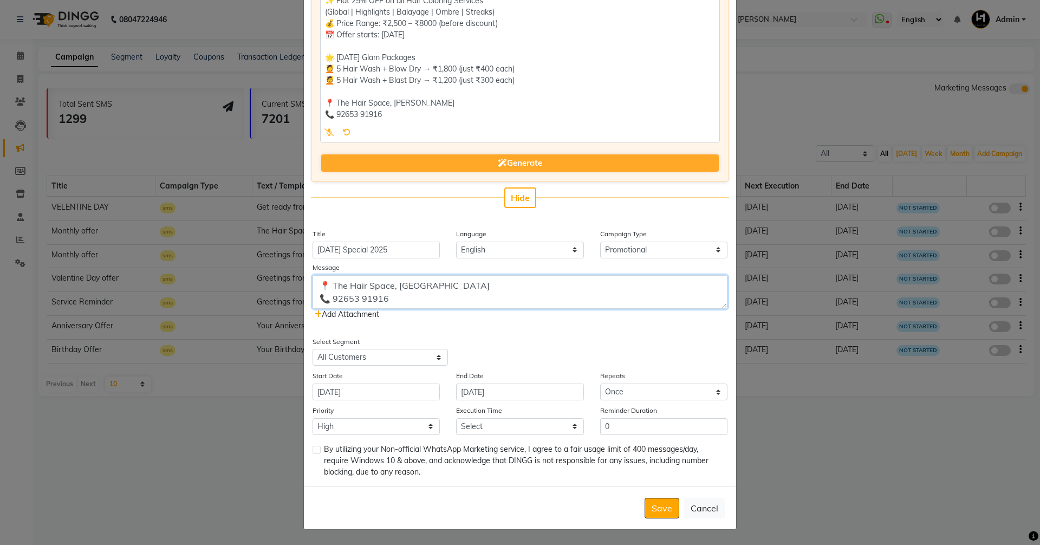
click at [393, 283] on textarea "✨ [DATE] Special 2025 @ The Hair Space, [PERSON_NAME] ✨ Get Garba-Ready with ou…" at bounding box center [520, 292] width 415 height 34
click at [395, 286] on textarea "✨ [DATE] Special 2025 @ The Hair Space, [PERSON_NAME] ✨ Get Garba-Ready with ou…" at bounding box center [520, 292] width 415 height 34
type textarea "✨ [DATE] Special 2025 @ The Hair Space, [PERSON_NAME] ✨ Get Garba-Ready with ou…"
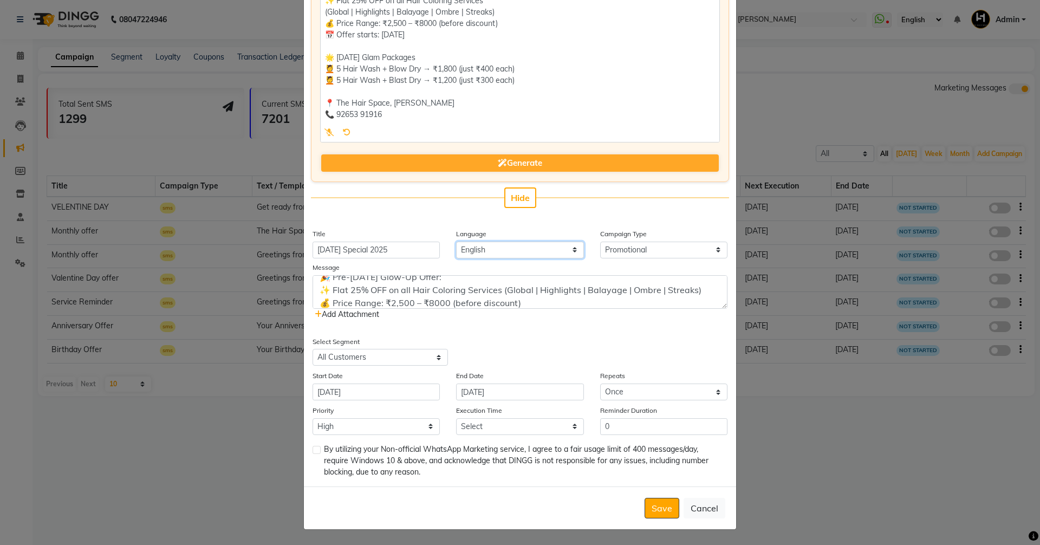
click at [502, 246] on select "English" at bounding box center [519, 250] width 127 height 17
drag, startPoint x: 502, startPoint y: 246, endPoint x: 527, endPoint y: 246, distance: 24.4
click at [502, 246] on select "English" at bounding box center [519, 250] width 127 height 17
click at [687, 249] on select "Select Birthday Anniversary Promotional Service reminder" at bounding box center [663, 250] width 127 height 17
click at [600, 242] on select "Select Birthday Anniversary Promotional Service reminder" at bounding box center [663, 250] width 127 height 17
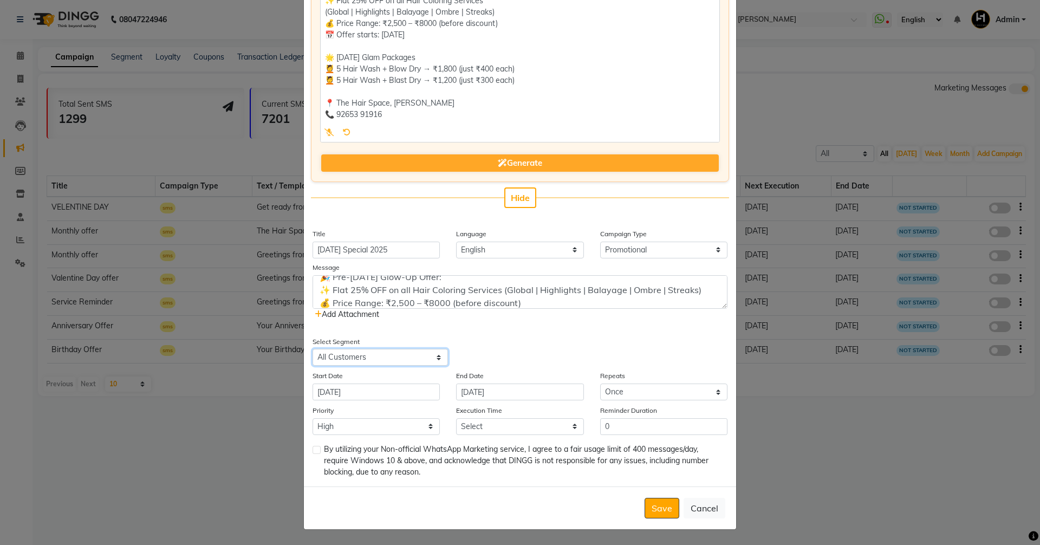
click at [375, 362] on select "Select All Customers All [DEMOGRAPHIC_DATA] Customer All [DEMOGRAPHIC_DATA] Cus…" at bounding box center [380, 357] width 135 height 17
click at [313, 349] on select "Select All Customers All [DEMOGRAPHIC_DATA] Customer All [DEMOGRAPHIC_DATA] Cus…" at bounding box center [380, 357] width 135 height 17
click at [405, 362] on select "Select All Customers All [DEMOGRAPHIC_DATA] Customer All [DEMOGRAPHIC_DATA] Cus…" at bounding box center [380, 357] width 135 height 17
select select "30023"
click at [313, 349] on select "Select All Customers All [DEMOGRAPHIC_DATA] Customer All [DEMOGRAPHIC_DATA] Cus…" at bounding box center [380, 357] width 135 height 17
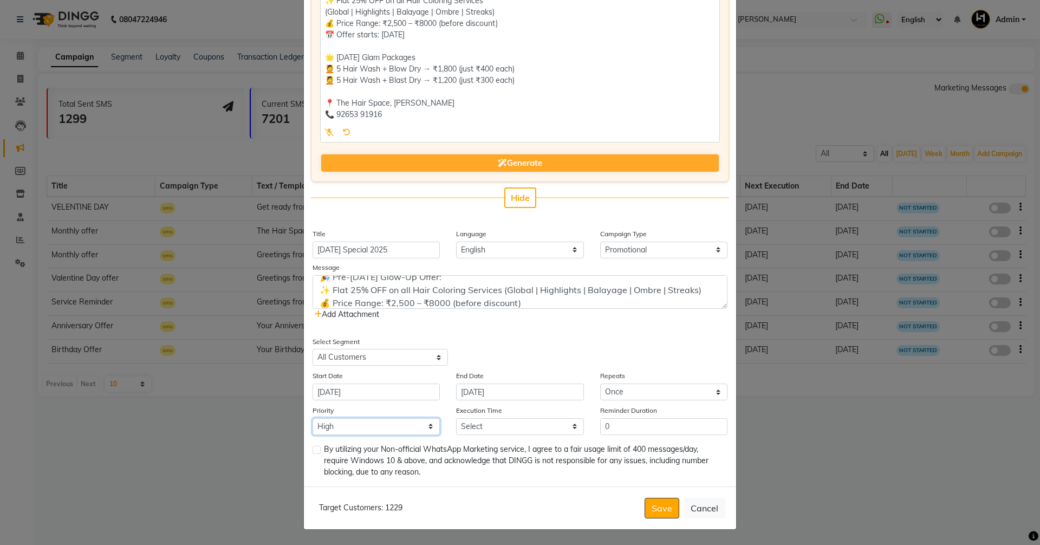
click at [379, 425] on select "Low Medium High" at bounding box center [376, 426] width 127 height 17
click at [374, 429] on select "Low Medium High" at bounding box center [376, 426] width 127 height 17
click at [313, 418] on select "Low Medium High" at bounding box center [376, 426] width 127 height 17
click at [508, 431] on select "Select 09:00 AM 09:30 AM 10:00 AM 10:30 AM 11:00 AM 11:30 AM 12:00 PM 12:30 PM …" at bounding box center [519, 426] width 127 height 17
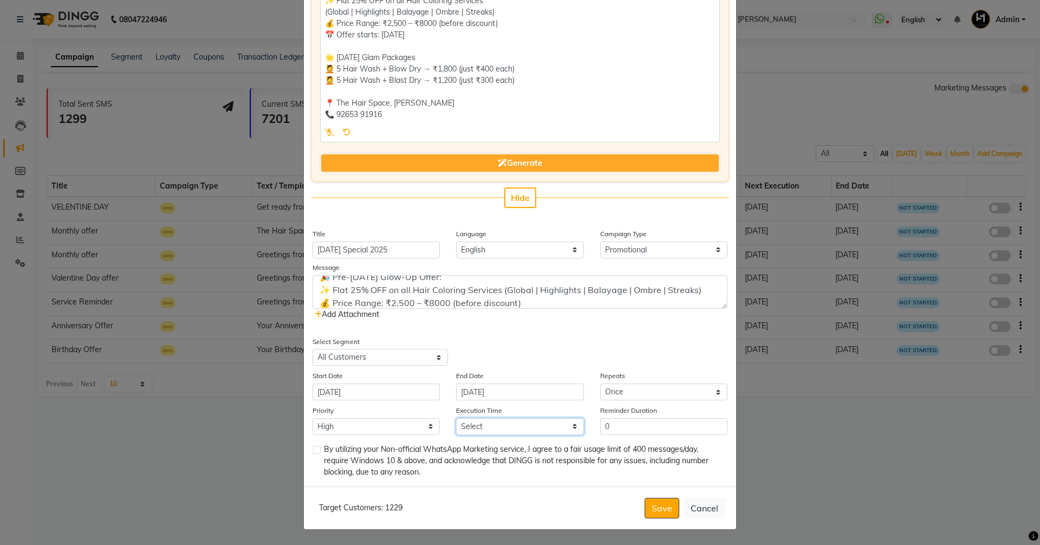
select select "600"
click at [456, 418] on select "Select 09:00 AM 09:30 AM 10:00 AM 10:30 AM 11:00 AM 11:30 AM 12:00 PM 12:30 PM …" at bounding box center [519, 426] width 127 height 17
click at [635, 388] on select "Select Once Daily Alternate Day Weekly Monthly Yearly" at bounding box center [663, 392] width 127 height 17
click at [600, 384] on select "Select Once Daily Alternate Day Weekly Monthly Yearly" at bounding box center [663, 392] width 127 height 17
click at [614, 391] on select "Select Once Daily Alternate Day Weekly Monthly Yearly" at bounding box center [663, 392] width 127 height 17
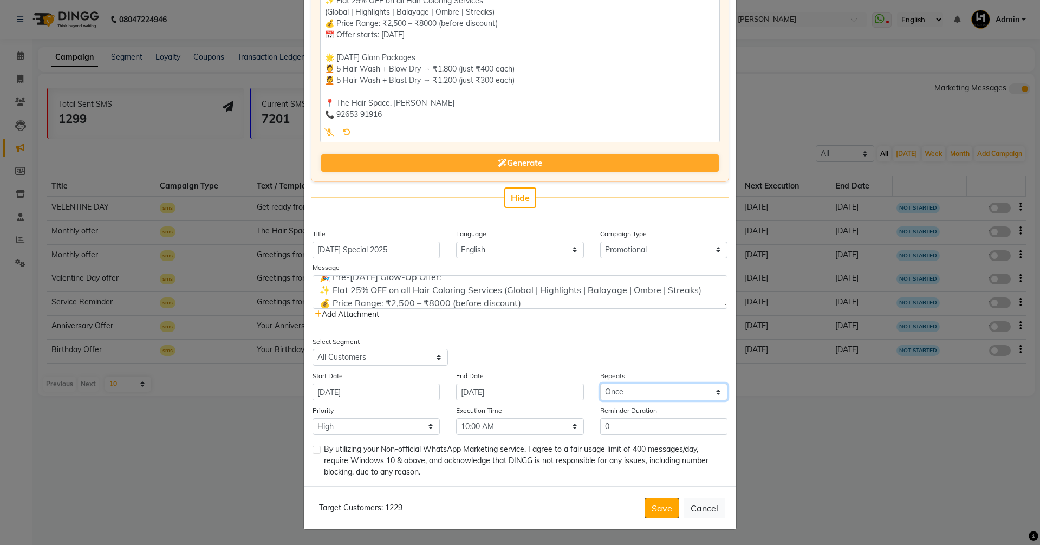
select select "3"
click at [600, 384] on select "Select Once Daily Alternate Day Weekly Monthly Yearly" at bounding box center [663, 392] width 127 height 17
click at [499, 390] on input "[DATE]" at bounding box center [519, 392] width 127 height 17
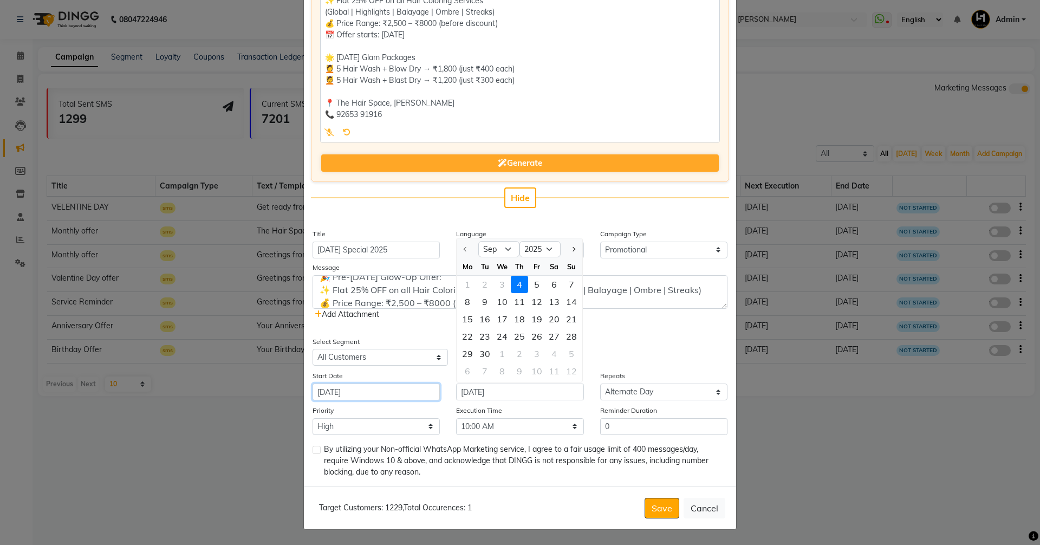
click at [372, 390] on input "[DATE]" at bounding box center [376, 392] width 127 height 17
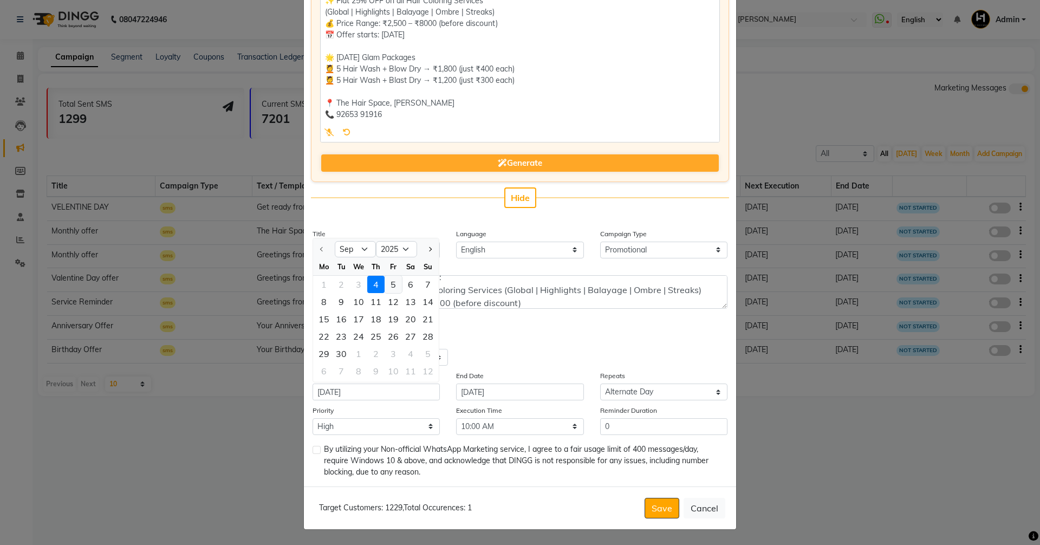
click at [386, 285] on div "5" at bounding box center [393, 284] width 17 height 17
type input "[DATE]"
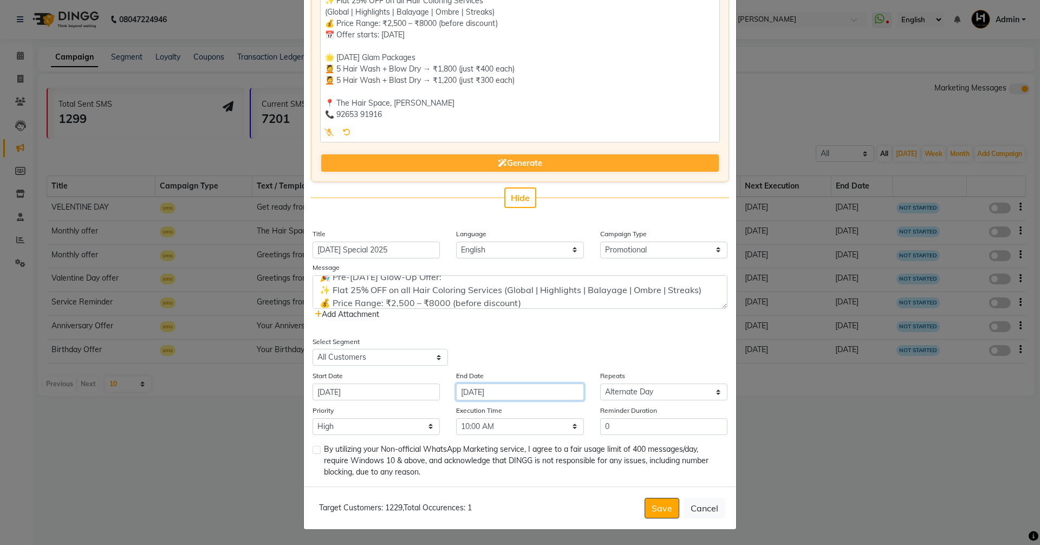
click at [501, 391] on input "[DATE]" at bounding box center [519, 392] width 127 height 17
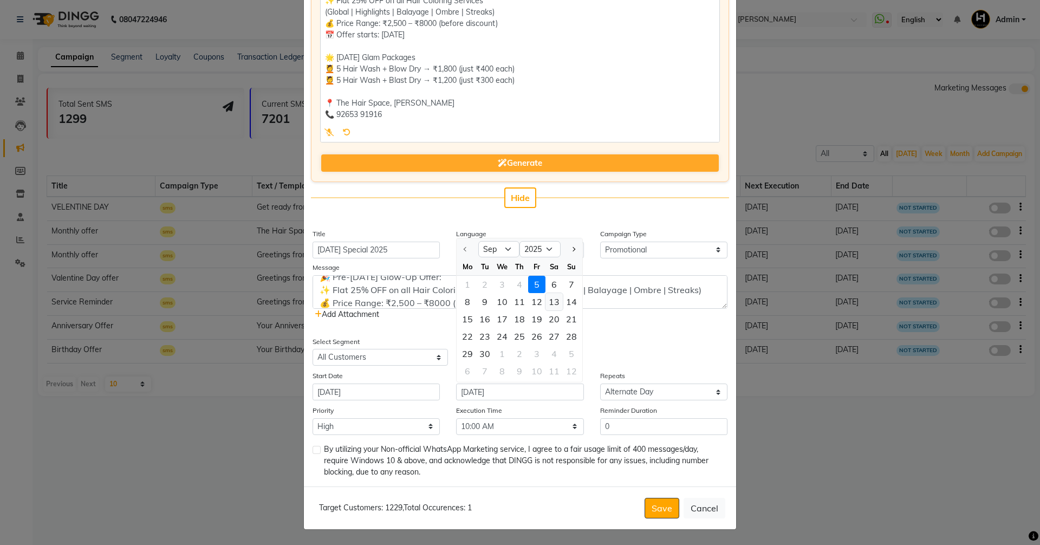
click at [546, 304] on div "13" at bounding box center [554, 301] width 17 height 17
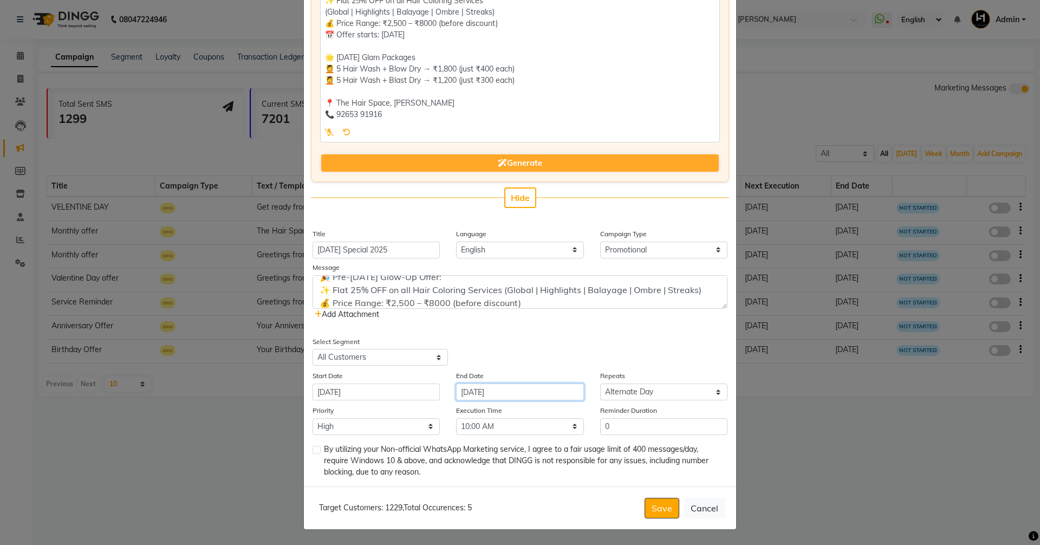
click at [511, 394] on input "[DATE]" at bounding box center [519, 392] width 127 height 17
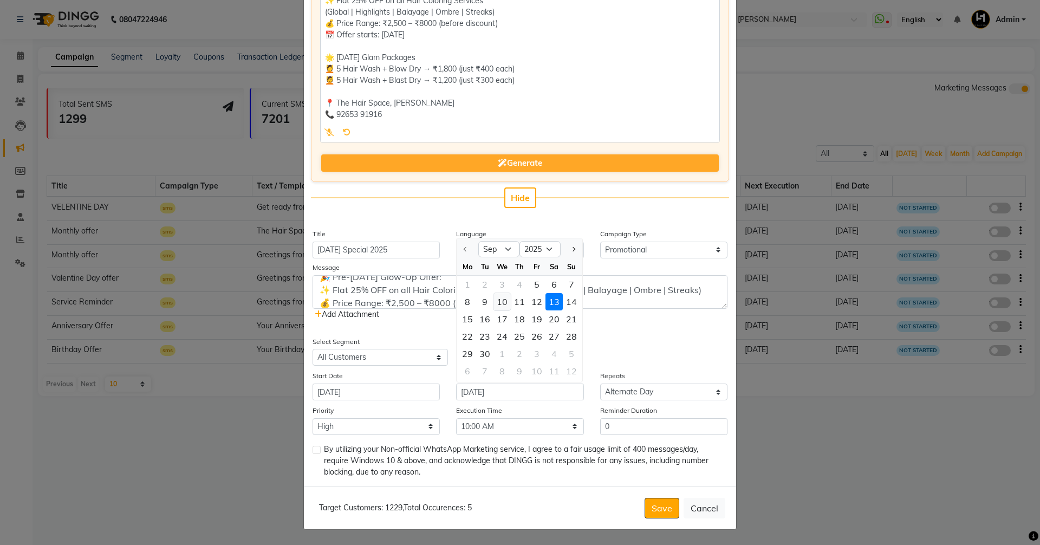
click at [502, 300] on div "10" at bounding box center [502, 301] width 17 height 17
type input "[DATE]"
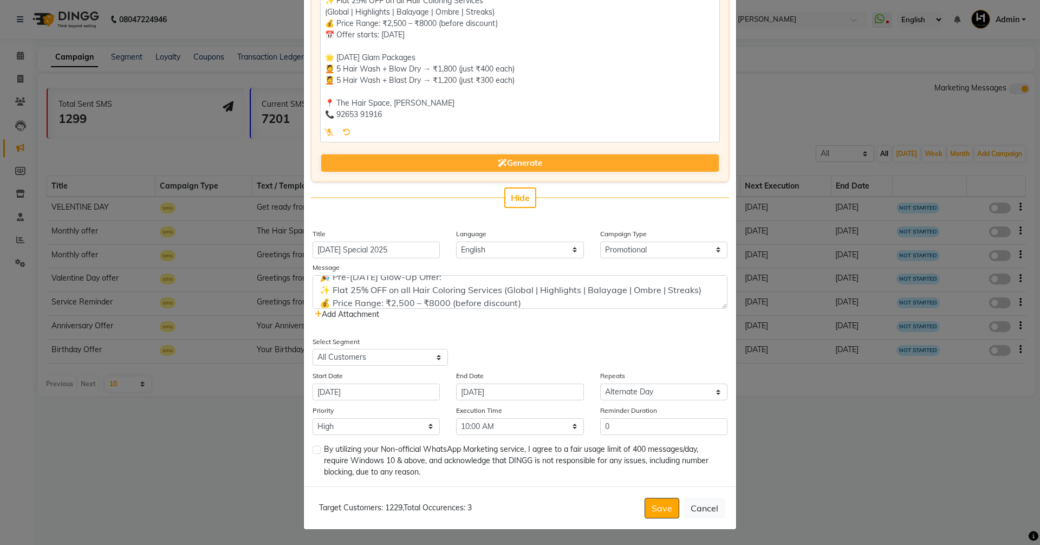
click at [315, 451] on label at bounding box center [317, 450] width 8 height 8
click at [315, 451] on input "checkbox" at bounding box center [316, 450] width 7 height 7
click at [313, 450] on label at bounding box center [317, 450] width 8 height 8
click at [313, 450] on input "checkbox" at bounding box center [316, 450] width 7 height 7
click at [313, 450] on label at bounding box center [317, 450] width 8 height 8
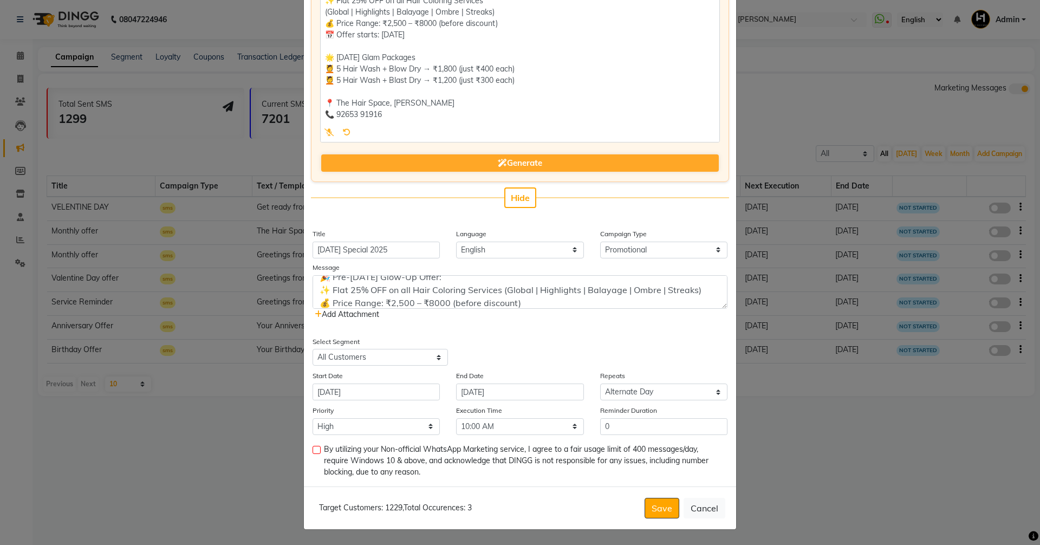
click at [313, 450] on input "checkbox" at bounding box center [316, 450] width 7 height 7
checkbox input "true"
click at [365, 358] on select "Select All Customers All [DEMOGRAPHIC_DATA] Customer All [DEMOGRAPHIC_DATA] Cus…" at bounding box center [380, 357] width 135 height 17
select select "30025"
click at [313, 349] on select "Select All Customers All [DEMOGRAPHIC_DATA] Customer All [DEMOGRAPHIC_DATA] Cus…" at bounding box center [380, 357] width 135 height 17
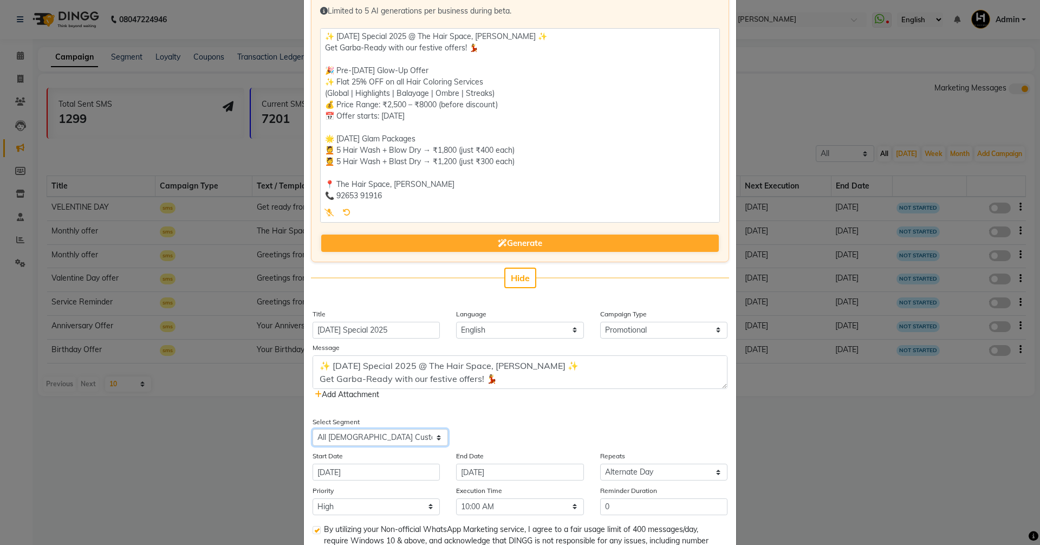
scroll to position [2, 0]
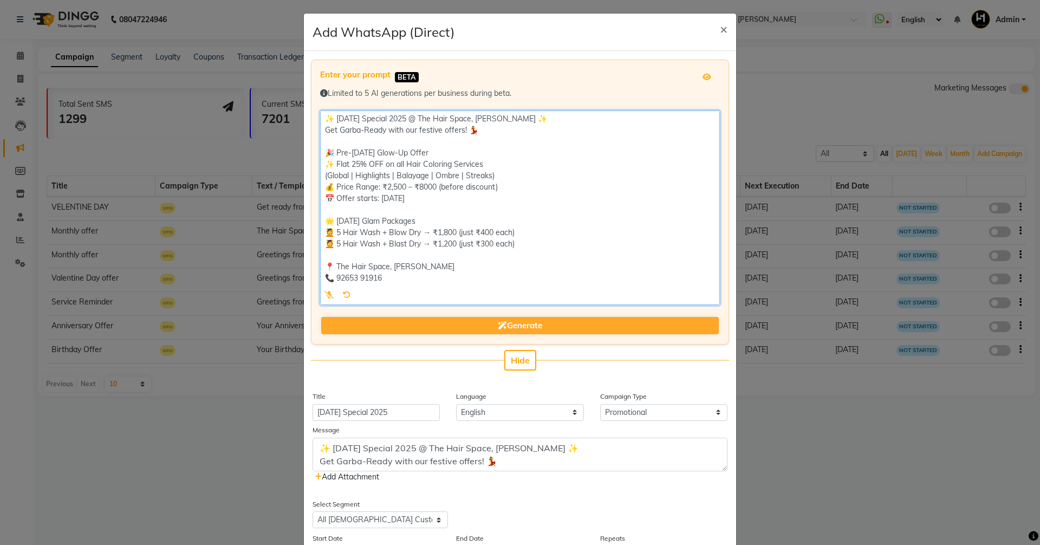
click at [491, 228] on textarea at bounding box center [520, 208] width 400 height 194
drag, startPoint x: 492, startPoint y: 242, endPoint x: 479, endPoint y: 243, distance: 13.0
click at [479, 242] on textarea at bounding box center [520, 208] width 400 height 194
click at [453, 228] on textarea at bounding box center [520, 208] width 400 height 194
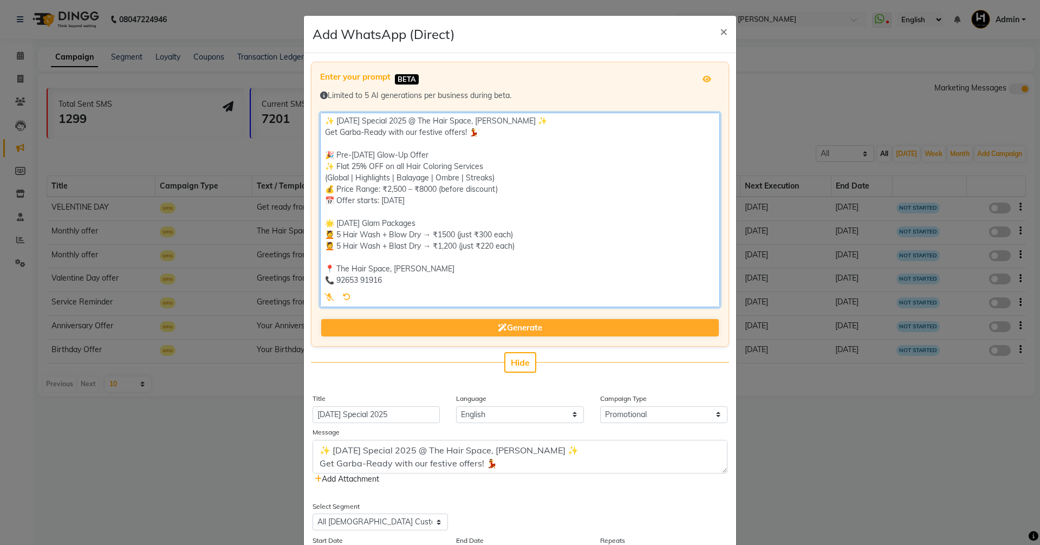
click at [453, 241] on textarea at bounding box center [520, 210] width 400 height 194
click at [565, 235] on textarea at bounding box center [520, 210] width 400 height 194
click at [516, 260] on textarea at bounding box center [520, 210] width 400 height 194
drag, startPoint x: 412, startPoint y: 263, endPoint x: 395, endPoint y: 258, distance: 16.8
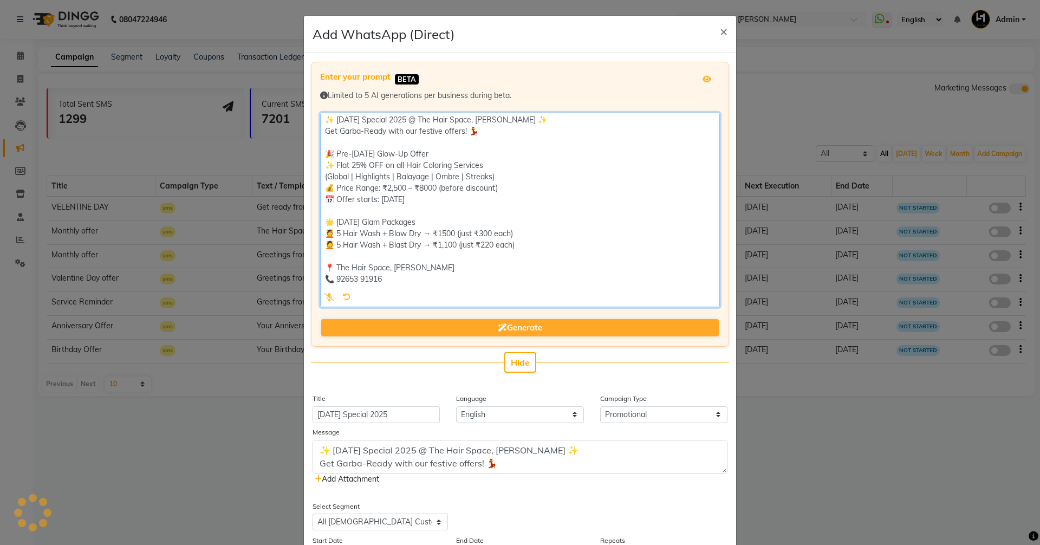
click at [395, 258] on textarea at bounding box center [520, 210] width 400 height 194
click at [420, 265] on textarea at bounding box center [520, 210] width 400 height 194
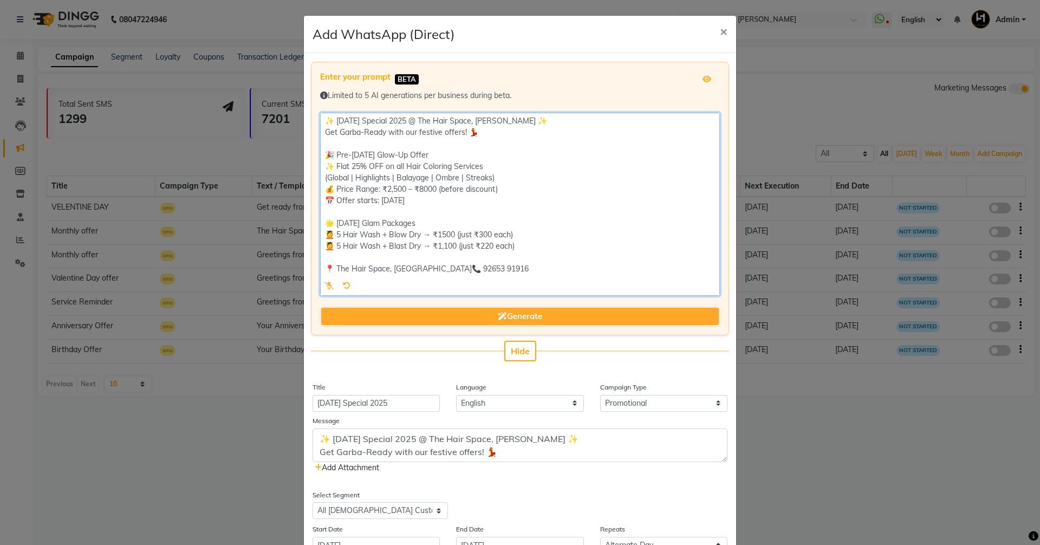
click at [528, 268] on textarea at bounding box center [520, 204] width 400 height 183
click at [432, 266] on textarea at bounding box center [520, 204] width 400 height 183
click at [437, 266] on textarea at bounding box center [520, 204] width 400 height 183
click at [434, 266] on textarea at bounding box center [520, 204] width 400 height 183
drag, startPoint x: 436, startPoint y: 266, endPoint x: 492, endPoint y: 262, distance: 56.5
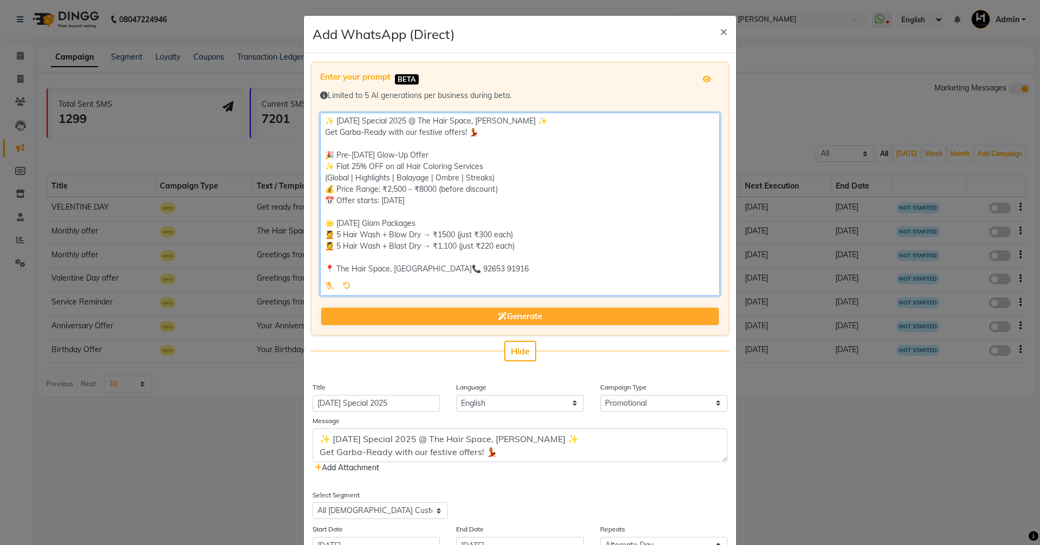
click at [492, 262] on textarea at bounding box center [520, 204] width 400 height 183
click at [528, 276] on textarea at bounding box center [520, 204] width 400 height 183
click at [433, 265] on textarea at bounding box center [520, 204] width 400 height 183
drag, startPoint x: 433, startPoint y: 267, endPoint x: 442, endPoint y: 267, distance: 9.2
click at [439, 267] on textarea at bounding box center [520, 204] width 400 height 183
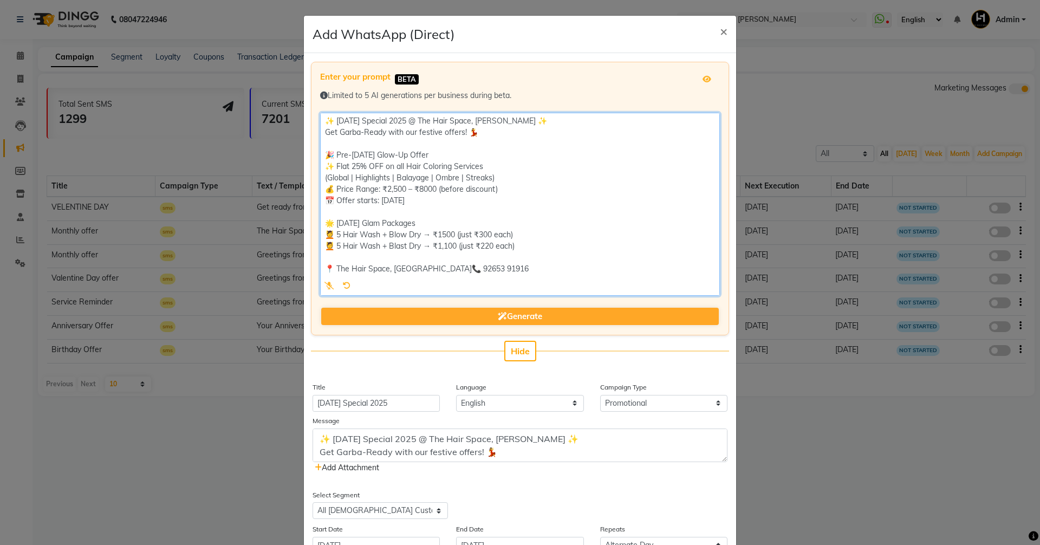
click at [443, 267] on textarea at bounding box center [520, 204] width 400 height 183
click at [437, 265] on textarea at bounding box center [520, 204] width 400 height 183
type textarea "✨ [DATE] Special 2025 @ The Hair Space, [PERSON_NAME] ✨ Get Garba-Ready with ou…"
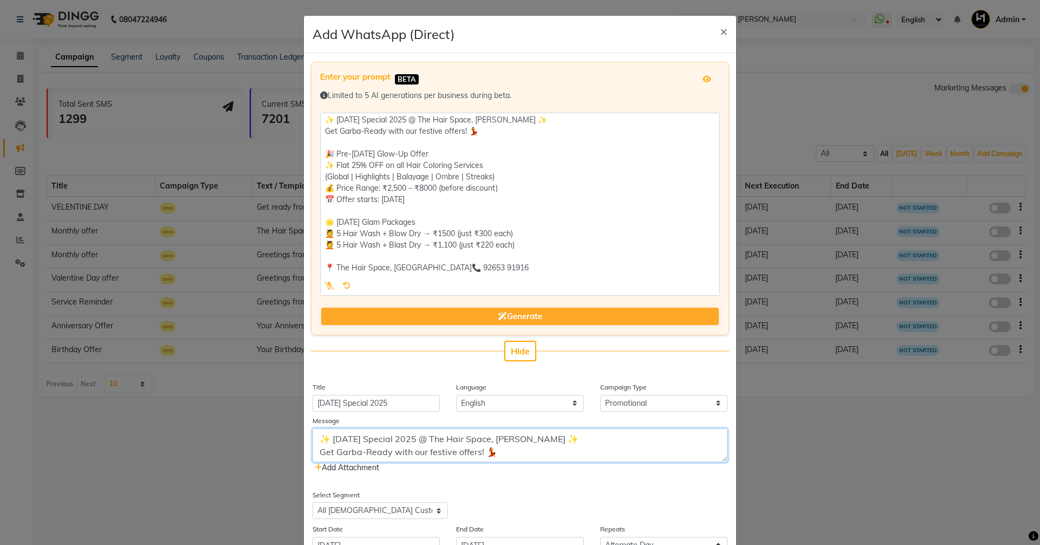
drag, startPoint x: 517, startPoint y: 437, endPoint x: 494, endPoint y: 431, distance: 23.9
click at [494, 431] on textarea "✨ [DATE] Special 2025 @ The Hair Space, [PERSON_NAME] ✨ Get Garba-Ready with ou…" at bounding box center [520, 446] width 415 height 34
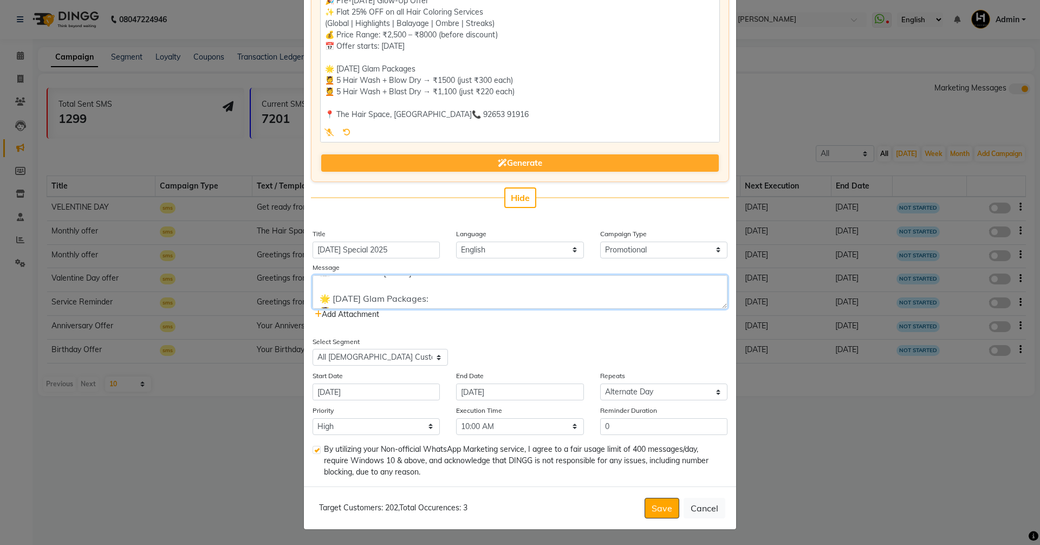
scroll to position [108, 0]
drag, startPoint x: 467, startPoint y: 292, endPoint x: 457, endPoint y: 298, distance: 11.4
click at [454, 288] on textarea "✨ [DATE] Special 2025 @ The Hair Space, [GEOGRAPHIC_DATA] ✨ Get Garba-Ready wit…" at bounding box center [520, 292] width 415 height 34
click at [473, 291] on textarea "✨ [DATE] Special 2025 @ The Hair Space, [GEOGRAPHIC_DATA] ✨ Get Garba-Ready wit…" at bounding box center [520, 292] width 415 height 34
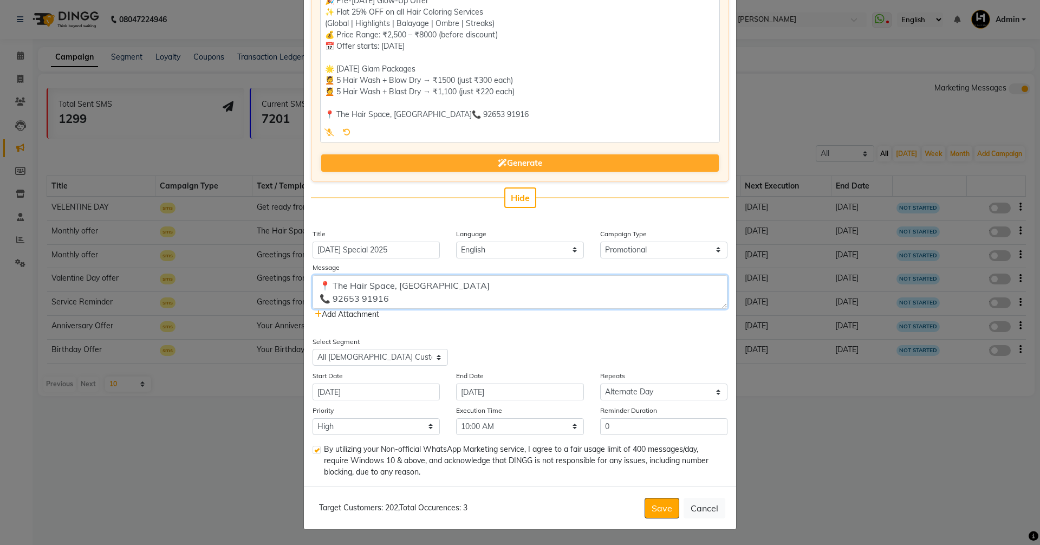
type textarea "✨ [DATE] Special 2025 @ The Hair Space, [GEOGRAPHIC_DATA] ✨ Get Garba-Ready wit…"
click at [612, 428] on input "0" at bounding box center [663, 426] width 127 height 17
click at [622, 388] on select "Select Once Daily Alternate Day Weekly Monthly Yearly" at bounding box center [663, 392] width 127 height 17
click at [582, 338] on div "Select Segment Select All Customers All [DEMOGRAPHIC_DATA] Customer All [DEMOGR…" at bounding box center [519, 351] width 431 height 30
click at [621, 394] on select "Select Once Daily Alternate Day Weekly Monthly Yearly" at bounding box center [663, 392] width 127 height 17
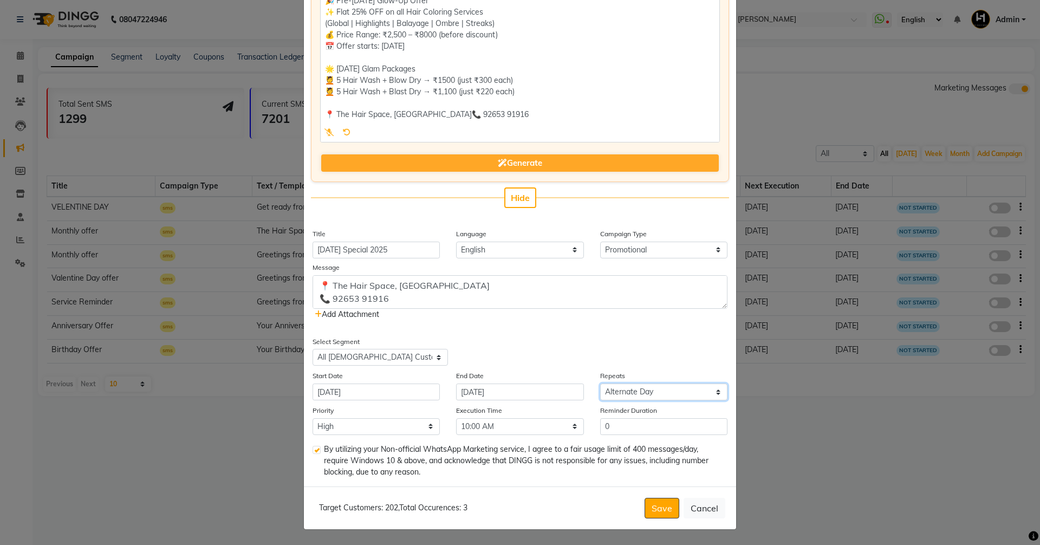
select select "4"
click at [600, 384] on select "Select Once Daily Alternate Day Weekly Monthly Yearly" at bounding box center [663, 392] width 127 height 17
click at [609, 420] on input "0" at bounding box center [663, 426] width 127 height 17
click at [315, 312] on icon at bounding box center [318, 314] width 7 height 8
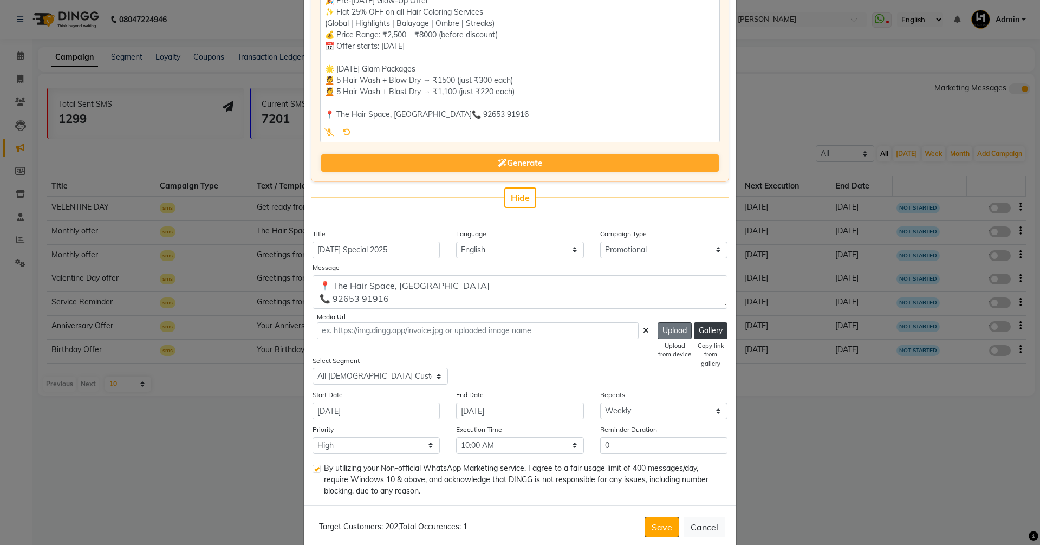
click at [659, 330] on button "Upload" at bounding box center [675, 330] width 34 height 17
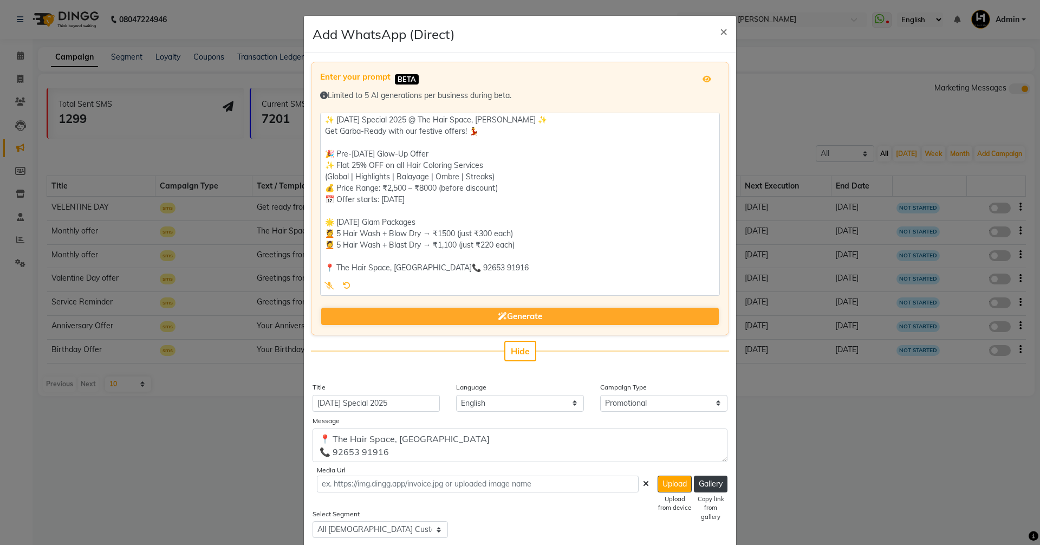
scroll to position [54, 0]
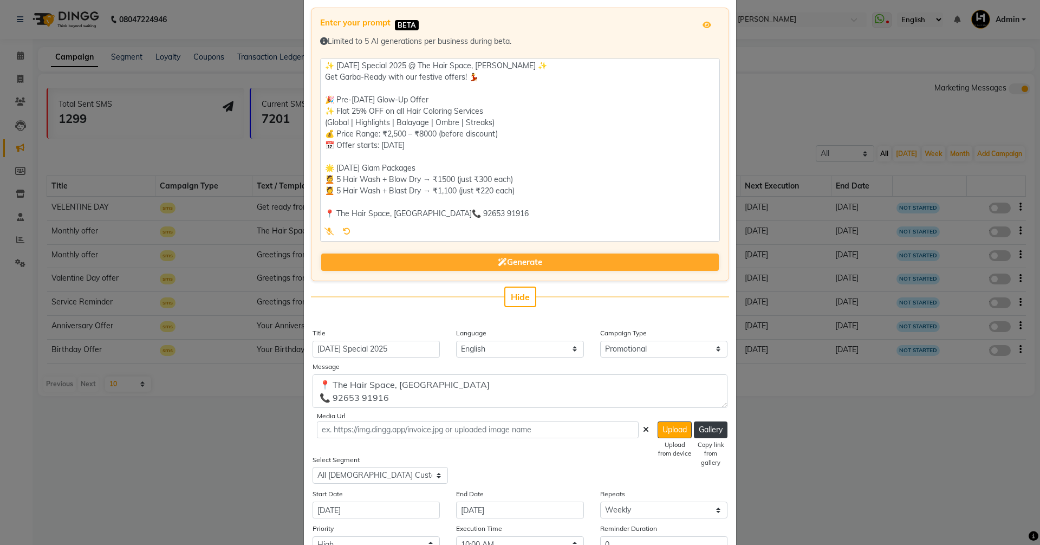
click at [643, 430] on icon at bounding box center [646, 430] width 6 height 8
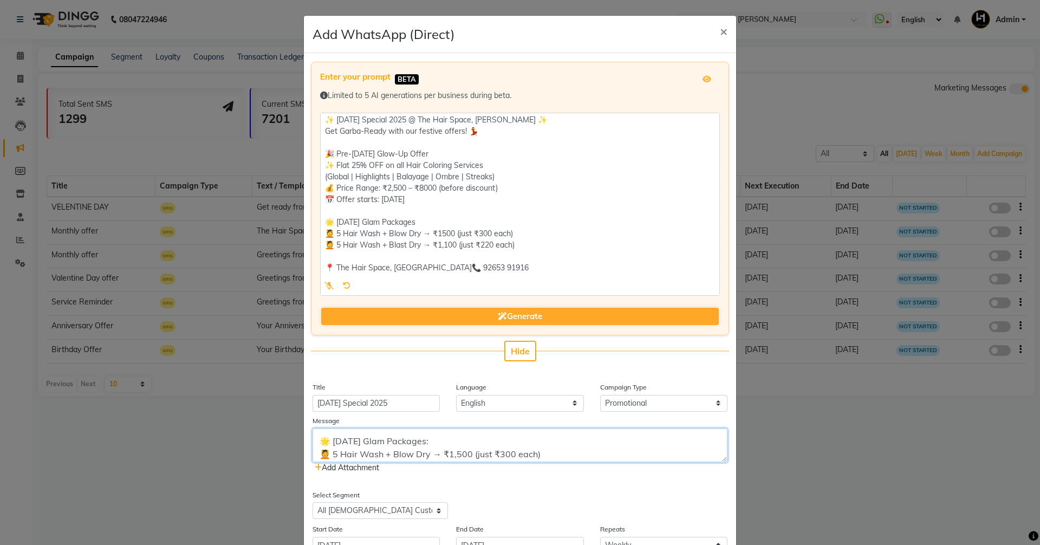
scroll to position [124, 0]
click at [465, 446] on textarea "✨ [DATE] Special 2025 @ The Hair Space, [GEOGRAPHIC_DATA] ✨ Get Garba-Ready wit…" at bounding box center [520, 446] width 415 height 34
click at [503, 443] on textarea "✨ [DATE] Special 2025 @ The Hair Space, [GEOGRAPHIC_DATA] ✨ Get Garba-Ready wit…" at bounding box center [520, 446] width 415 height 34
click at [469, 429] on textarea "✨ [DATE] Special 2025 @ The Hair Space, [GEOGRAPHIC_DATA] ✨ Get Garba-Ready wit…" at bounding box center [520, 446] width 415 height 34
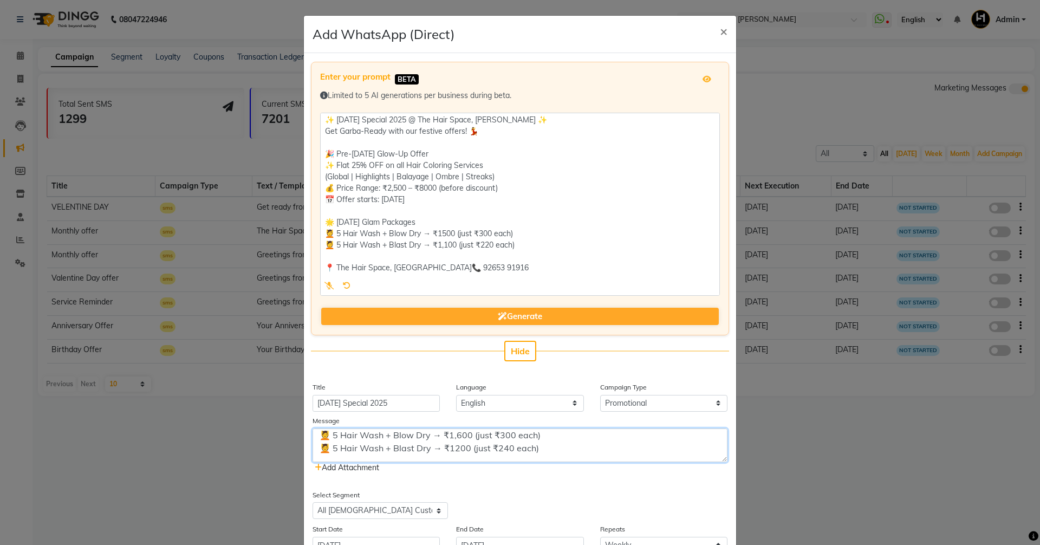
click at [511, 430] on textarea "✨ [DATE] Special 2025 @ The Hair Space, [GEOGRAPHIC_DATA] ✨ Get Garba-Ready wit…" at bounding box center [520, 446] width 415 height 34
click at [544, 444] on textarea "✨ [DATE] Special 2025 @ The Hair Space, [GEOGRAPHIC_DATA] ✨ Get Garba-Ready wit…" at bounding box center [520, 446] width 415 height 34
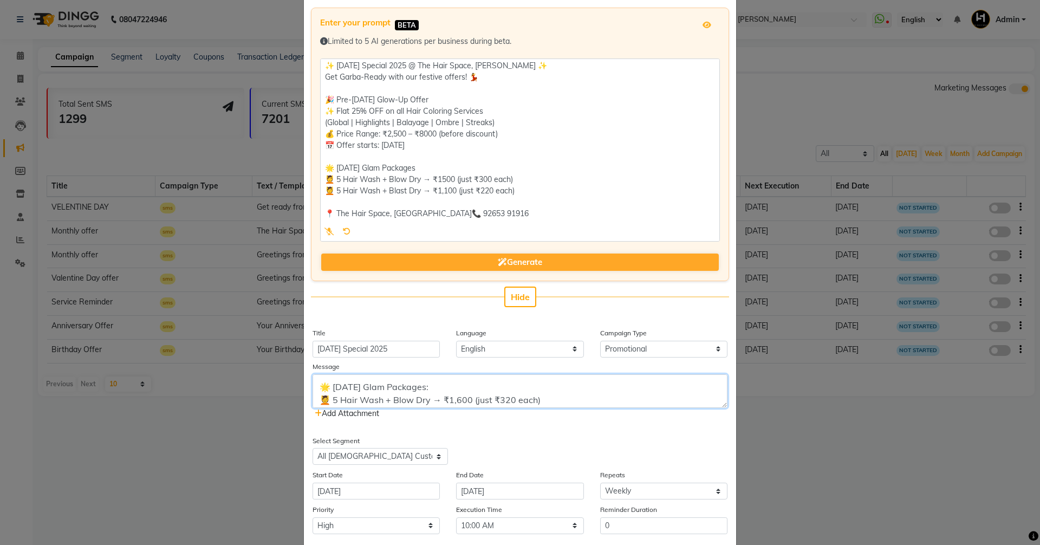
scroll to position [124, 0]
type textarea "✨ [DATE] Special 2025 @ The Hair Space, [GEOGRAPHIC_DATA] ✨ Get Garba-Ready wit…"
